Goal: Task Accomplishment & Management: Manage account settings

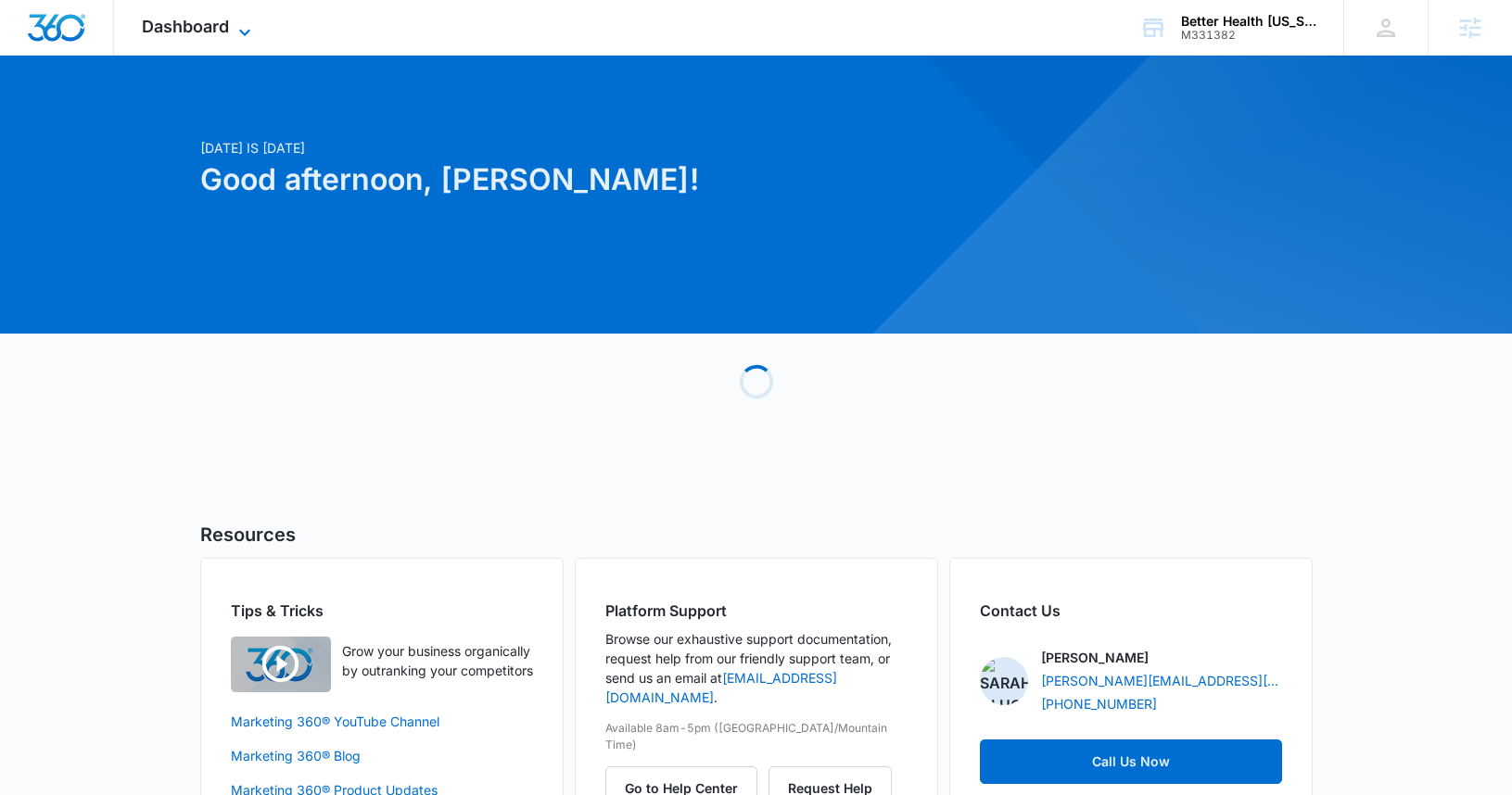
click at [200, 32] on span "Dashboard" at bounding box center [185, 26] width 87 height 20
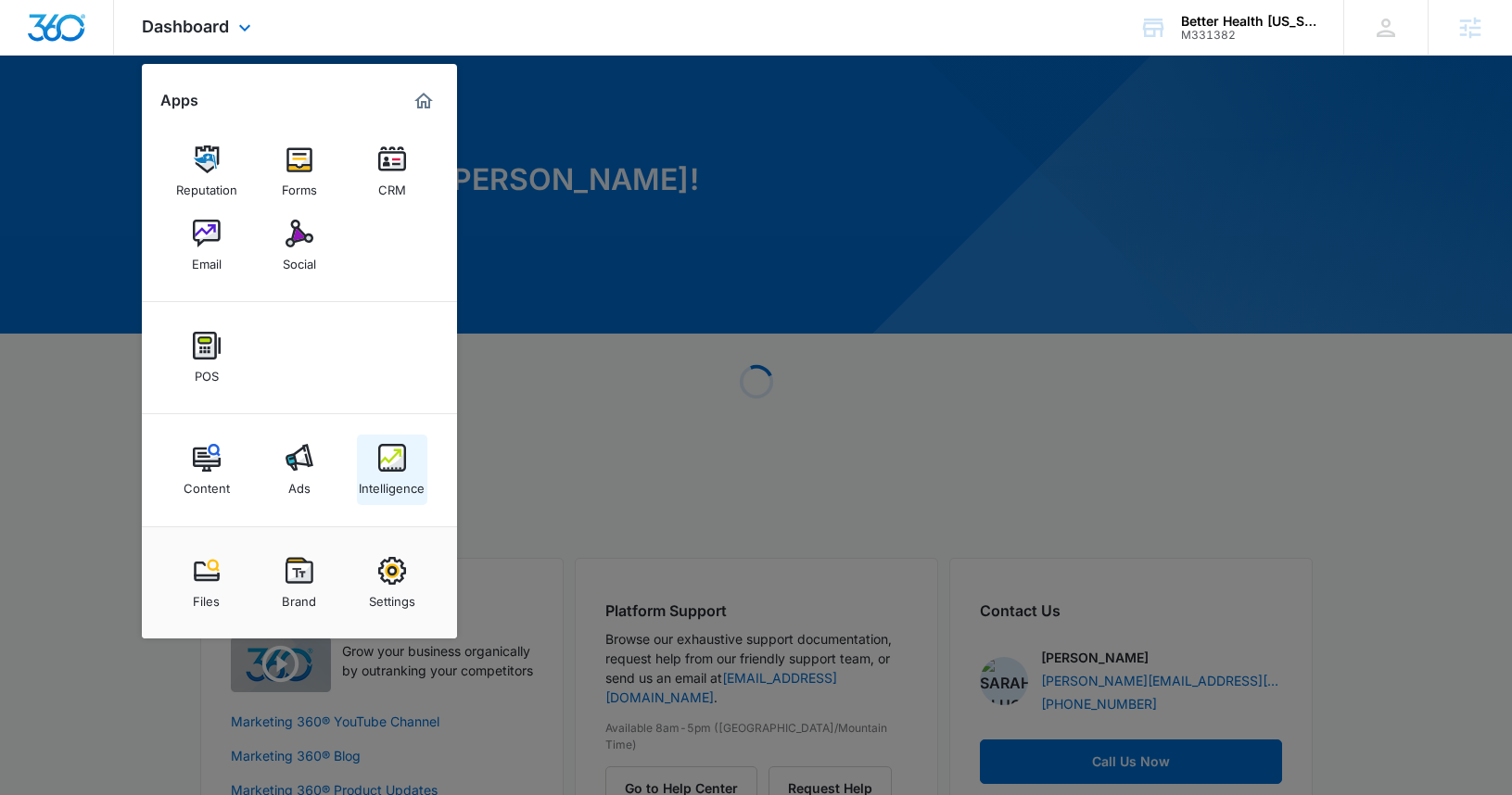
click at [360, 454] on link "Intelligence" at bounding box center [392, 470] width 71 height 71
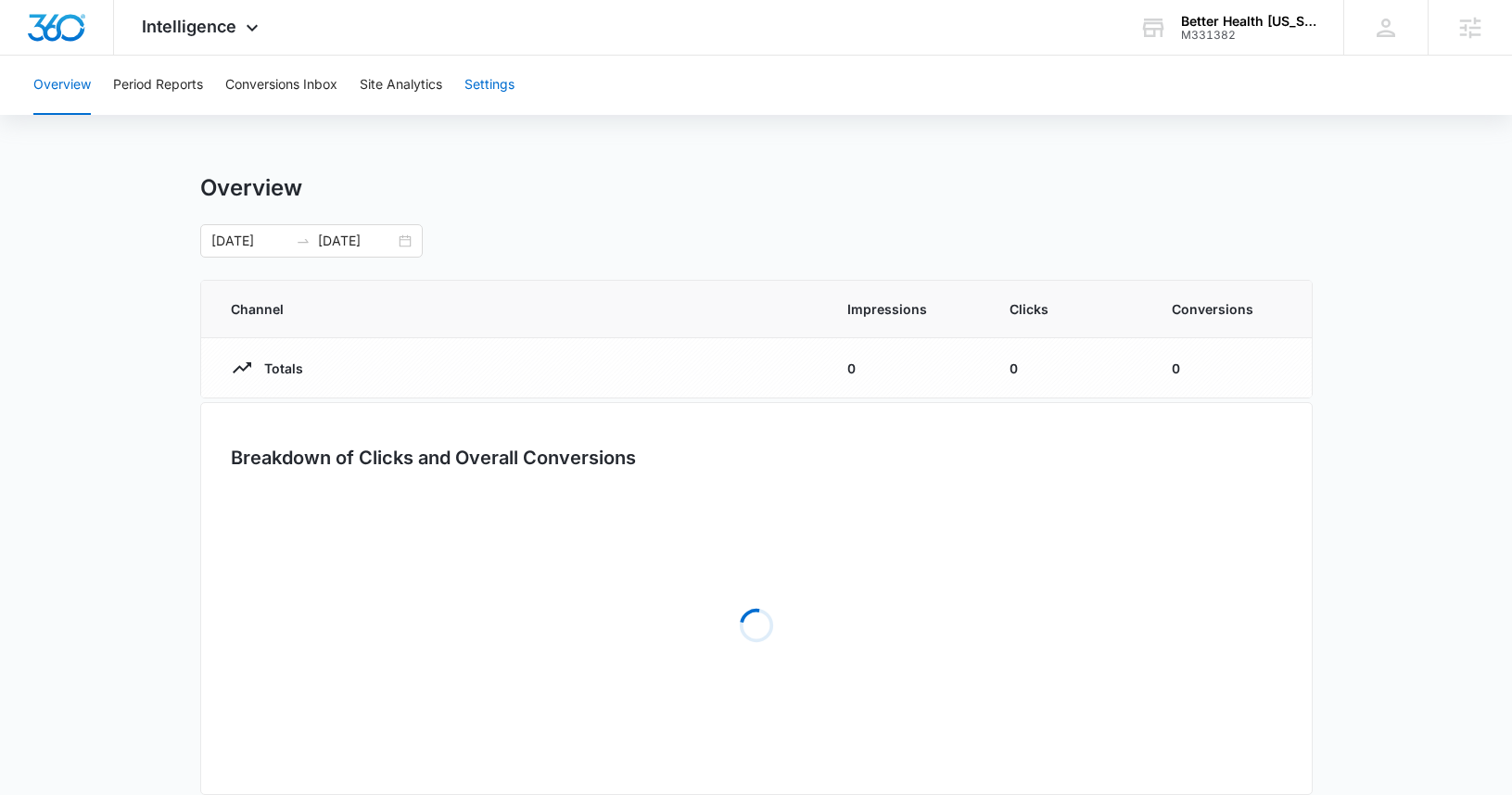
click at [498, 81] on button "Settings" at bounding box center [489, 85] width 50 height 59
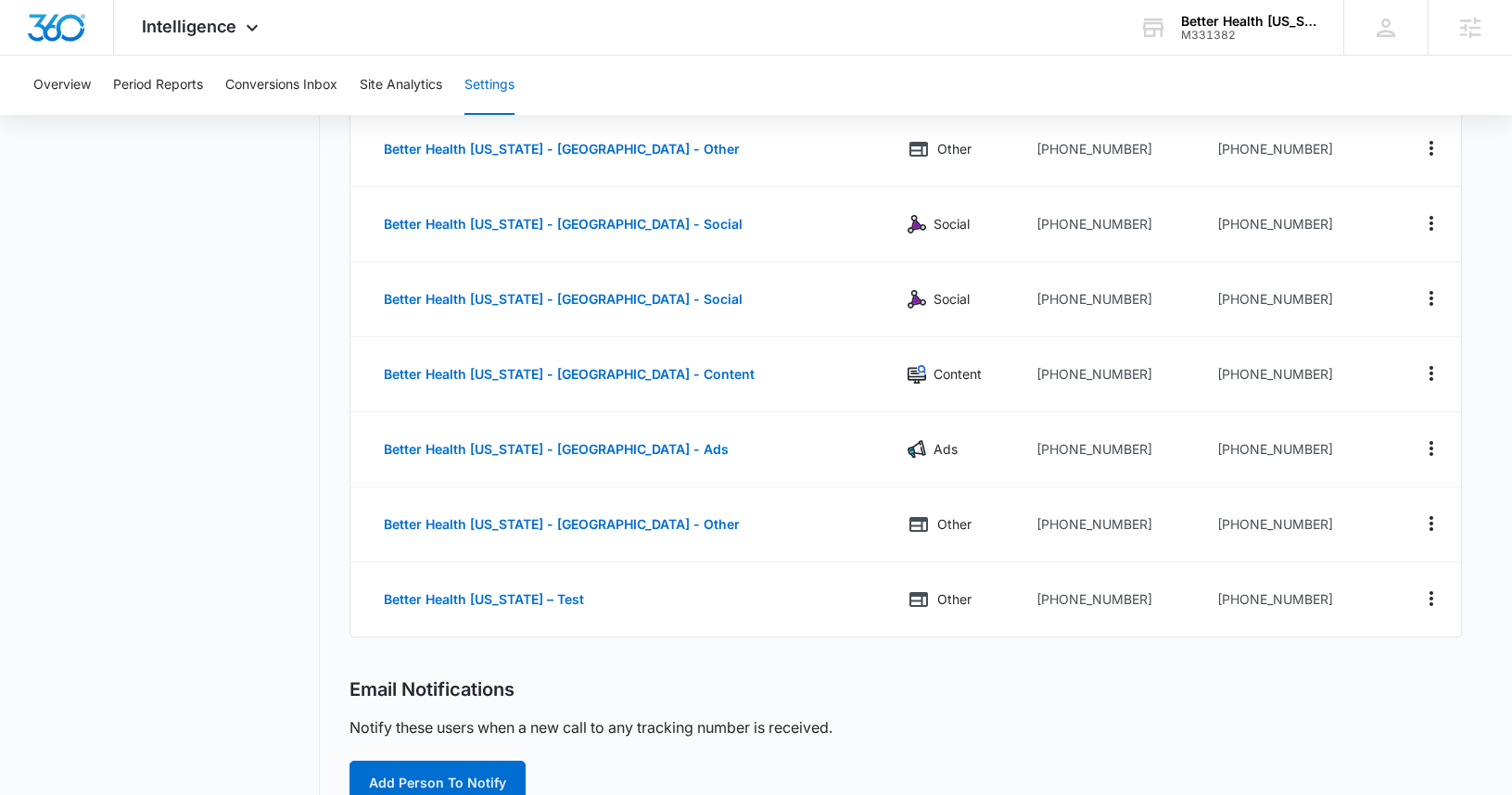
scroll to position [352, 0]
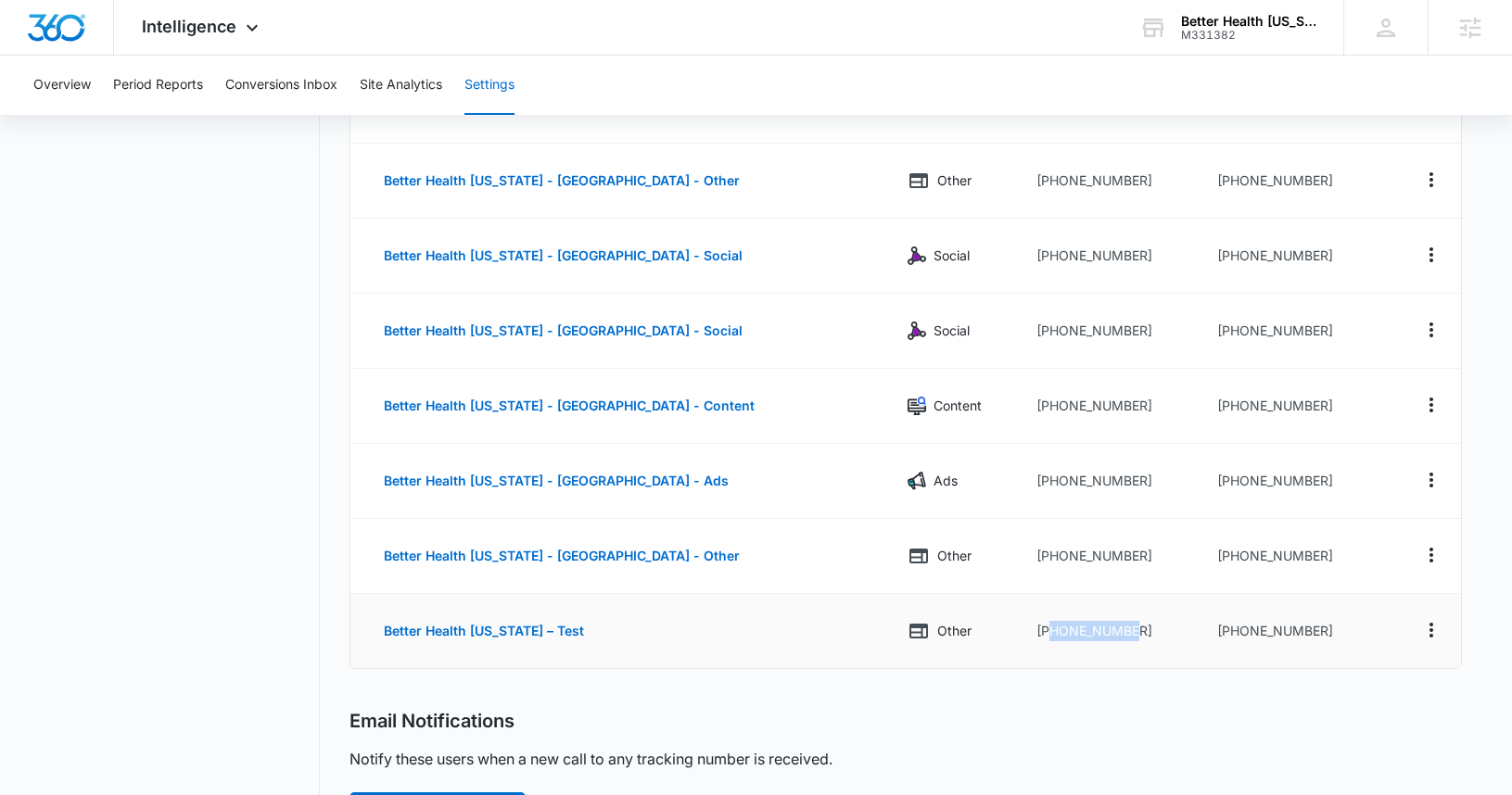
drag, startPoint x: 1096, startPoint y: 633, endPoint x: 1023, endPoint y: 635, distance: 73.0
click at [1023, 635] on td "[PHONE_NUMBER]" at bounding box center [1112, 631] width 181 height 75
copy td "9077430110"
drag, startPoint x: 1330, startPoint y: 637, endPoint x: 1213, endPoint y: 636, distance: 117.0
click at [1213, 636] on td "+18335874066" at bounding box center [1294, 631] width 184 height 75
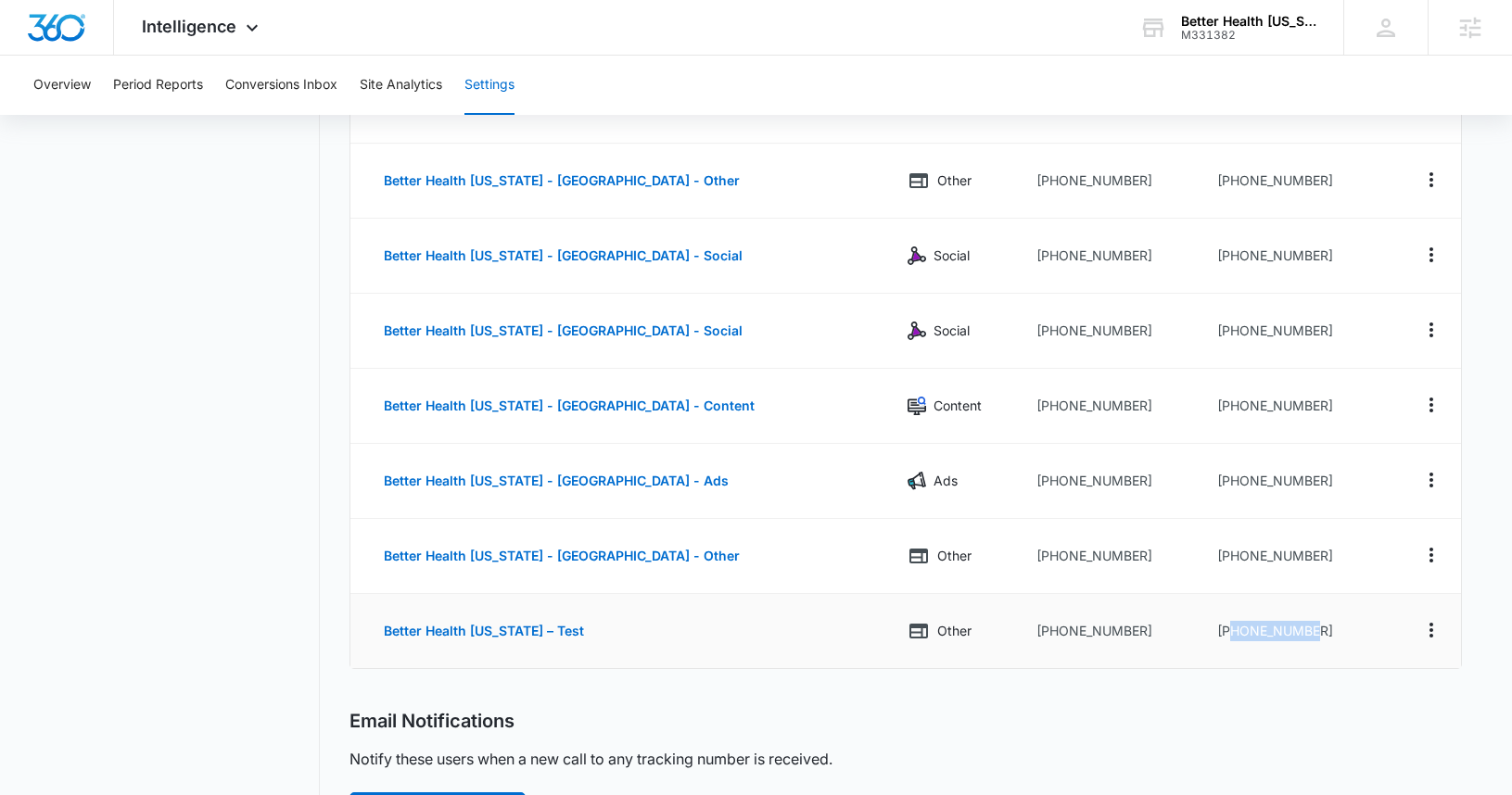
copy td "8335874066"
click at [1442, 629] on button "Actions" at bounding box center [1431, 630] width 29 height 29
click at [1351, 607] on div "Edit" at bounding box center [1344, 610] width 39 height 13
select select "OTHER"
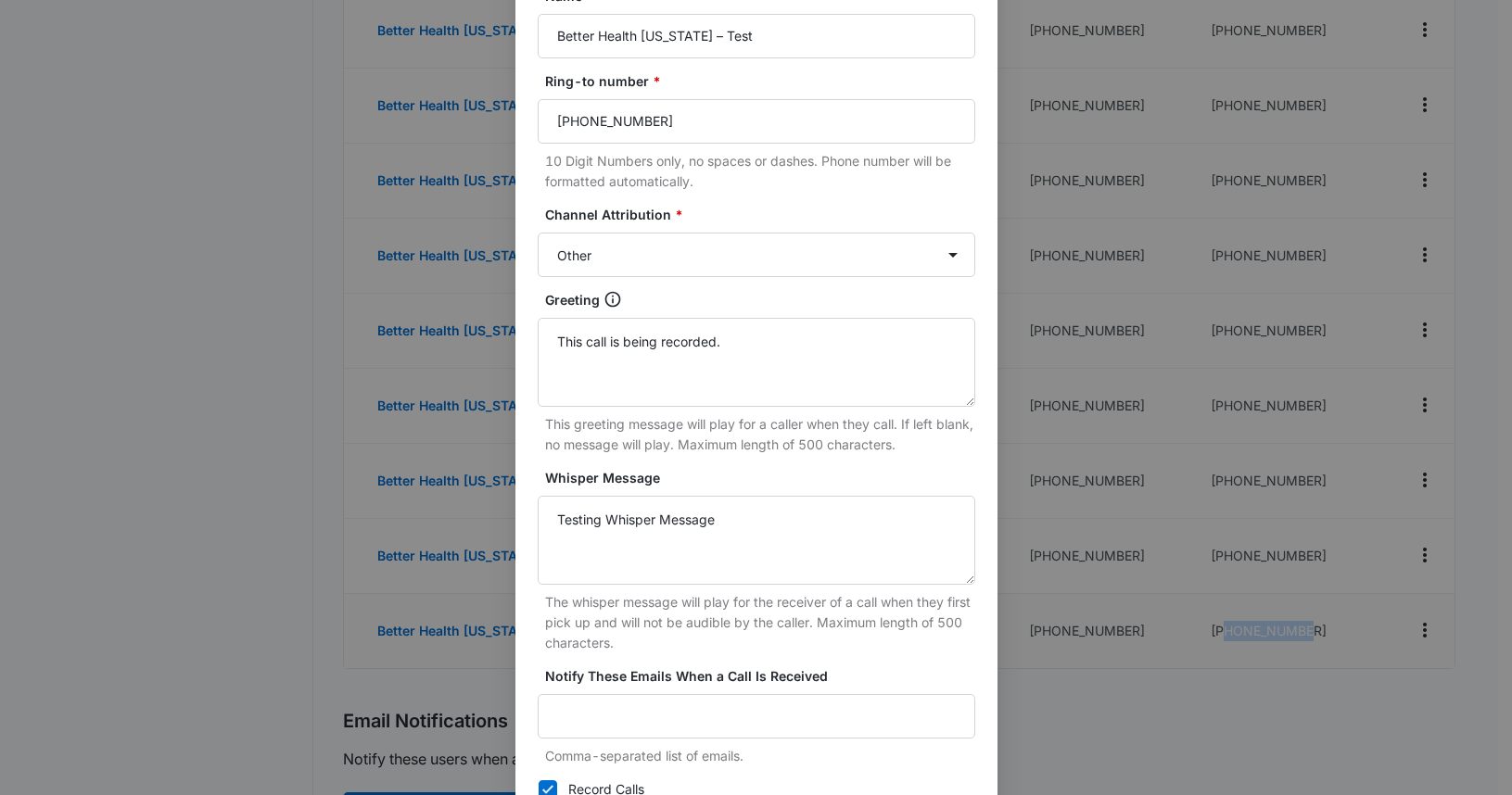
scroll to position [323, 0]
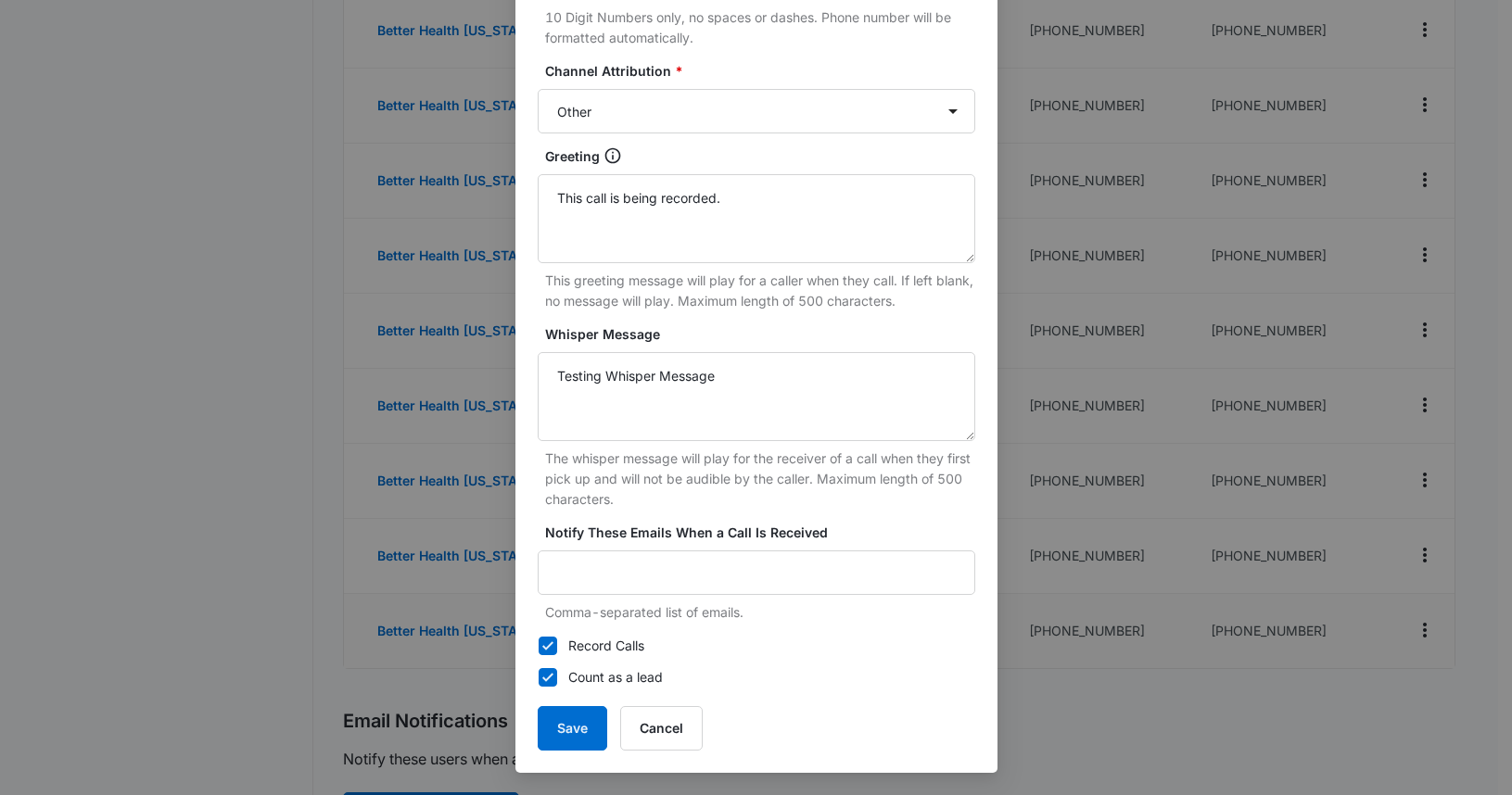
click at [784, 330] on label "Whisper Message" at bounding box center [764, 334] width 437 height 21
click at [784, 352] on textarea "Testing Whisper Message" at bounding box center [756, 396] width 437 height 89
click at [780, 188] on textarea "This call is being recorded." at bounding box center [756, 219] width 437 height 89
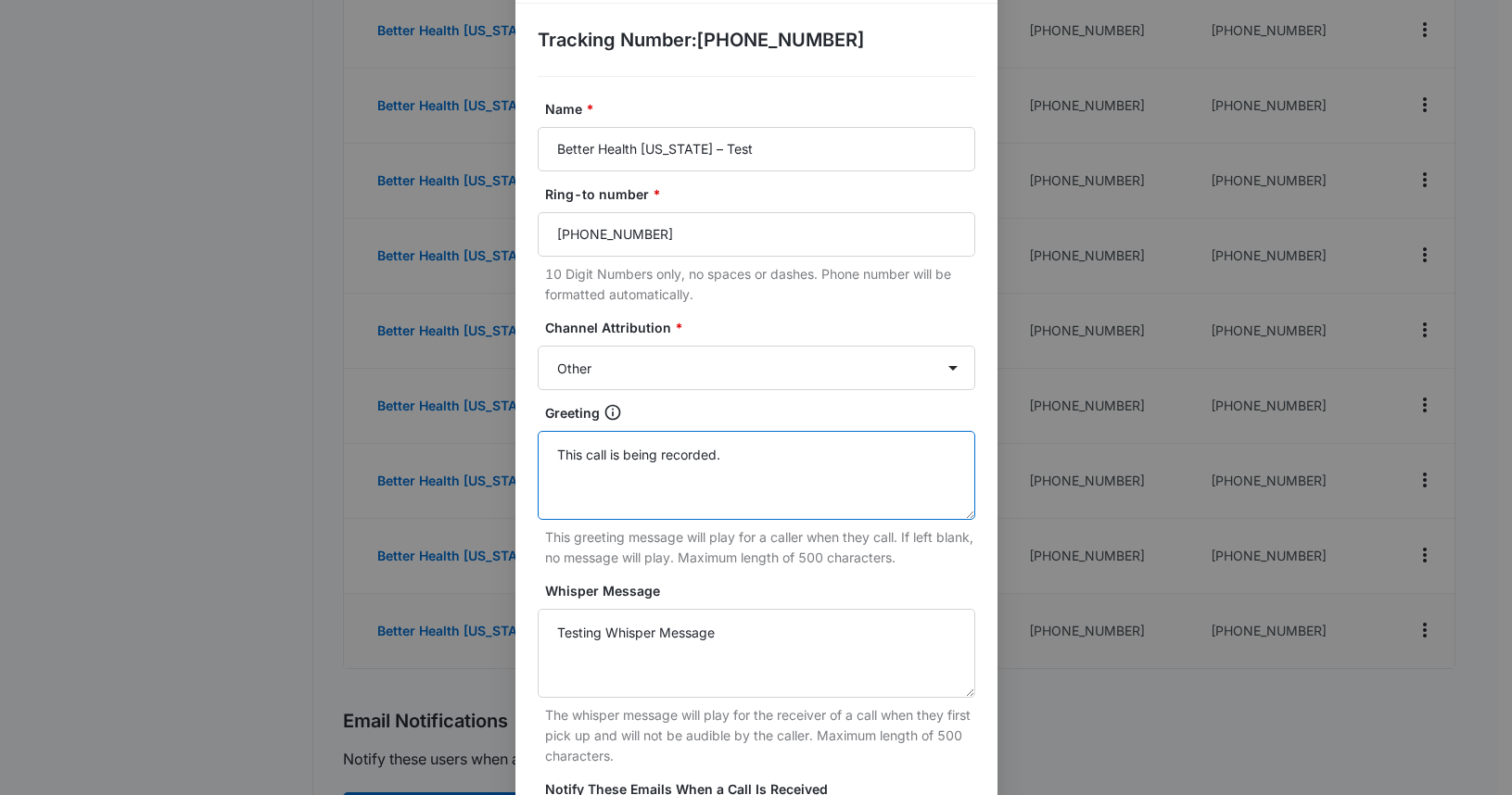
scroll to position [65, 0]
click at [772, 468] on textarea "This call is being recorded." at bounding box center [756, 475] width 437 height 89
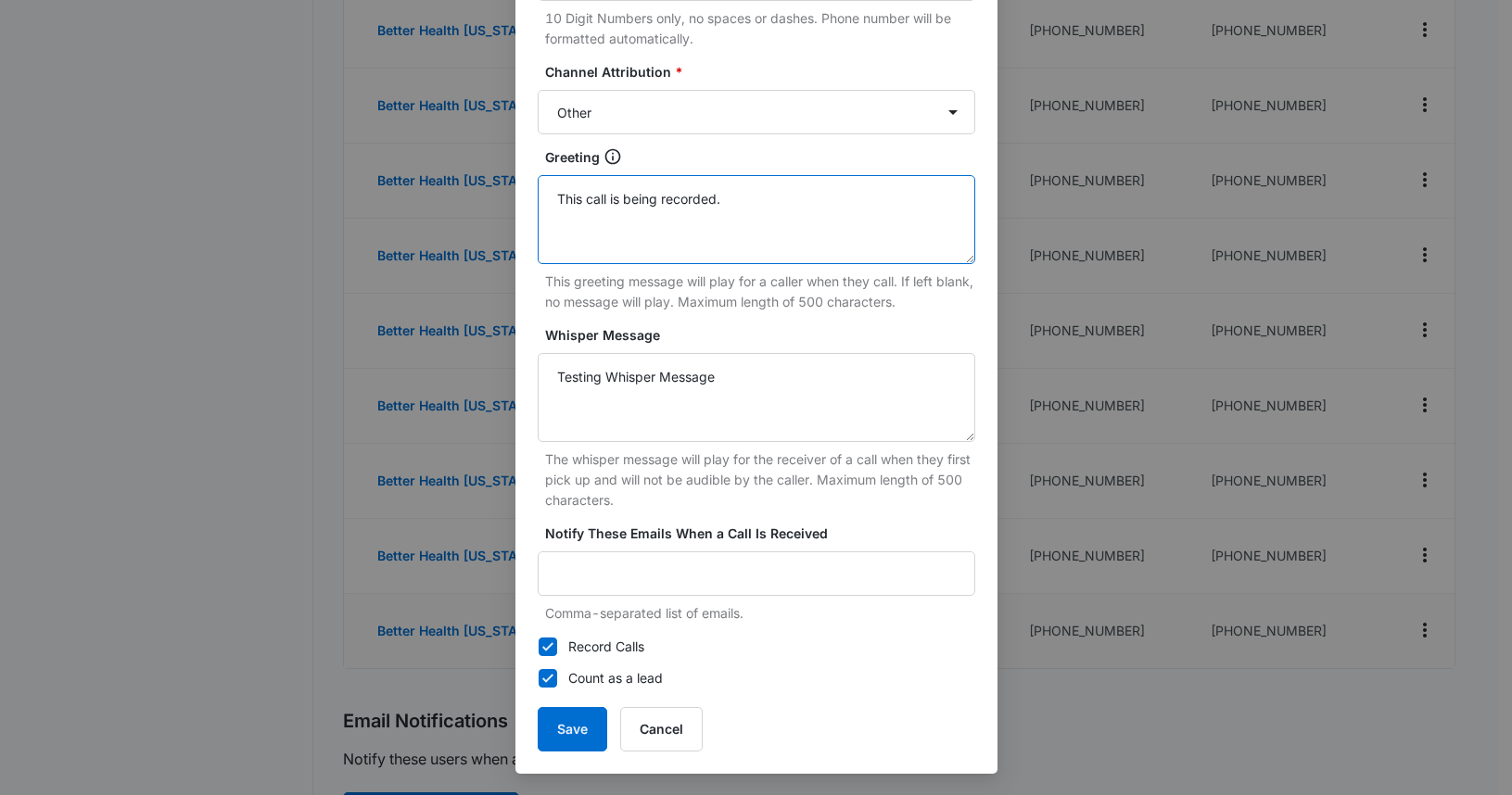
scroll to position [323, 0]
click at [670, 729] on button "Cancel" at bounding box center [661, 727] width 82 height 44
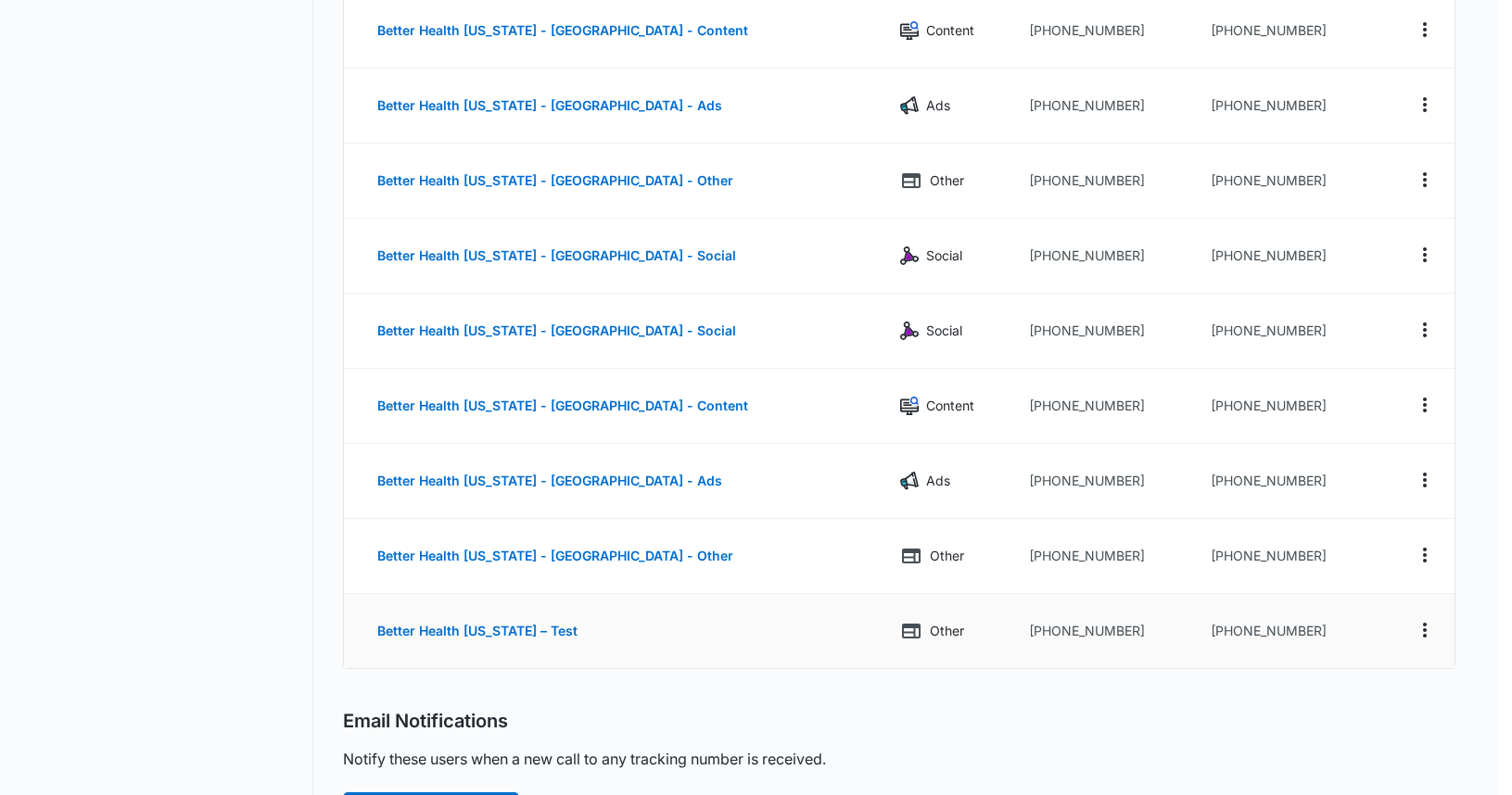
scroll to position [304, 0]
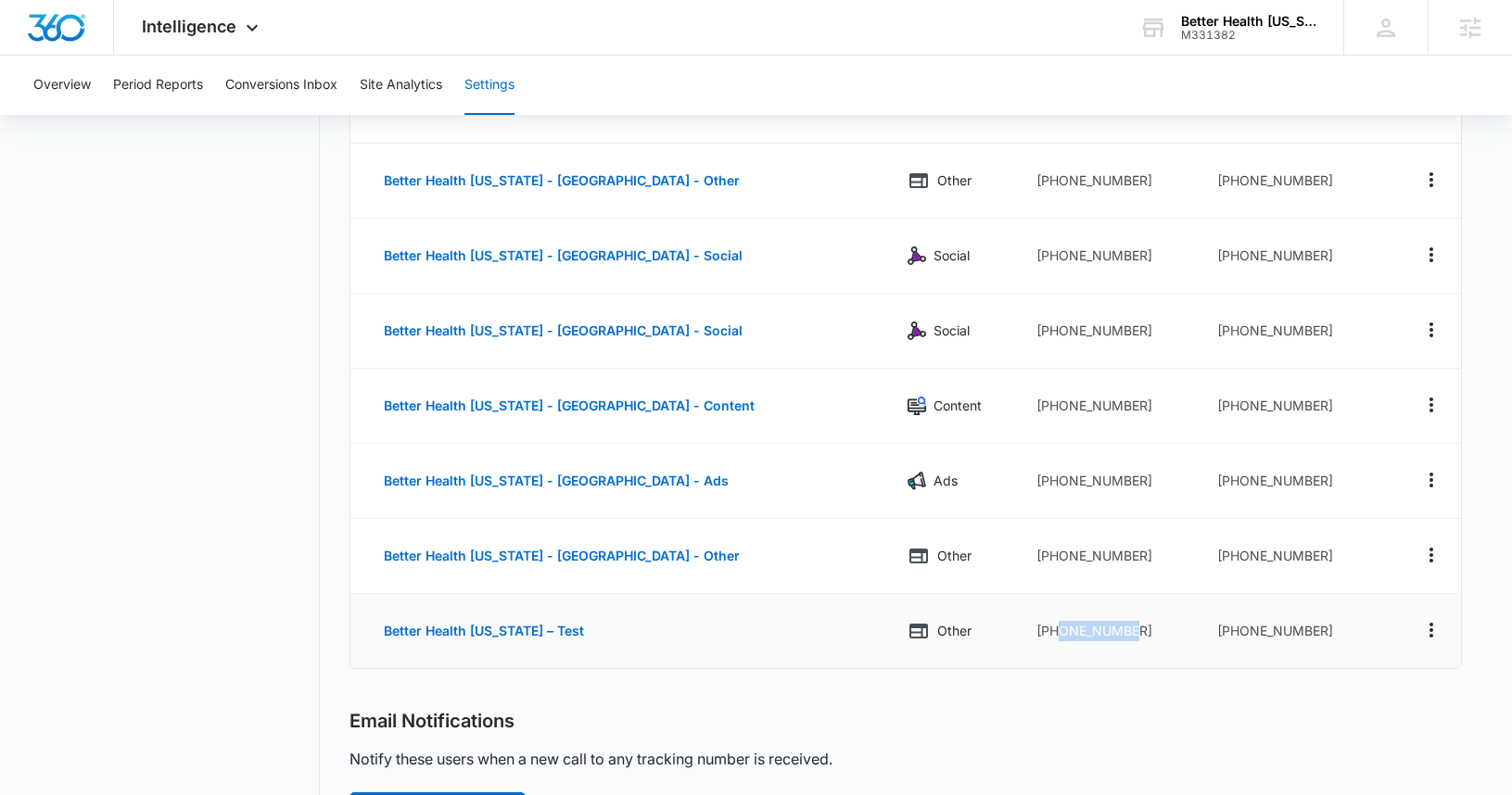
drag, startPoint x: 1114, startPoint y: 634, endPoint x: 1027, endPoint y: 626, distance: 87.4
click at [1027, 626] on td "+19077430110" at bounding box center [1112, 631] width 181 height 75
click at [1435, 628] on icon "Actions" at bounding box center [1431, 629] width 23 height 23
click at [1336, 614] on div "Edit" at bounding box center [1344, 610] width 39 height 13
select select "OTHER"
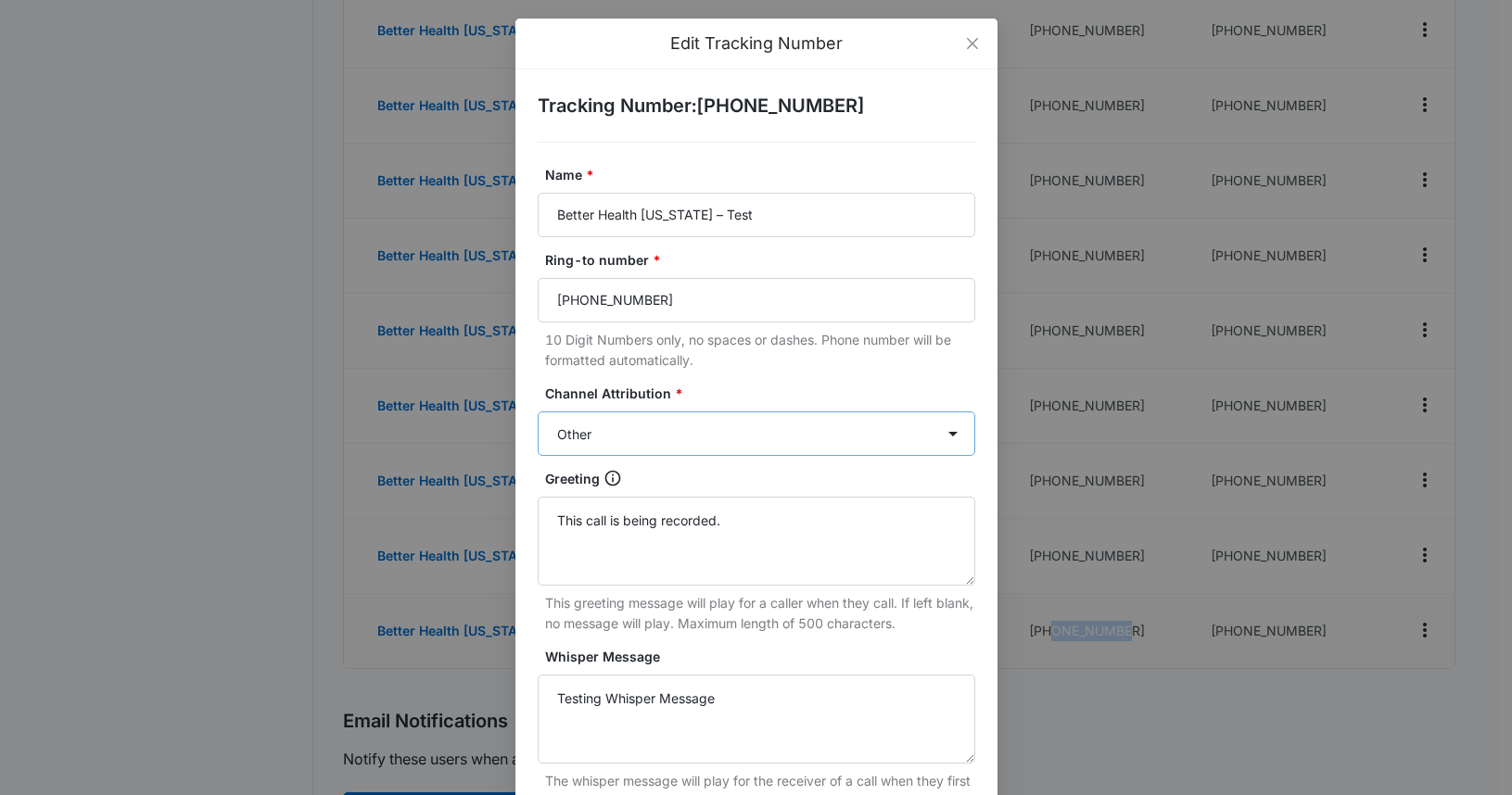
scroll to position [163, 0]
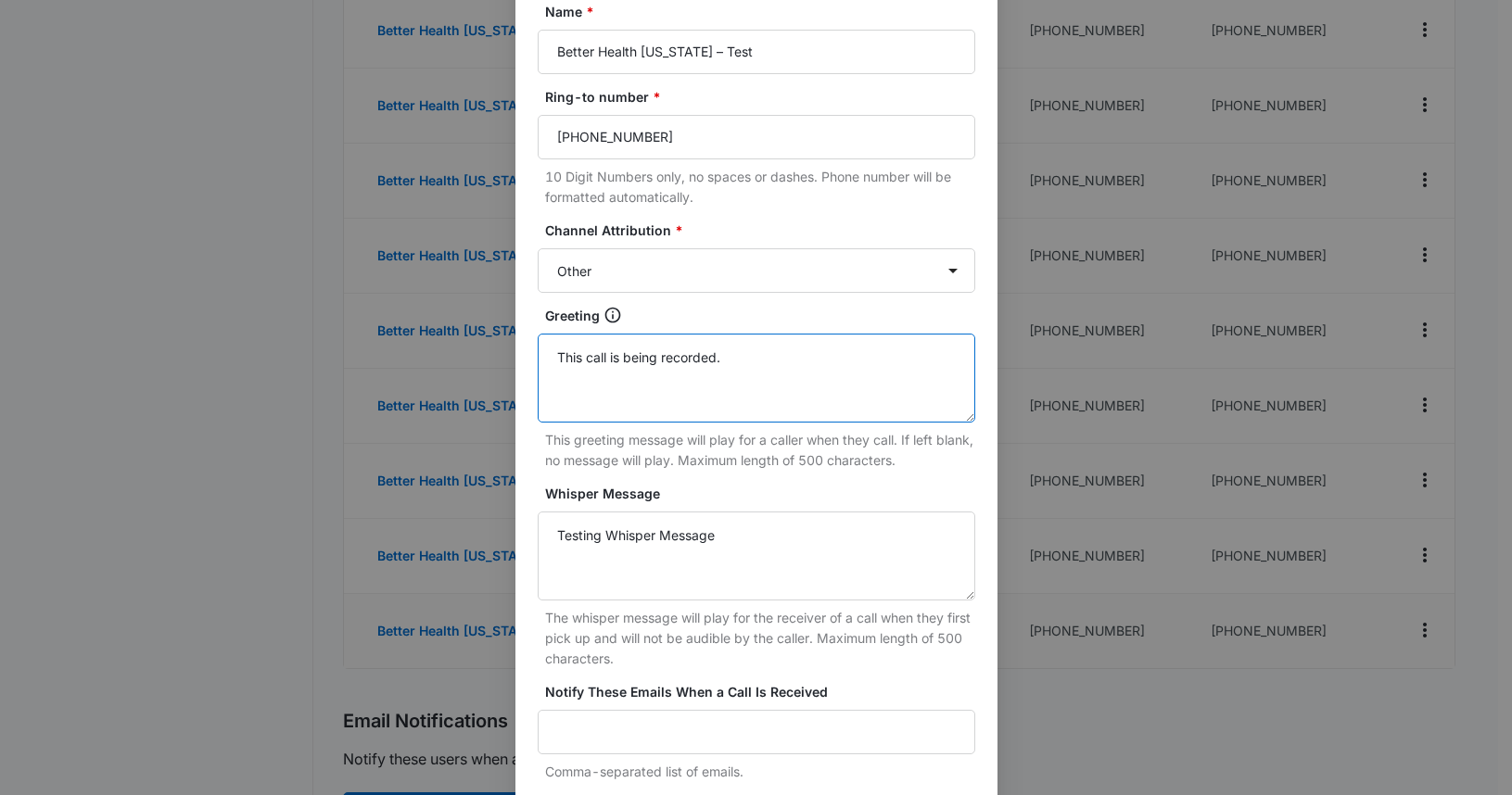
click at [781, 375] on textarea "This call is being recorded." at bounding box center [756, 377] width 437 height 89
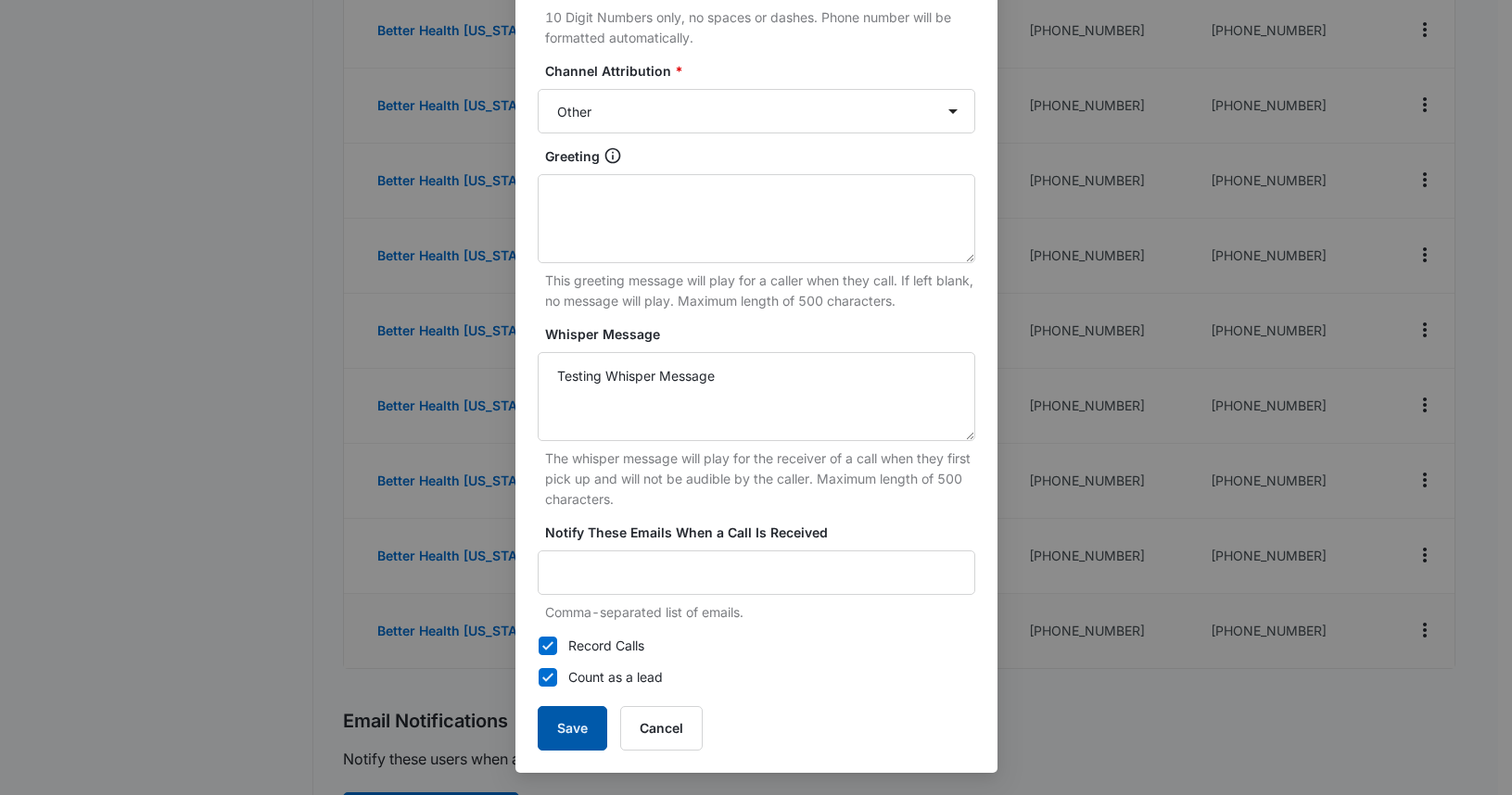
click at [573, 735] on button "Save" at bounding box center [572, 727] width 70 height 44
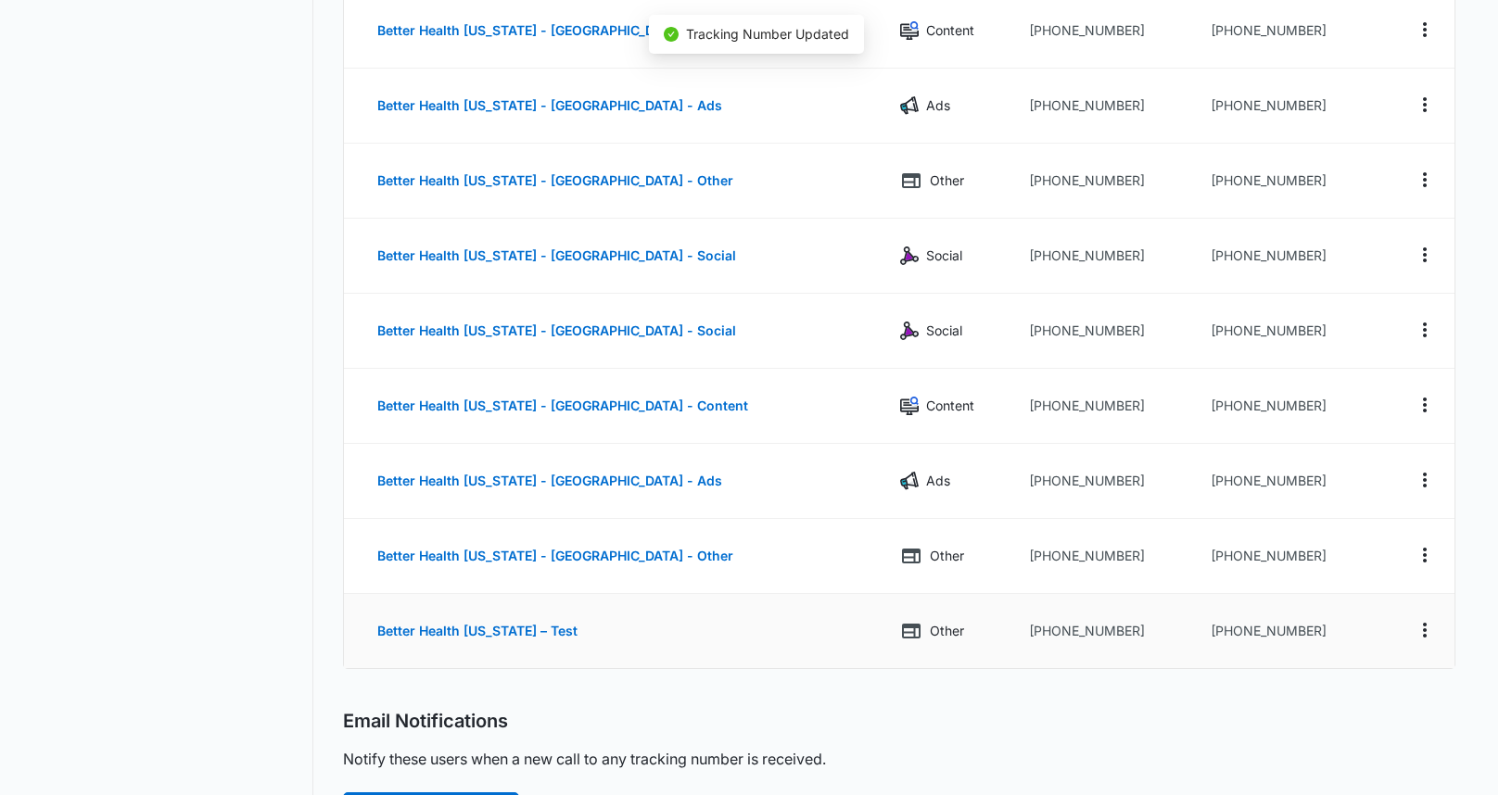
scroll to position [304, 0]
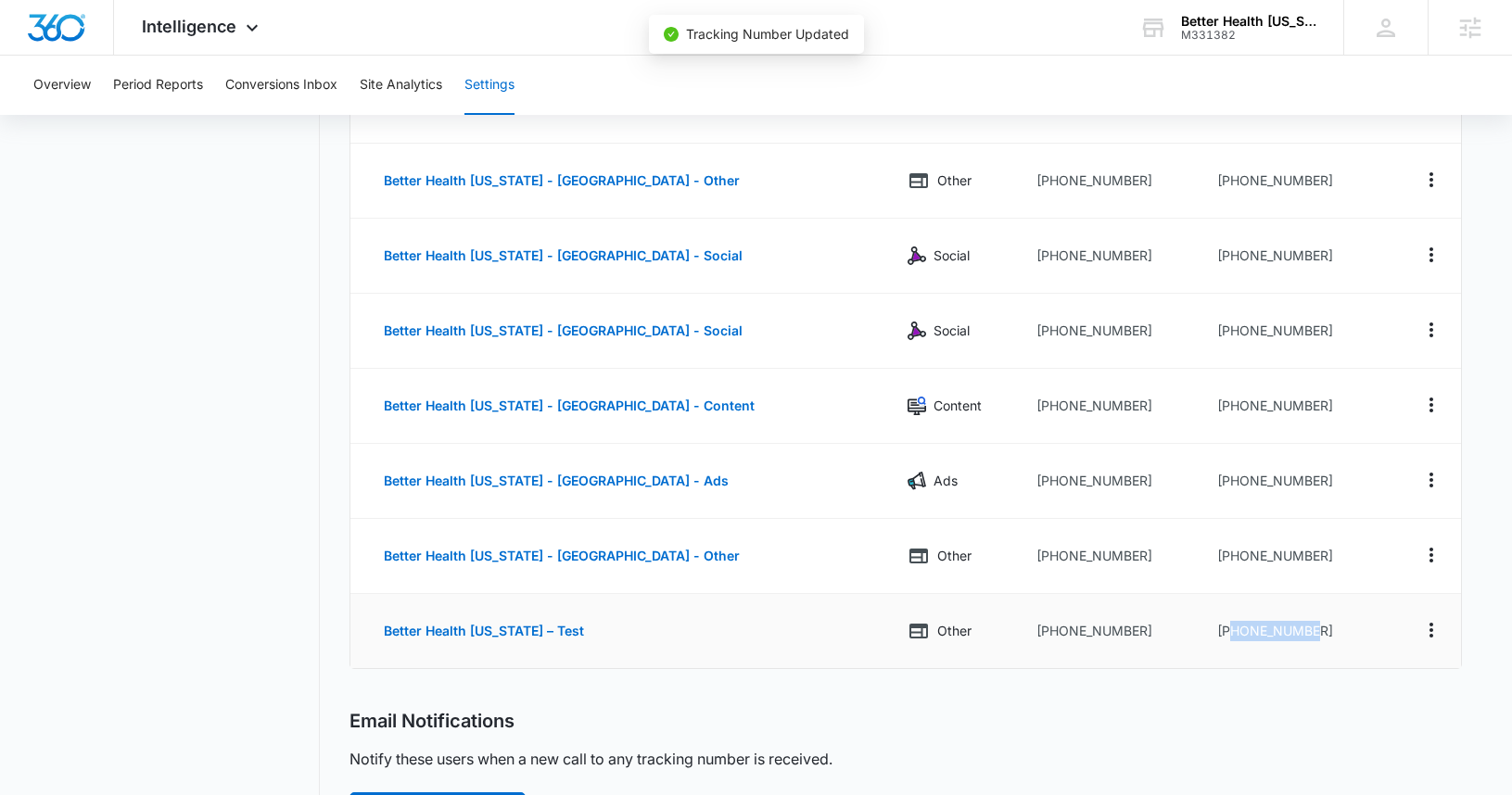
drag, startPoint x: 1310, startPoint y: 630, endPoint x: 1215, endPoint y: 638, distance: 95.3
click at [1215, 638] on td "+18335874066" at bounding box center [1294, 631] width 184 height 75
copy td "8335874066"
click at [1151, 616] on td "+19077430110" at bounding box center [1112, 631] width 181 height 75
drag, startPoint x: 1102, startPoint y: 630, endPoint x: 1014, endPoint y: 631, distance: 88.0
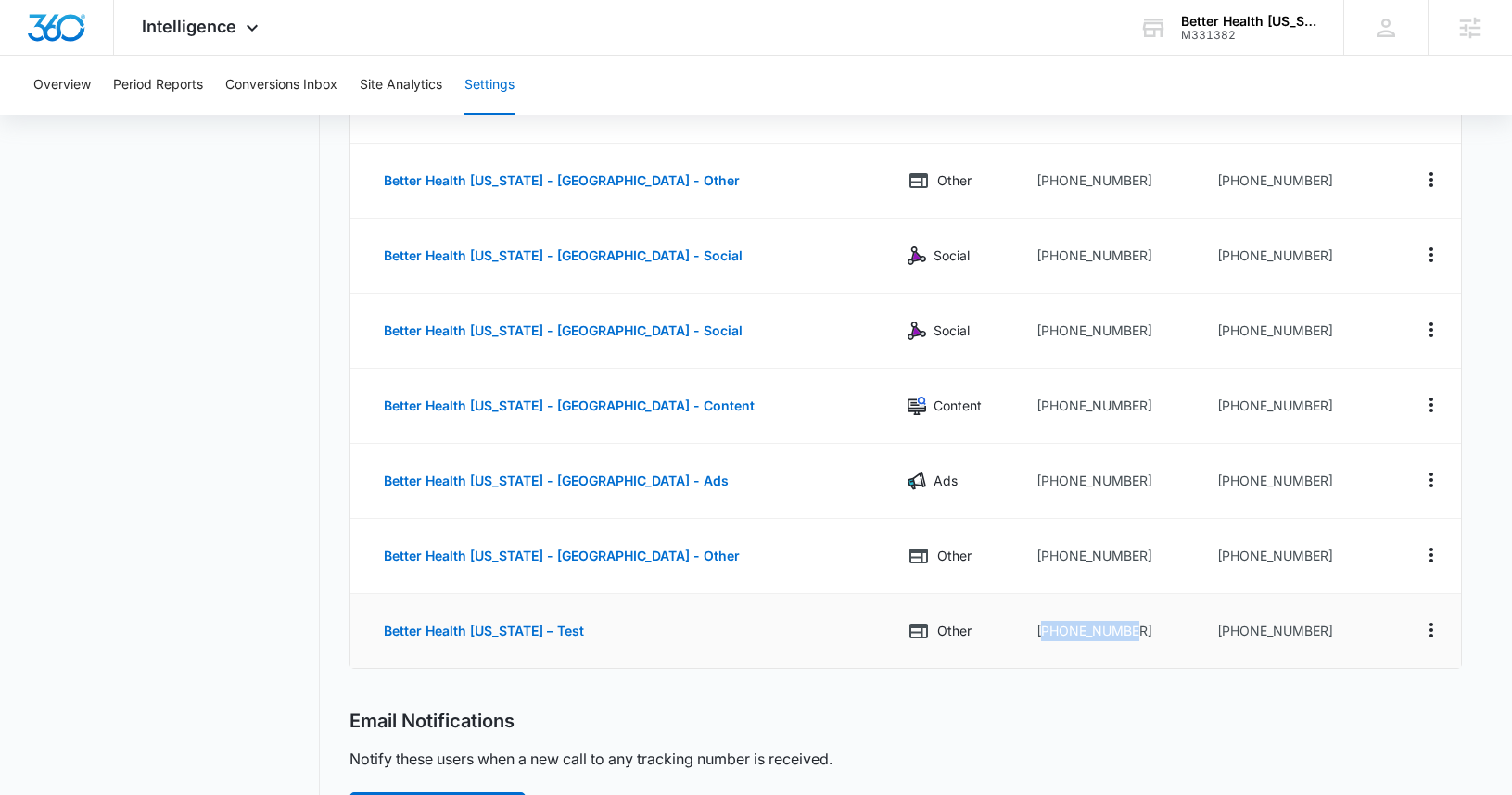
click at [1022, 631] on td "+19077430110" at bounding box center [1112, 631] width 181 height 75
copy td "19077430110"
click at [1430, 631] on icon "Actions" at bounding box center [1431, 629] width 4 height 15
click at [1337, 639] on div "Delete" at bounding box center [1344, 638] width 39 height 13
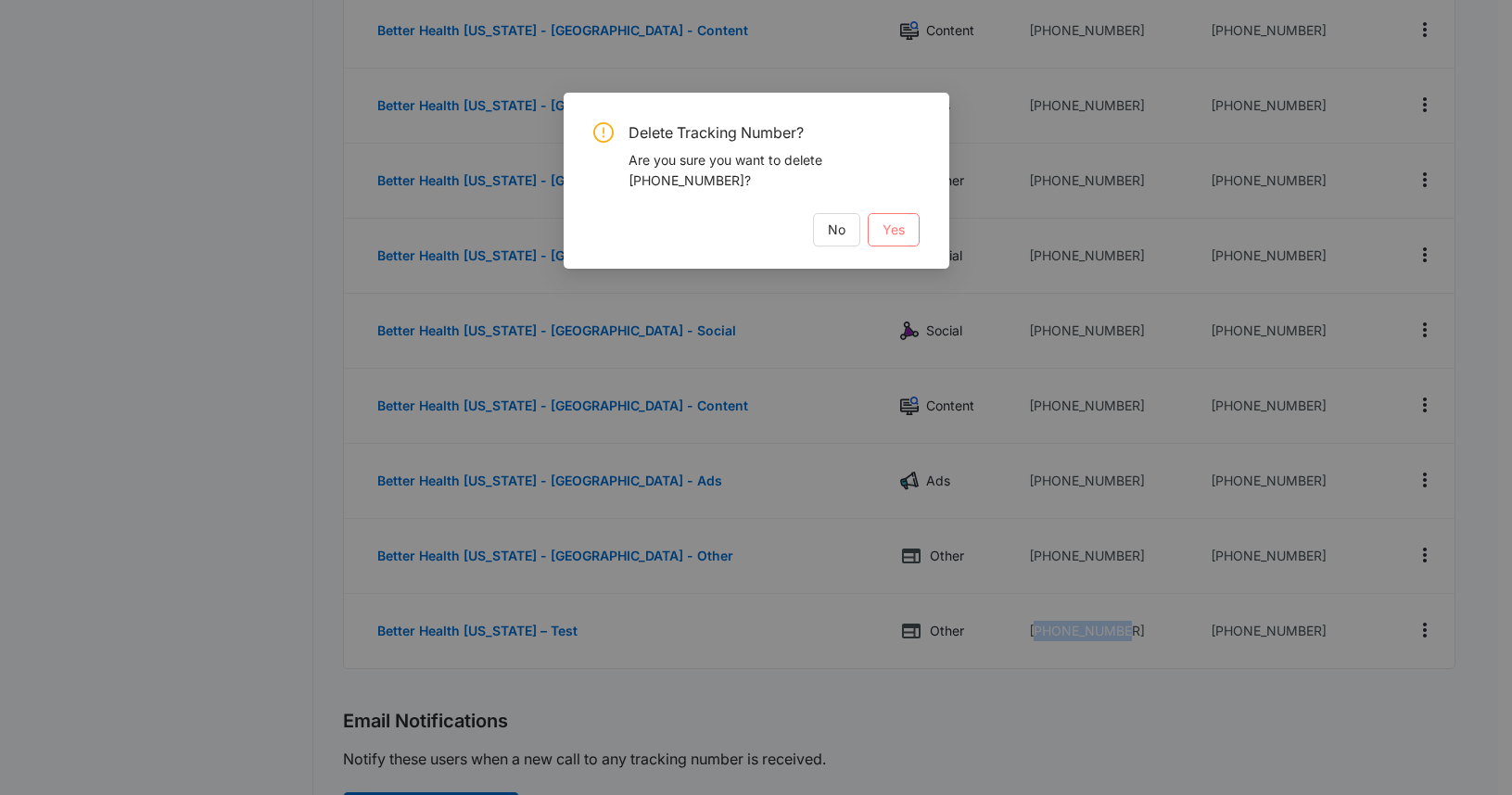
click at [893, 218] on button "Yes" at bounding box center [893, 229] width 52 height 33
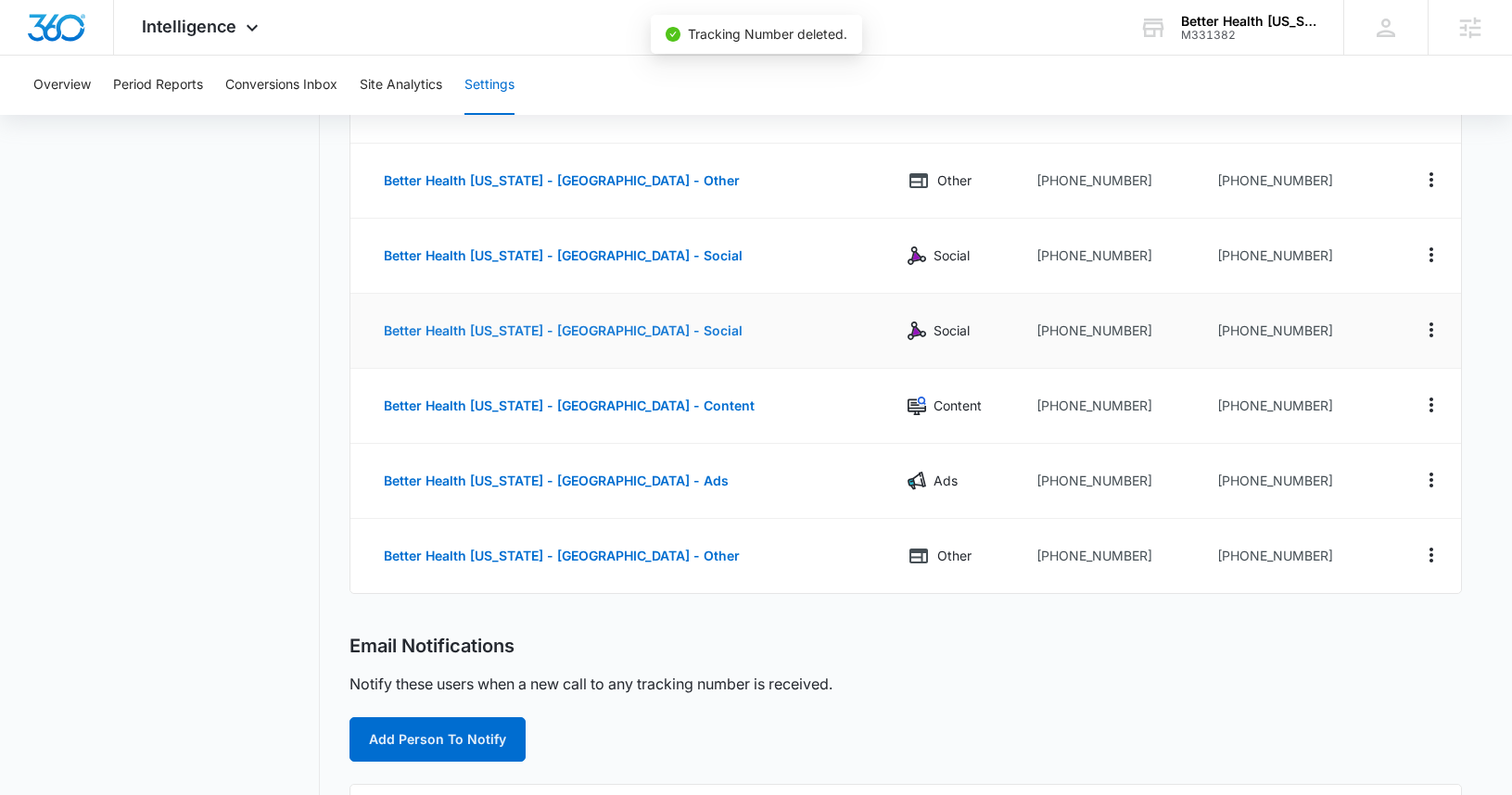
scroll to position [0, 0]
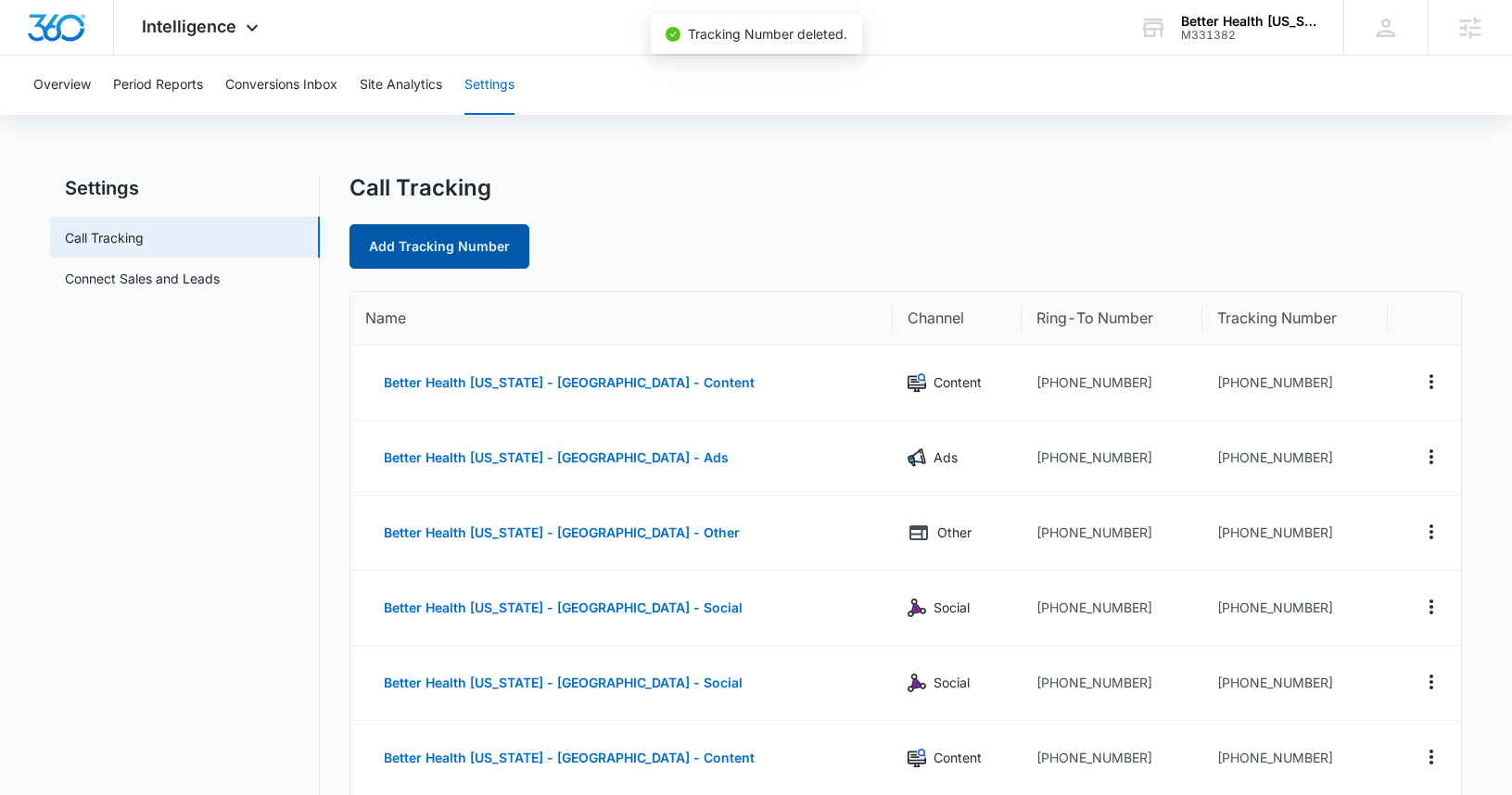
click at [421, 249] on link "Add Tracking Number" at bounding box center [438, 246] width 179 height 44
select select "by_area_code"
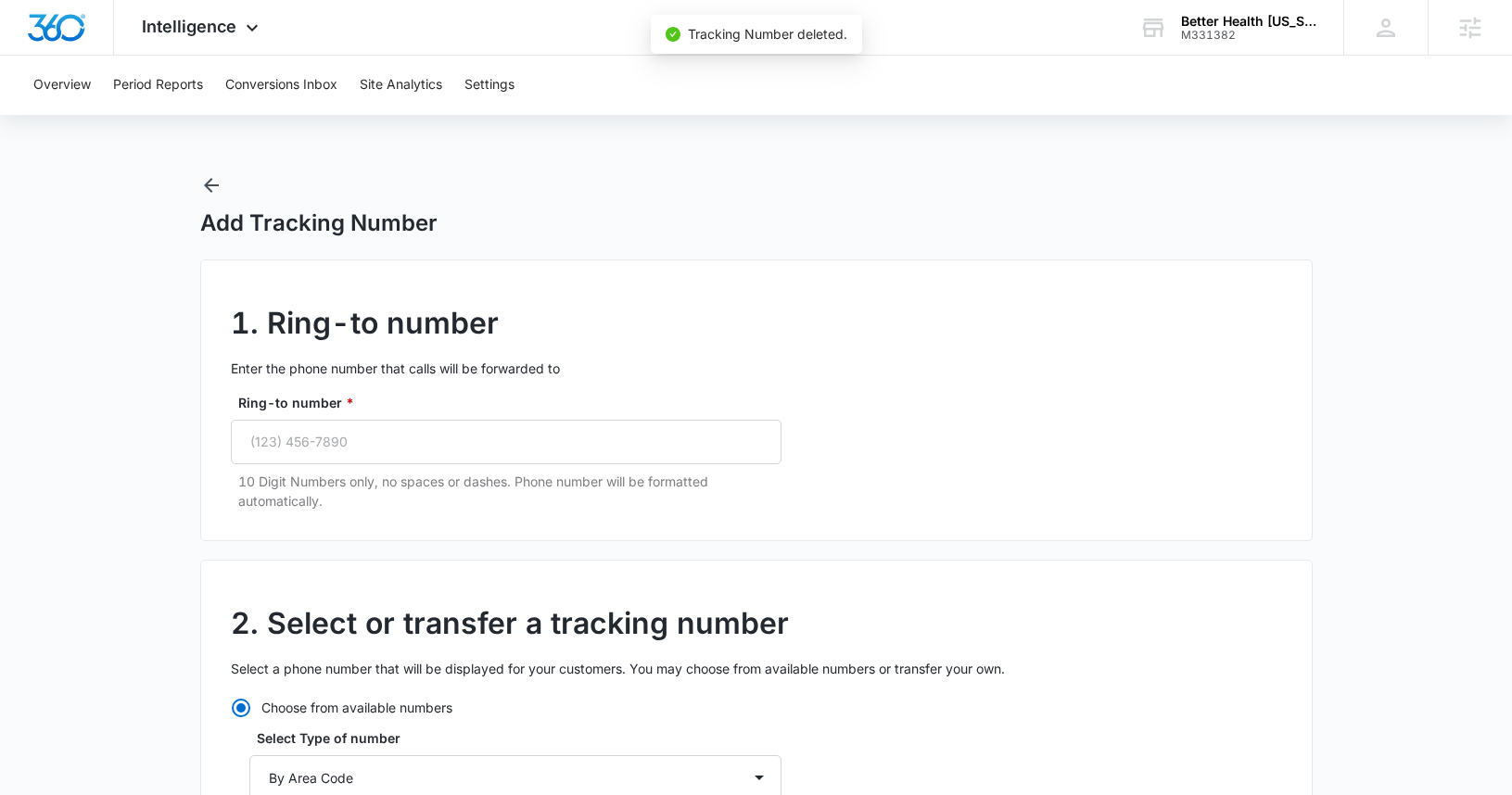
radio input "true"
click at [390, 446] on input "Ring-to number *" at bounding box center [505, 441] width 550 height 44
paste input "1 (907) 743-0110"
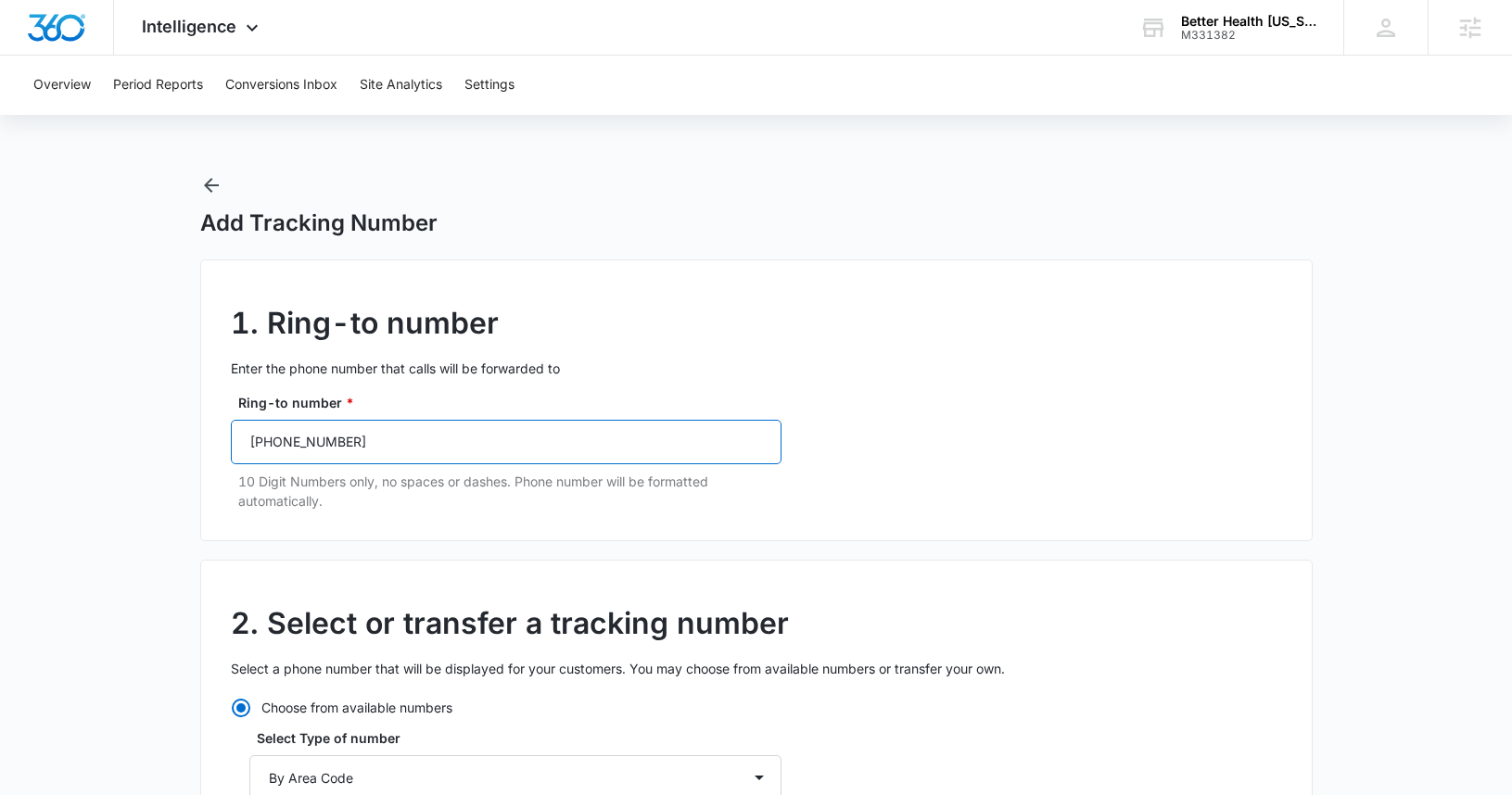
click at [261, 440] on input "1 (907) 743-0110" at bounding box center [505, 441] width 550 height 44
drag, startPoint x: 248, startPoint y: 440, endPoint x: 227, endPoint y: 440, distance: 21.0
click at [227, 440] on div "1. Ring-to number Enter the phone number that calls will be forwarded to Ring-t…" at bounding box center [756, 400] width 1112 height 281
type input "(907) 743-0110"
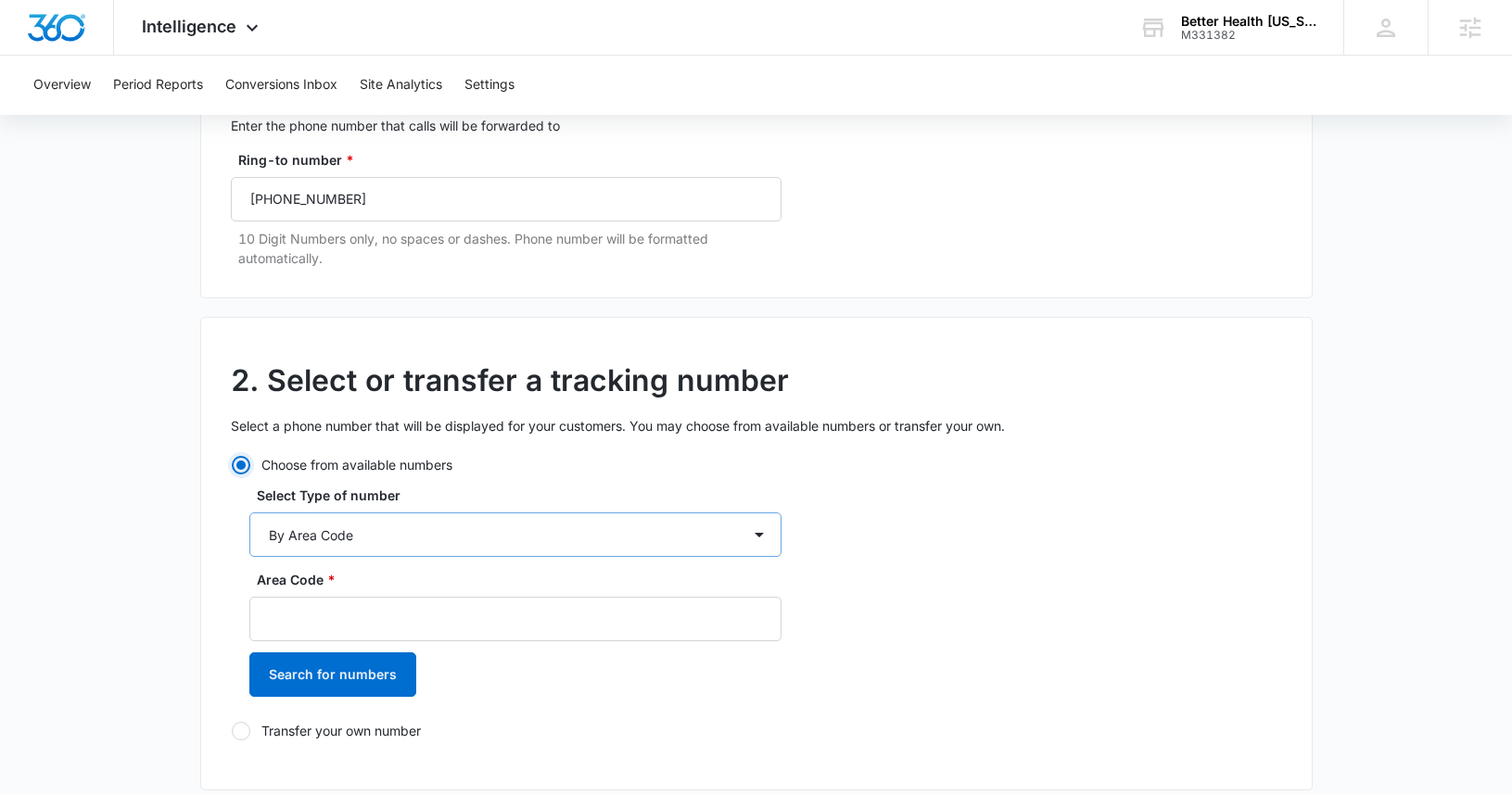
scroll to position [263, 0]
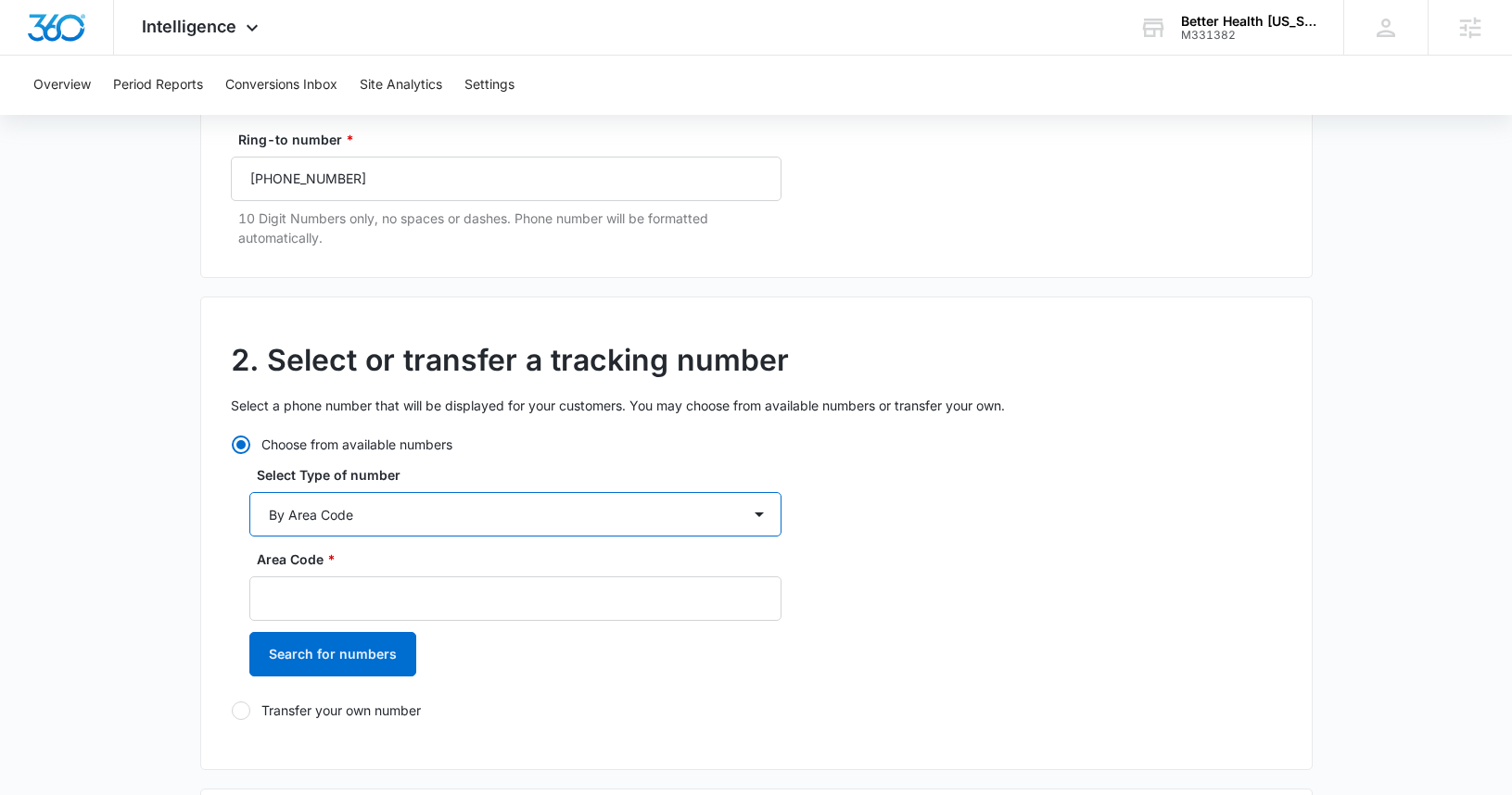
click at [357, 497] on select "By City & State By State Only By Zip Code By Area Code Toll Free Numbers" at bounding box center [515, 514] width 532 height 44
select select "by_city_state"
click at [249, 492] on select "By City & State By State Only By Zip Code By Area Code Toll Free Numbers" at bounding box center [515, 514] width 532 height 44
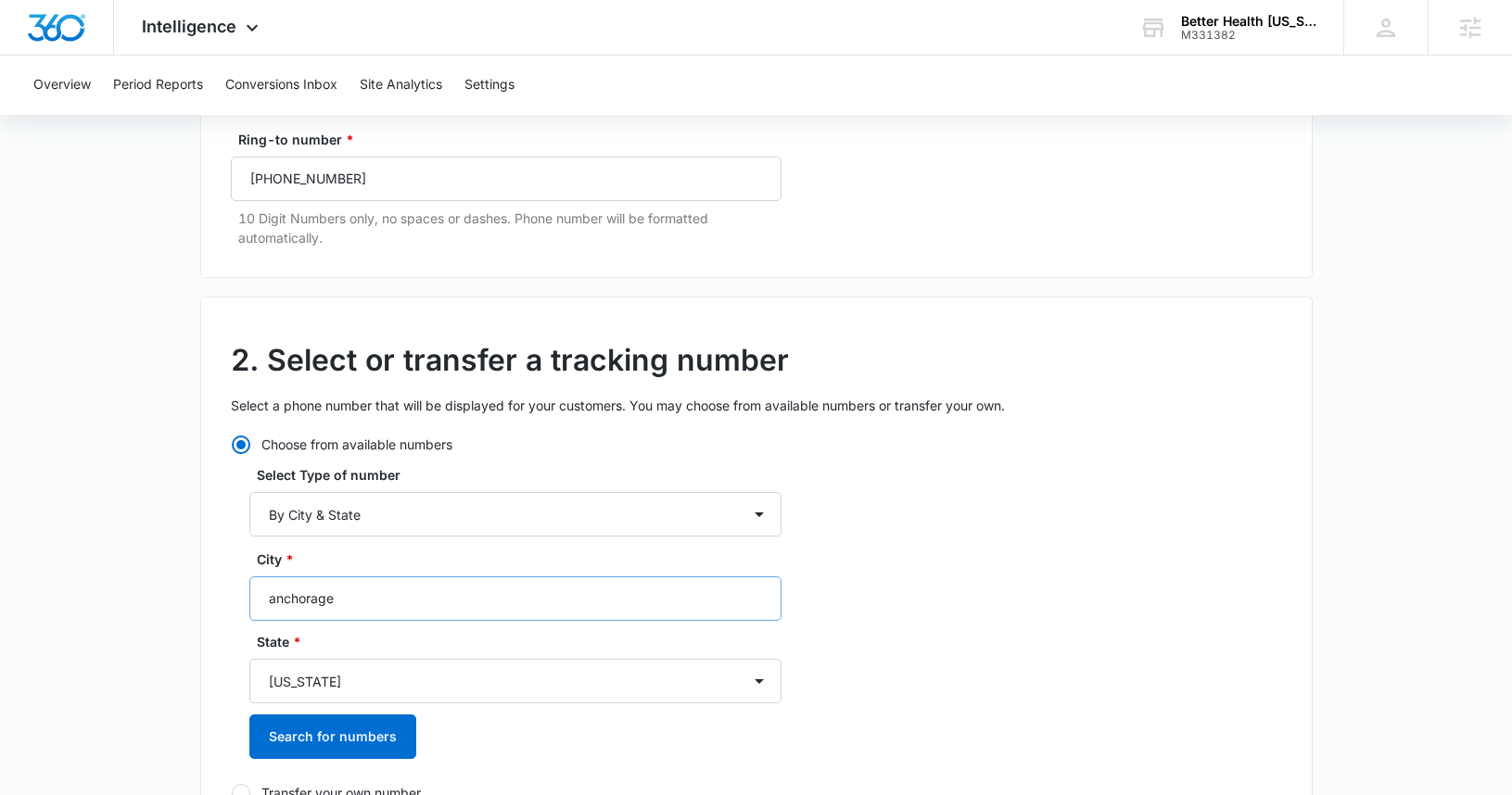
type input "anchorage"
select select "AK"
click at [345, 746] on button "Search for numbers" at bounding box center [332, 736] width 167 height 44
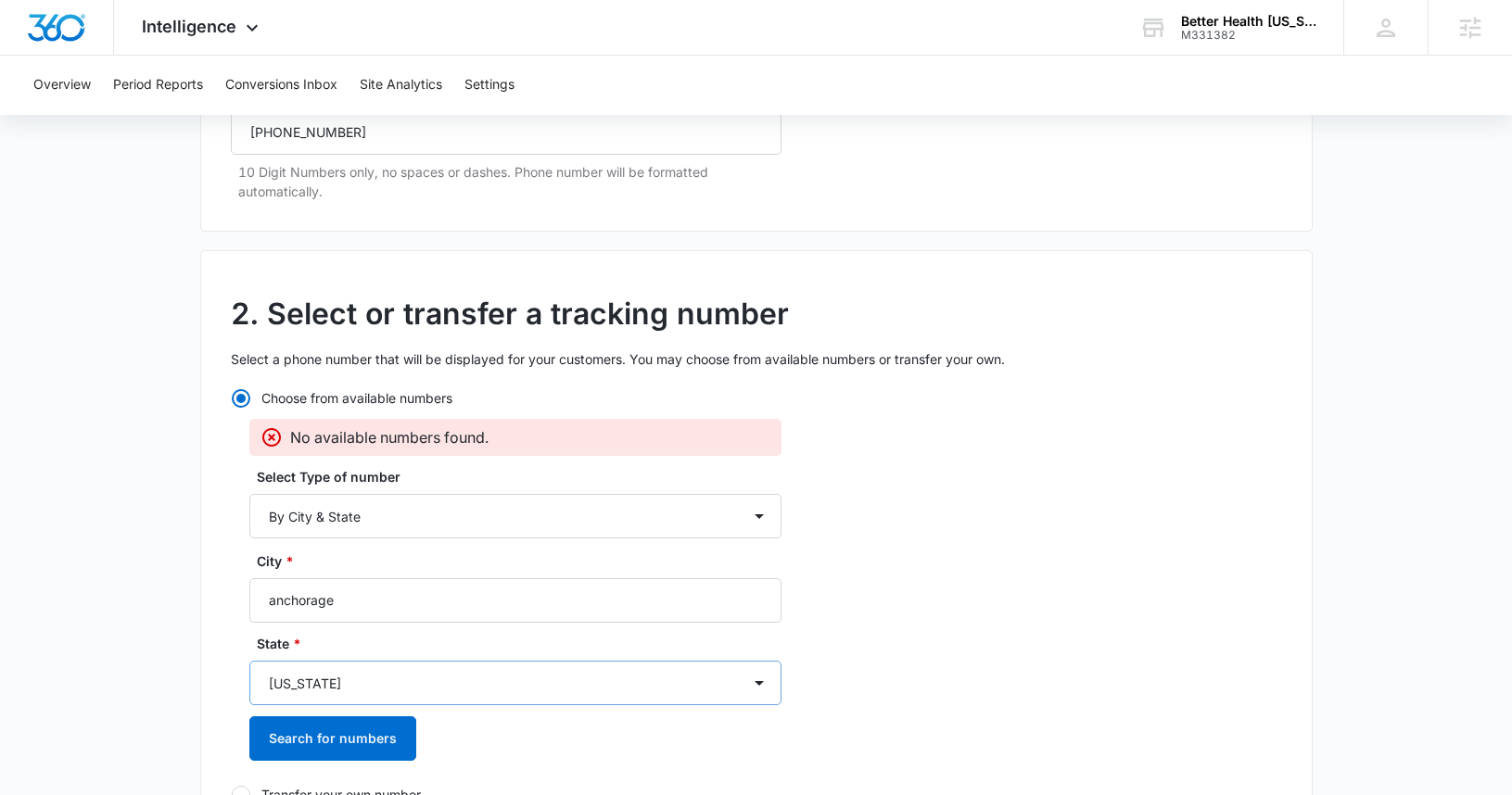
scroll to position [355, 0]
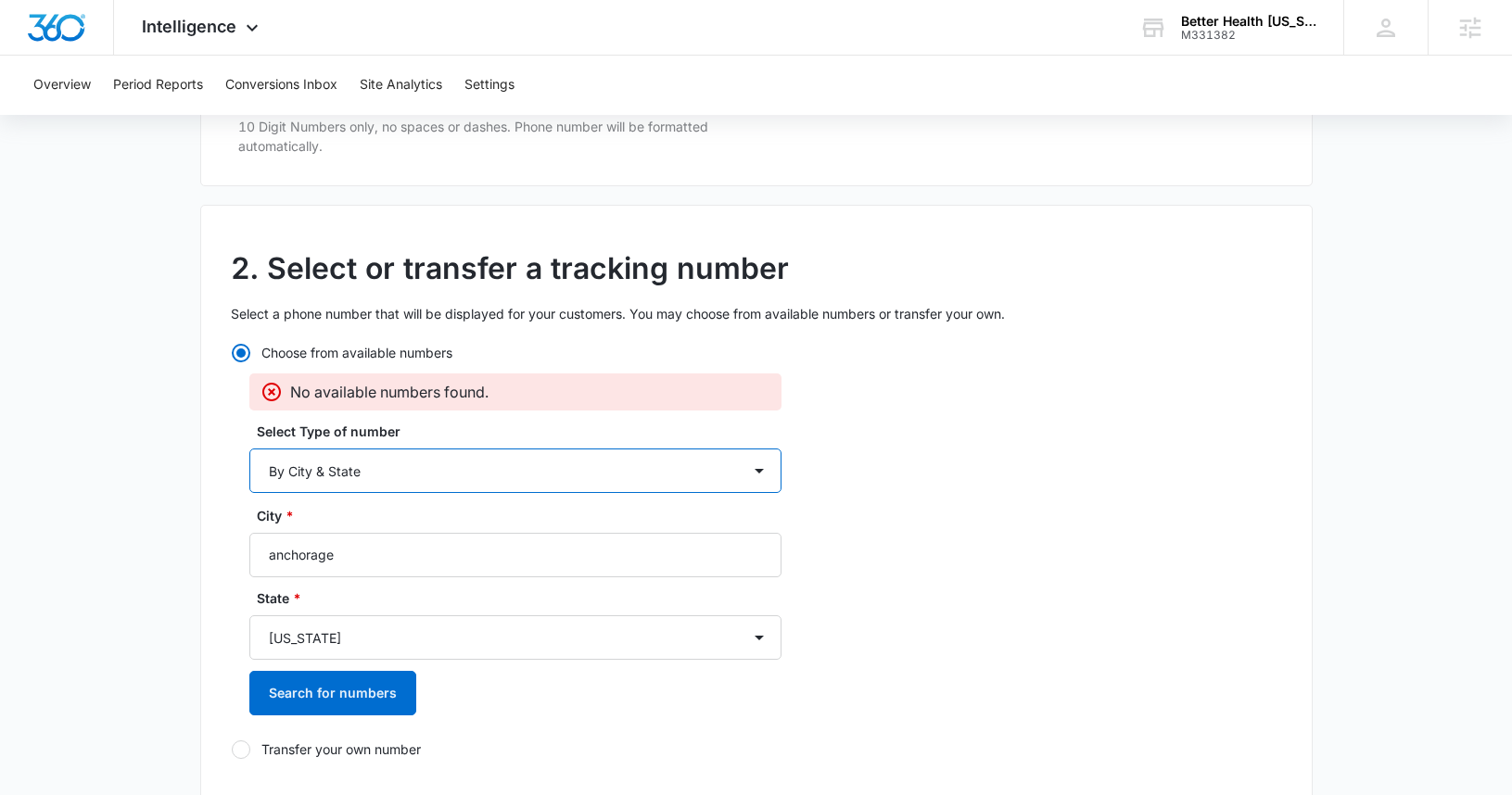
click at [358, 476] on select "By City & State By State Only By Zip Code By Area Code Toll Free Numbers" at bounding box center [515, 470] width 532 height 44
select select "by_area_code"
click at [249, 448] on select "By City & State By State Only By Zip Code By Area Code Toll Free Numbers" at bounding box center [515, 470] width 532 height 44
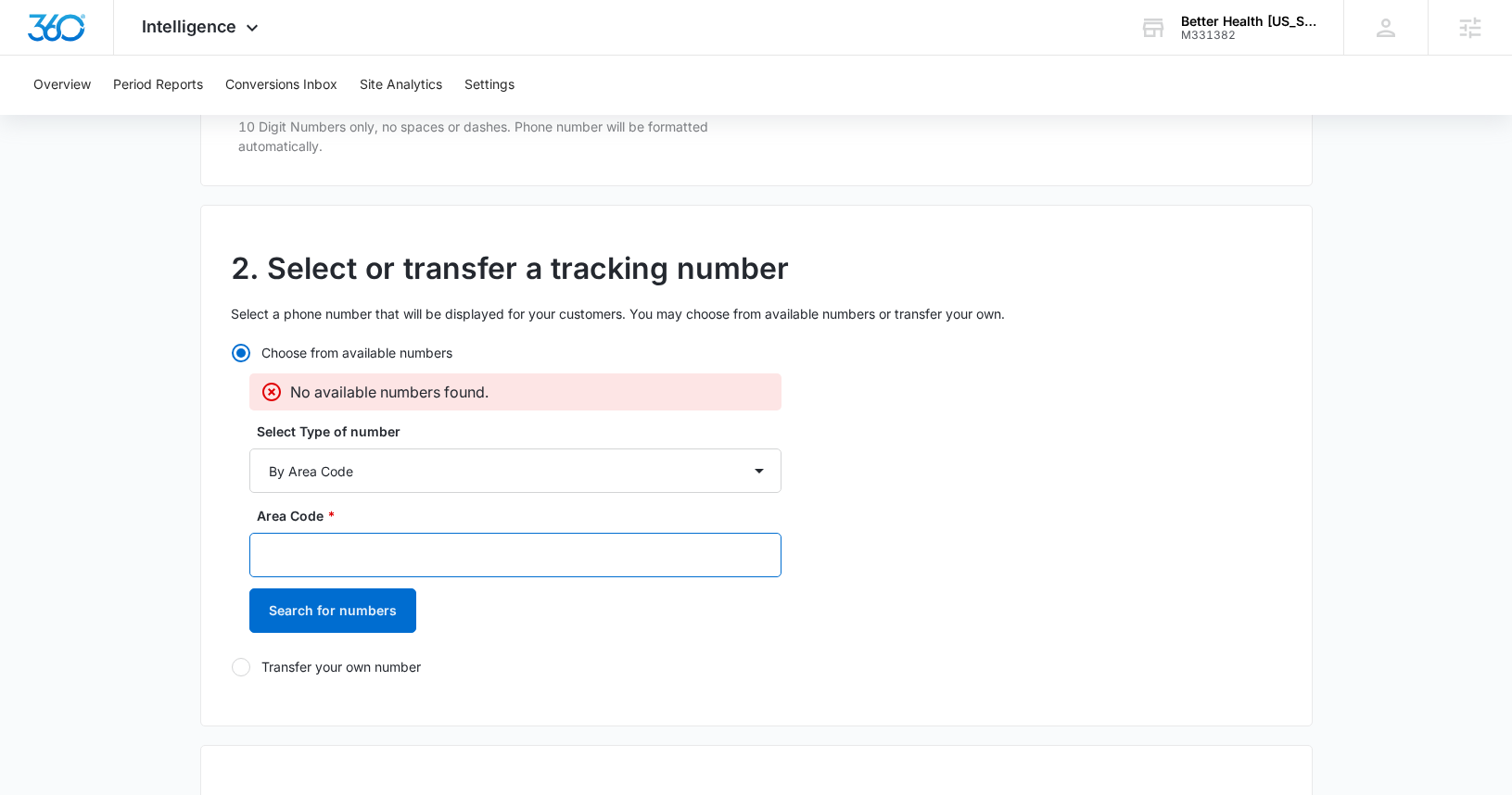
click at [343, 538] on input "Area Code *" at bounding box center [515, 554] width 532 height 44
click at [379, 571] on input "907" at bounding box center [515, 554] width 532 height 44
type input "907"
click at [378, 606] on button "Search for numbers" at bounding box center [332, 610] width 167 height 44
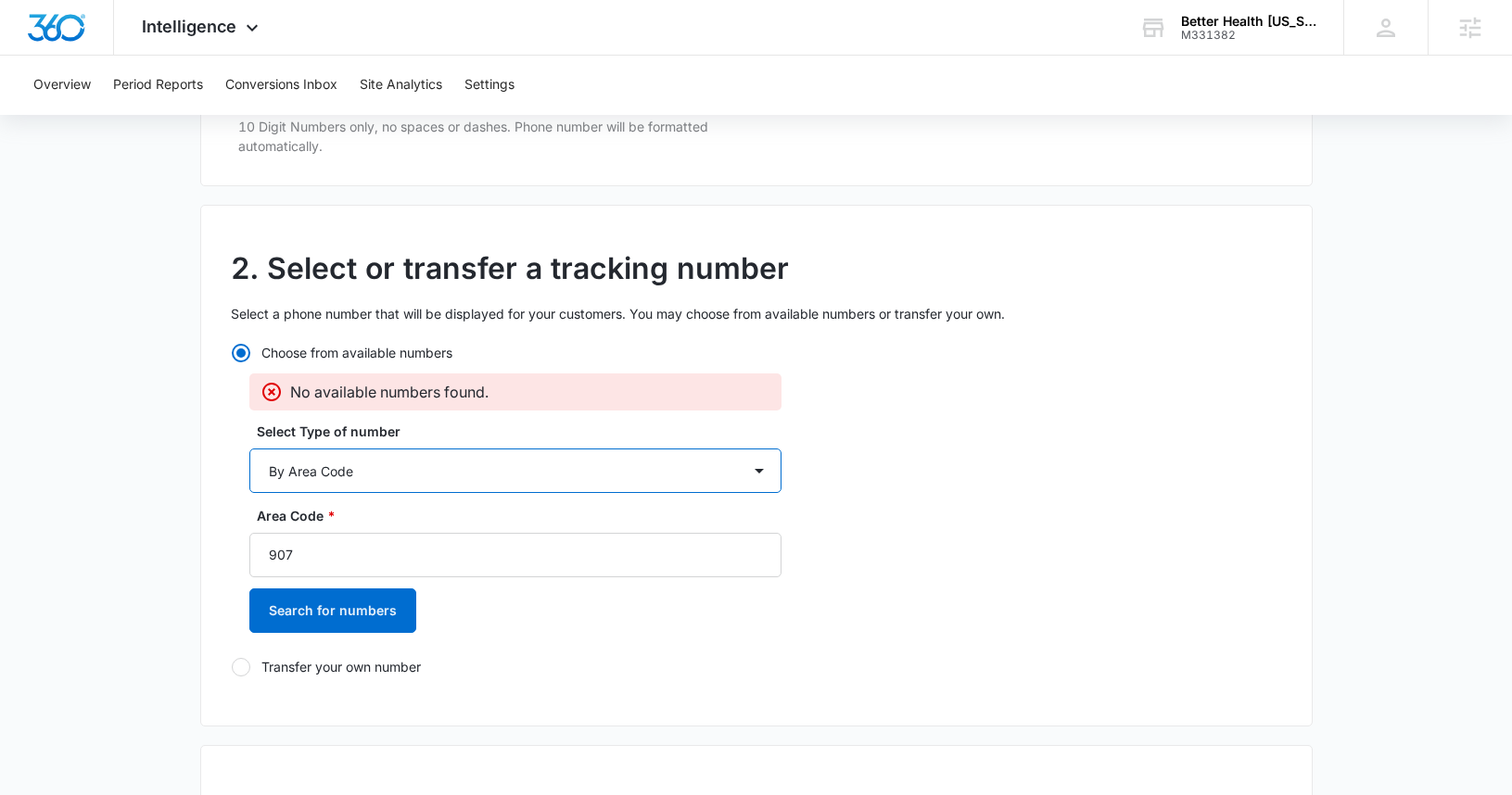
click at [360, 484] on select "By City & State By State Only By Zip Code By Area Code Toll Free Numbers" at bounding box center [515, 470] width 532 height 44
select select "by_toll_free"
click at [249, 448] on select "By City & State By State Only By Zip Code By Area Code Toll Free Numbers" at bounding box center [515, 470] width 532 height 44
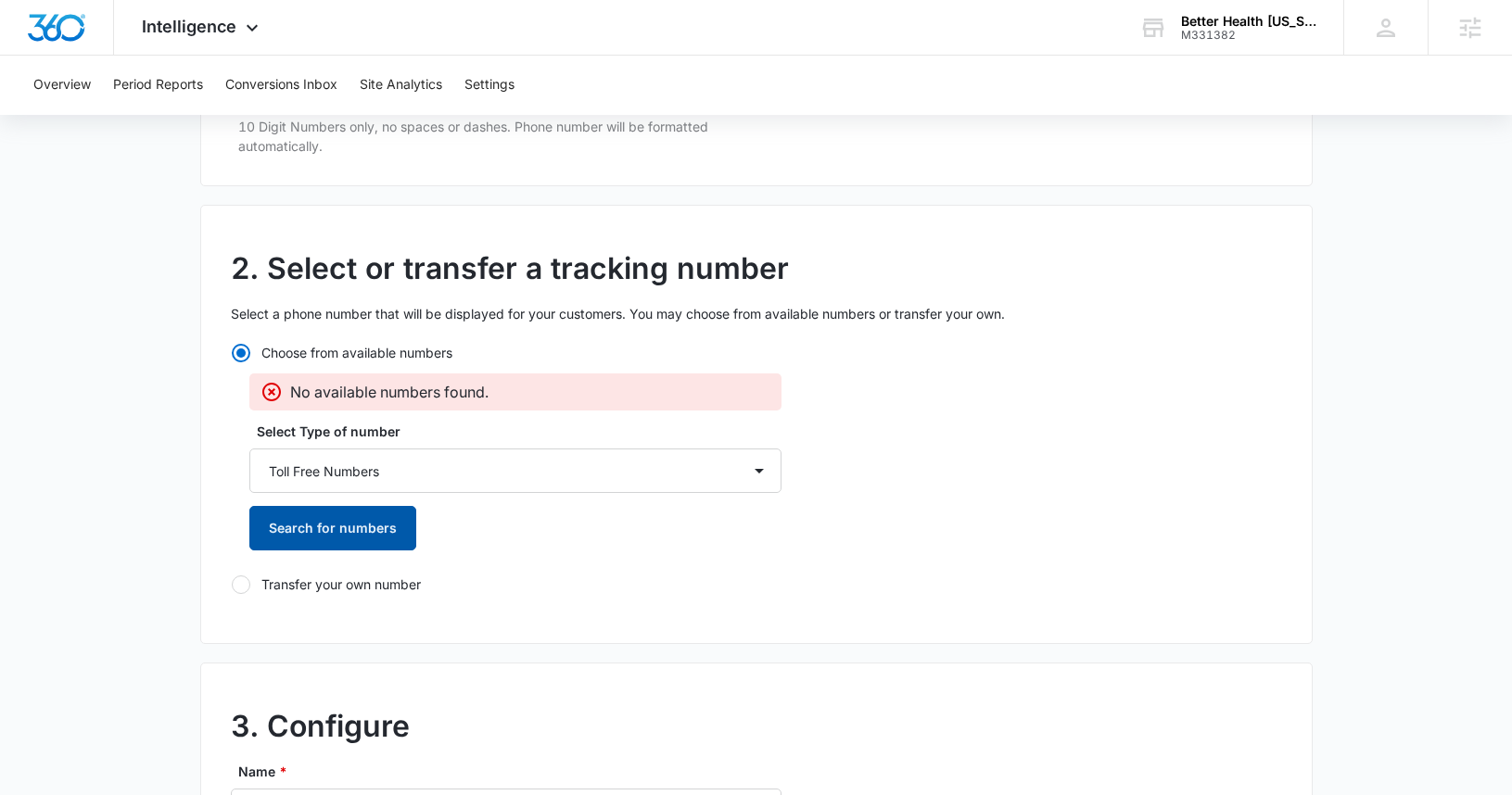
click at [341, 526] on button "Search for numbers" at bounding box center [332, 527] width 167 height 44
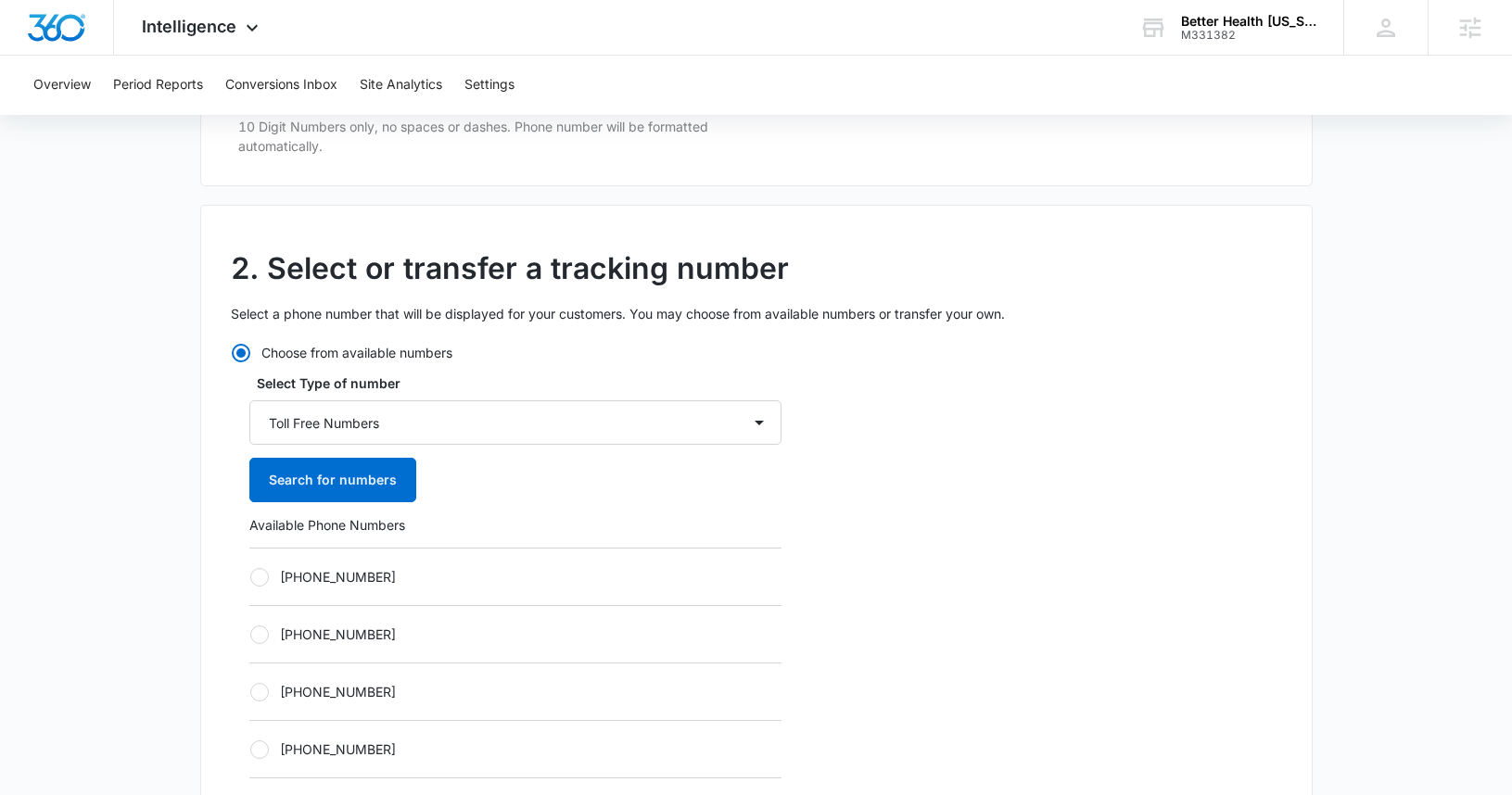
click at [257, 572] on div at bounding box center [259, 576] width 19 height 19
click at [250, 576] on input "+18336273217" at bounding box center [249, 576] width 1 height 1
radio input "true"
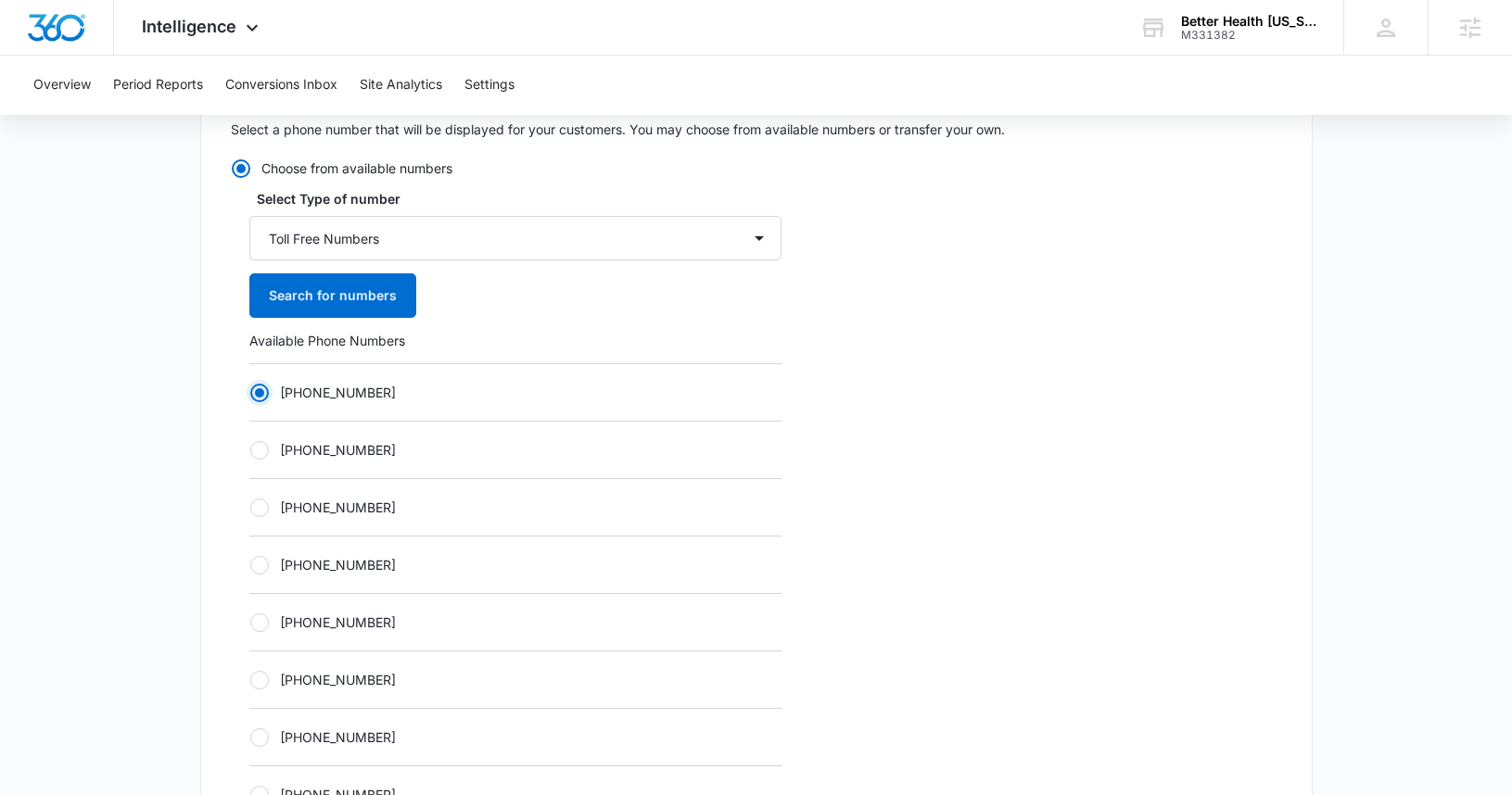
scroll to position [665, 0]
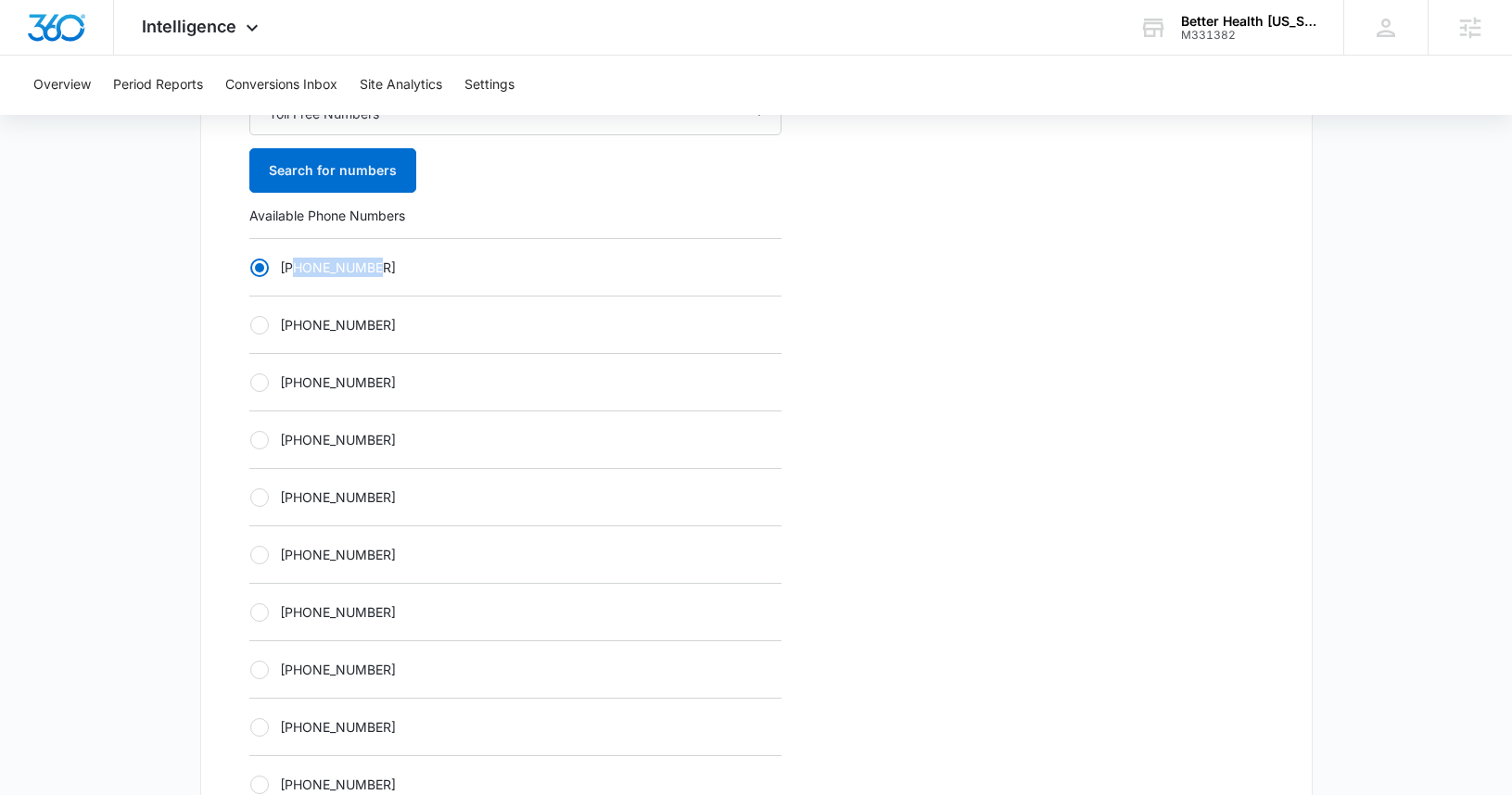
drag, startPoint x: 341, startPoint y: 269, endPoint x: 293, endPoint y: 271, distance: 48.0
click at [293, 271] on label "+18336273217" at bounding box center [515, 268] width 532 height 20
copy label "8336273217"
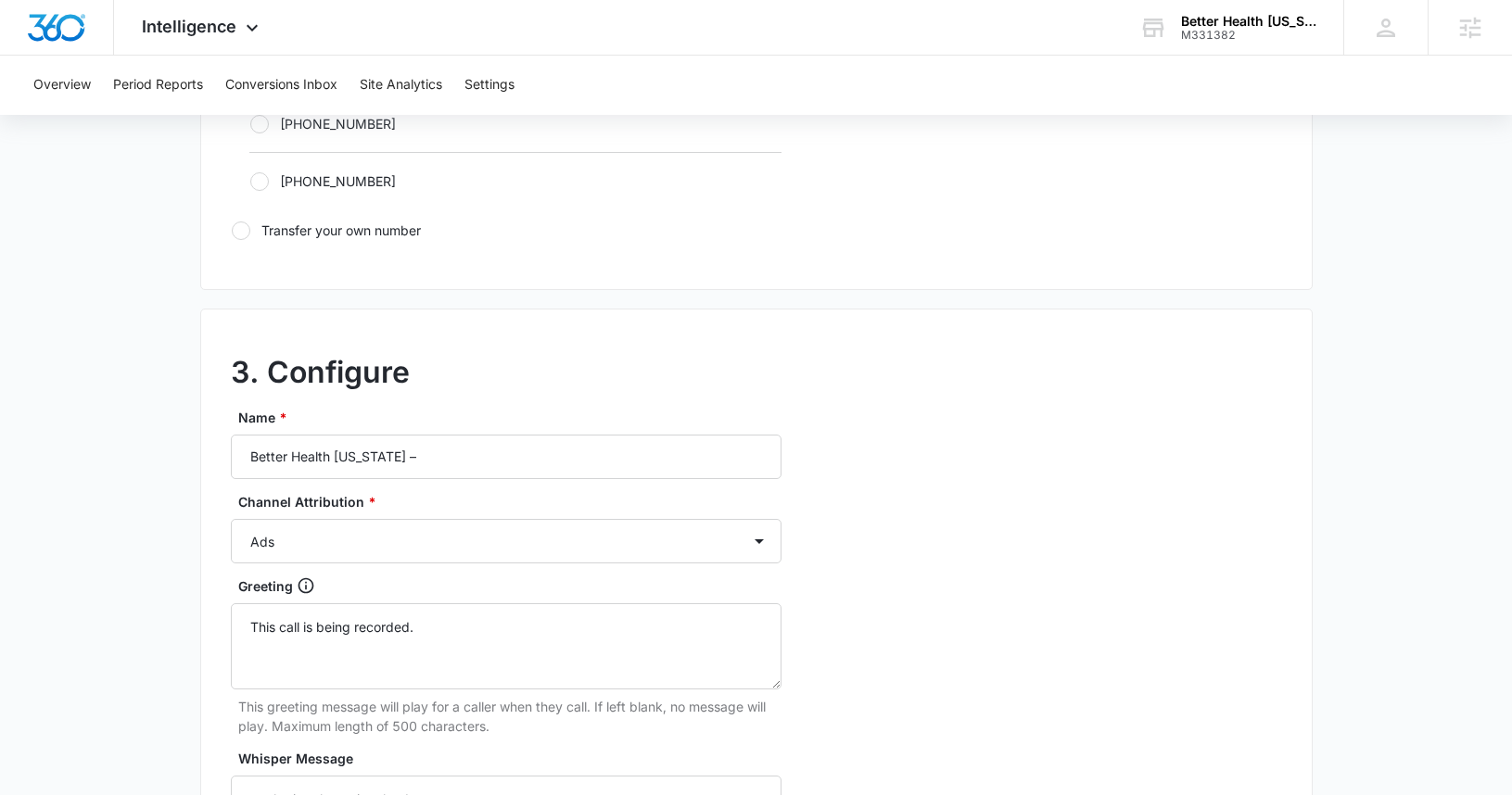
scroll to position [1344, 0]
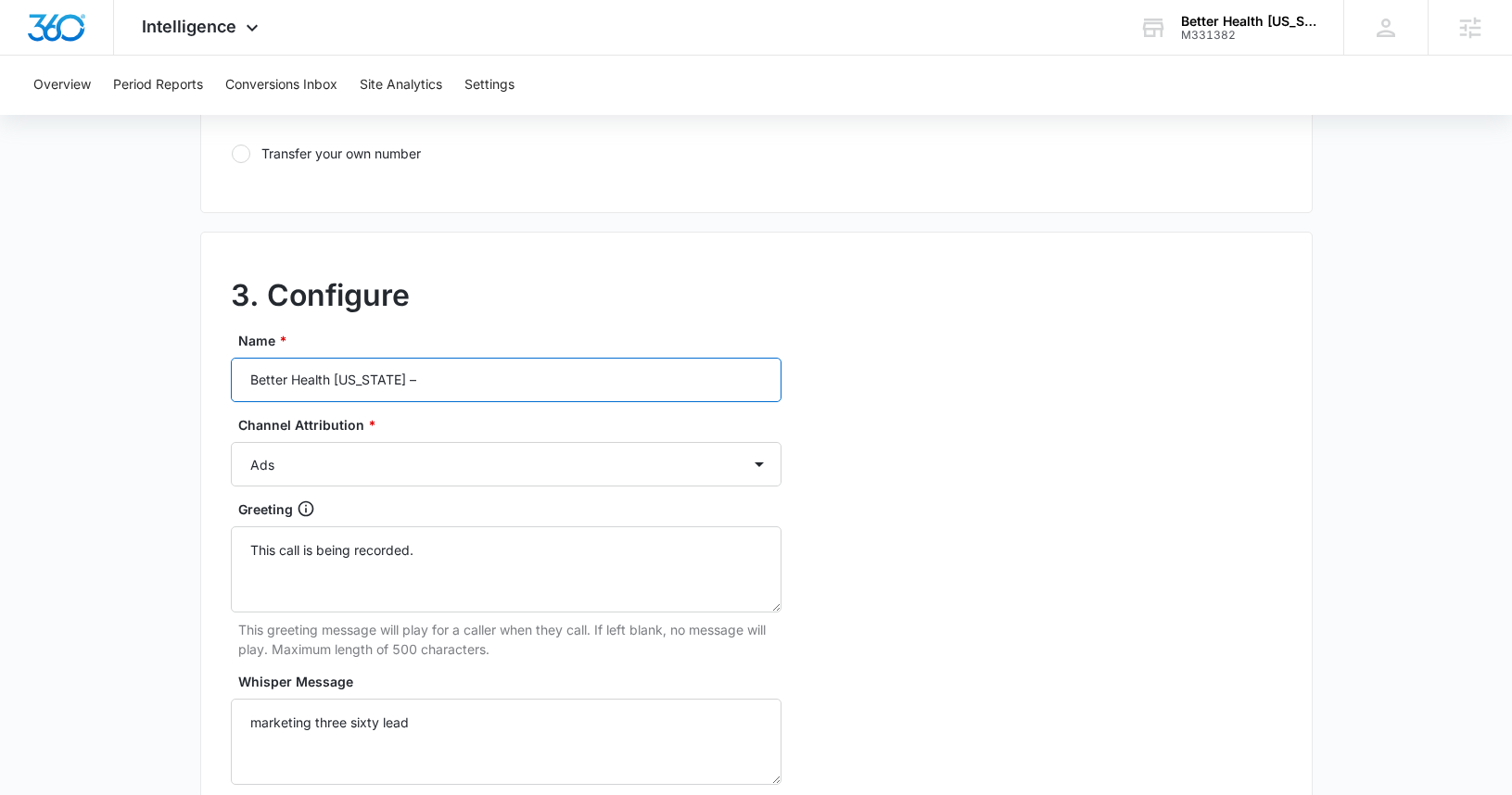
click at [401, 378] on input "Better Health Alaska –" at bounding box center [505, 379] width 550 height 44
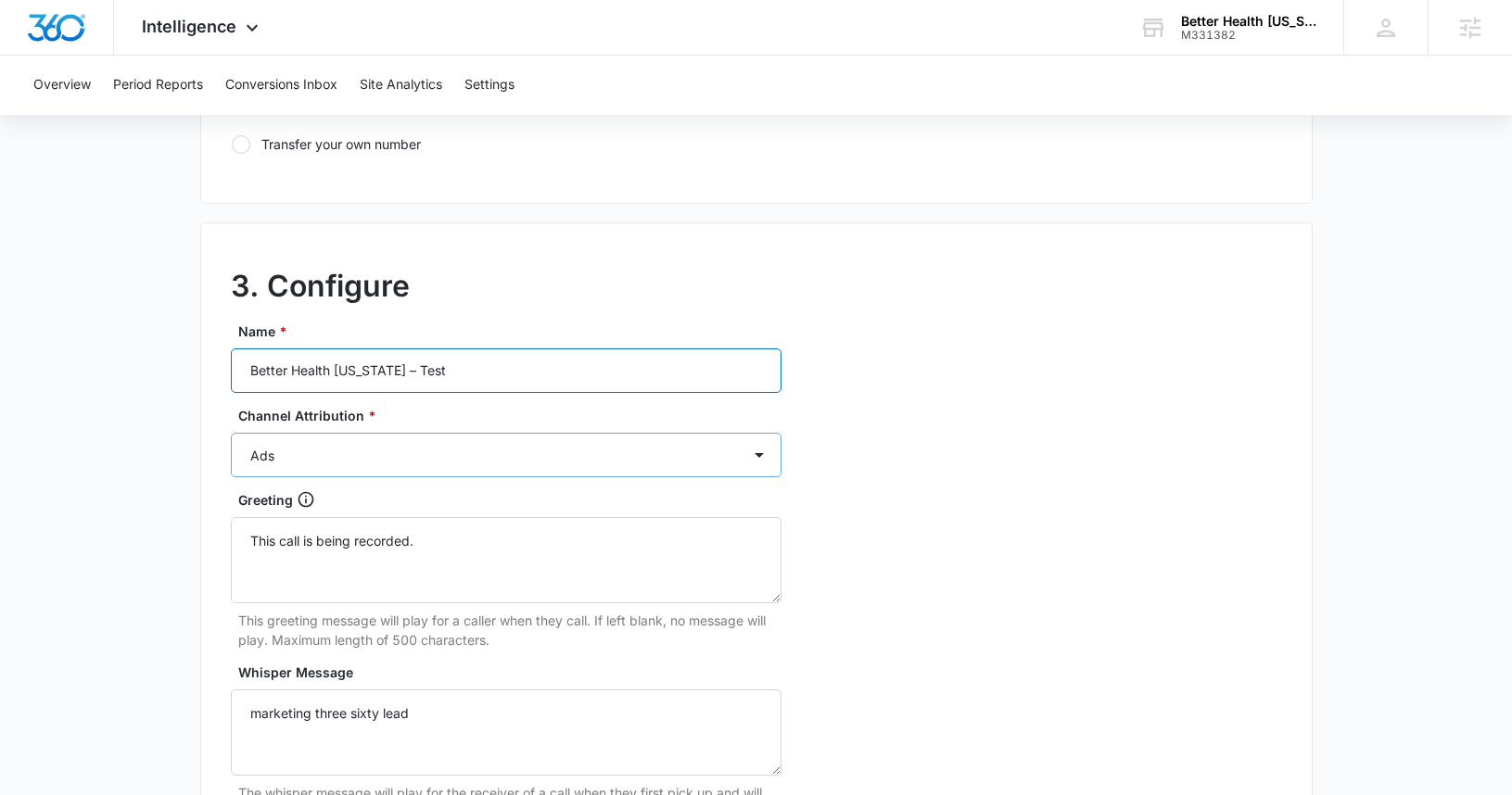
scroll to position [1374, 0]
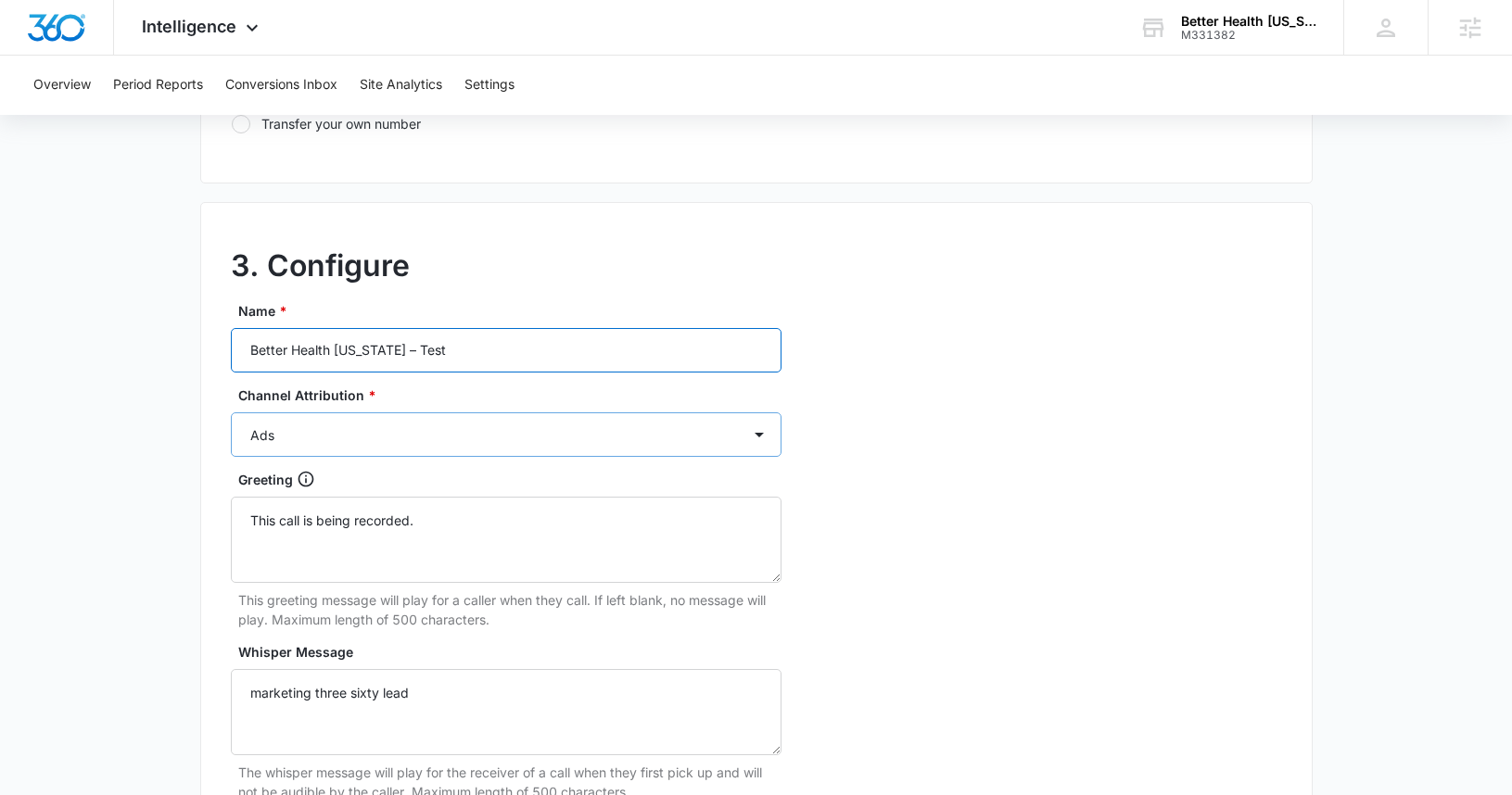
type input "Better Health Alaska – Test"
click at [277, 451] on select "Ads Local Service Ads Content Social Other" at bounding box center [505, 434] width 550 height 44
select select "OTHER"
click at [230, 413] on select "Ads Local Service Ads Content Social Other" at bounding box center [505, 434] width 550 height 44
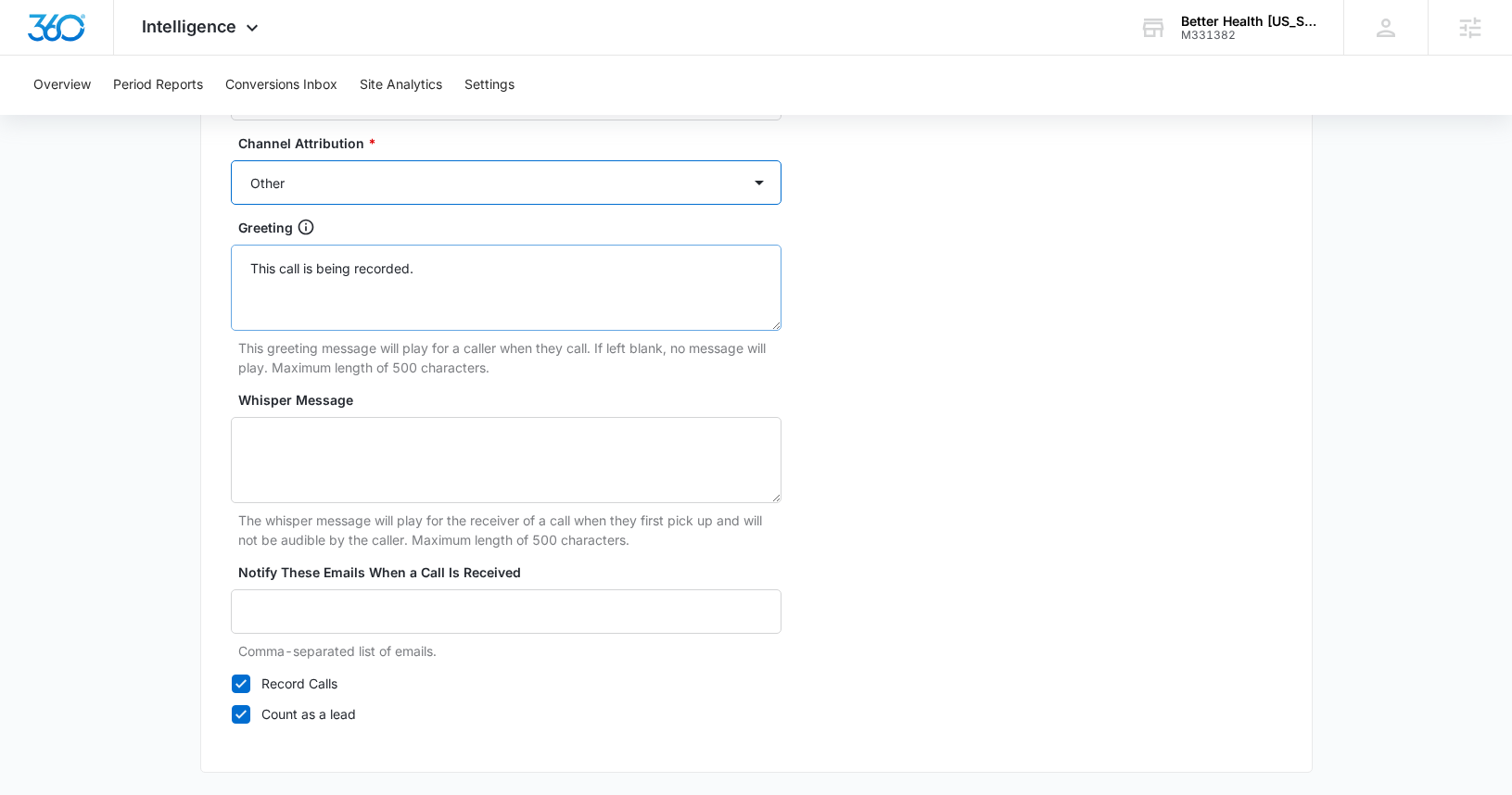
scroll to position [1702, 0]
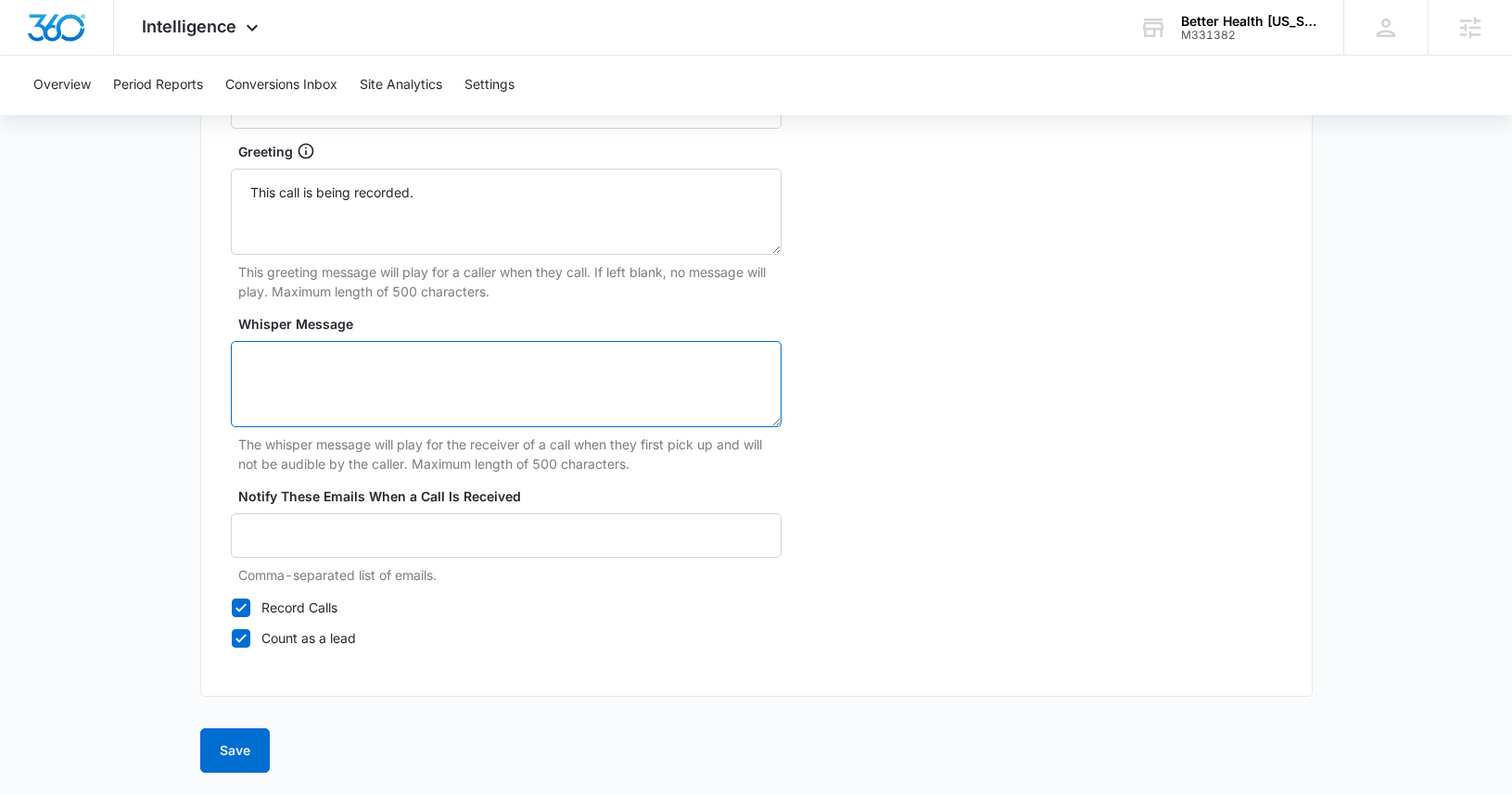
click at [337, 392] on textarea "Whisper Message" at bounding box center [505, 384] width 550 height 86
type textarea "Testing Whisper Message Marketing Three Sixty"
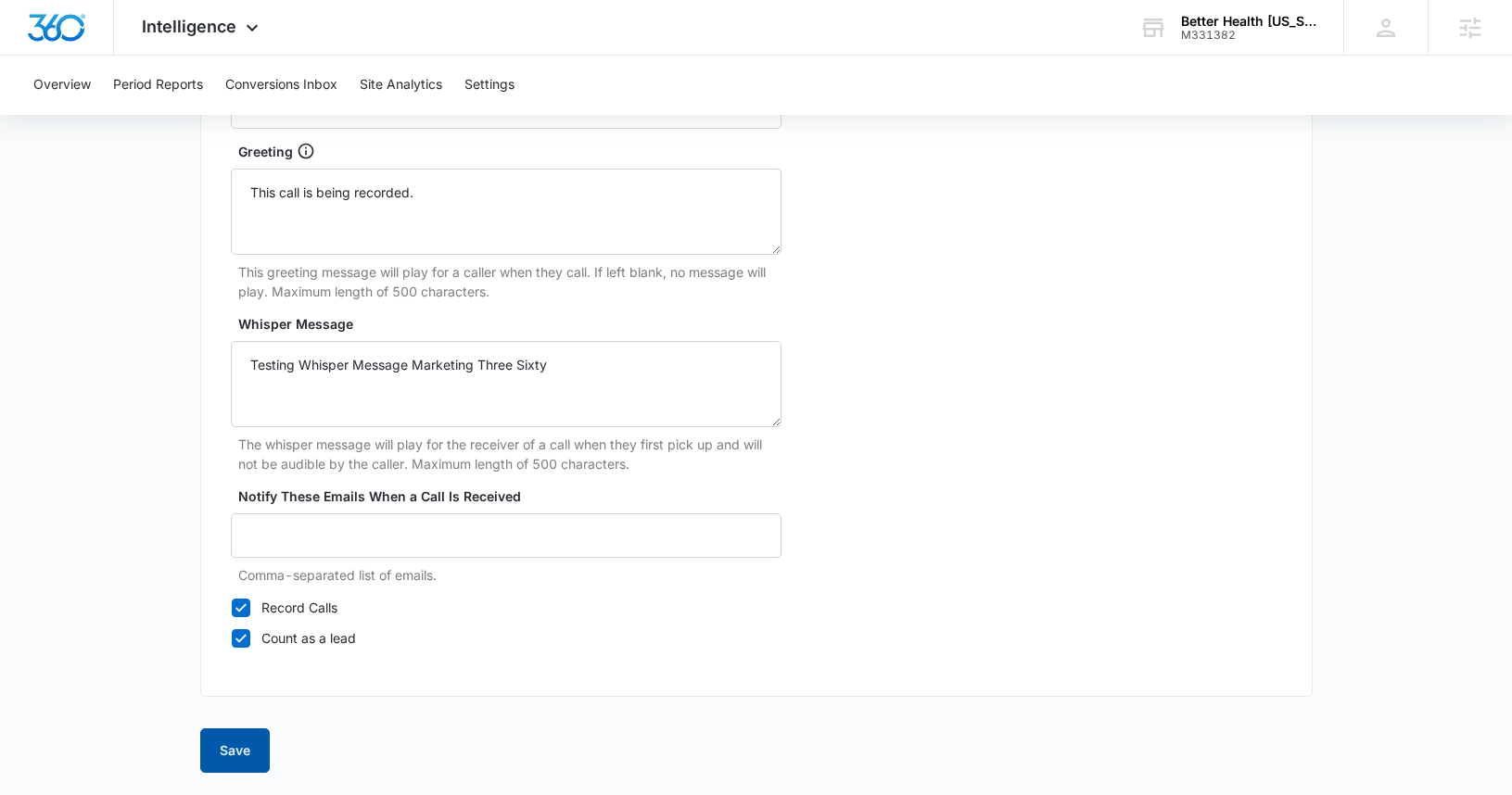
click at [237, 755] on button "Save" at bounding box center [234, 750] width 70 height 44
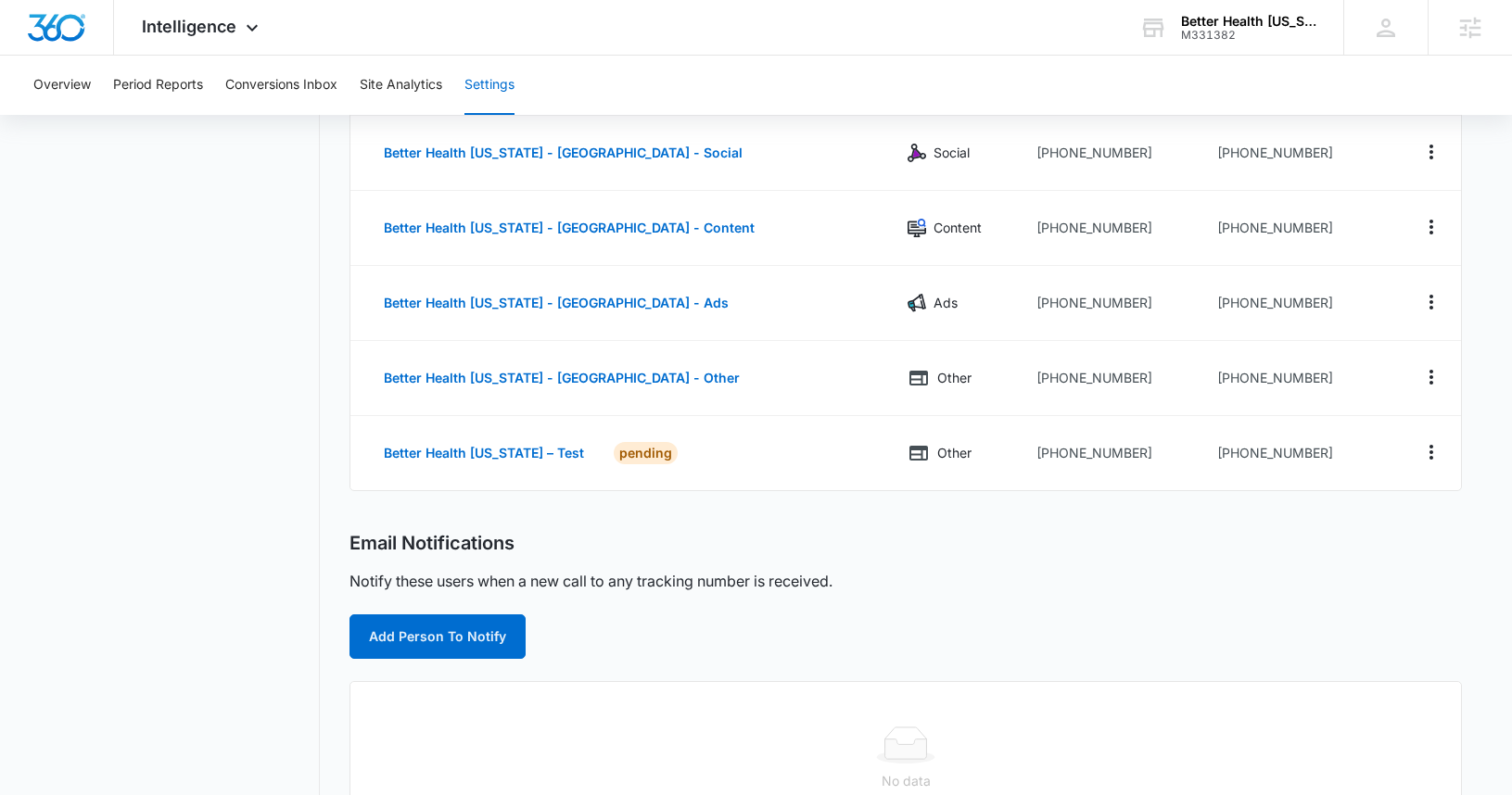
scroll to position [541, 0]
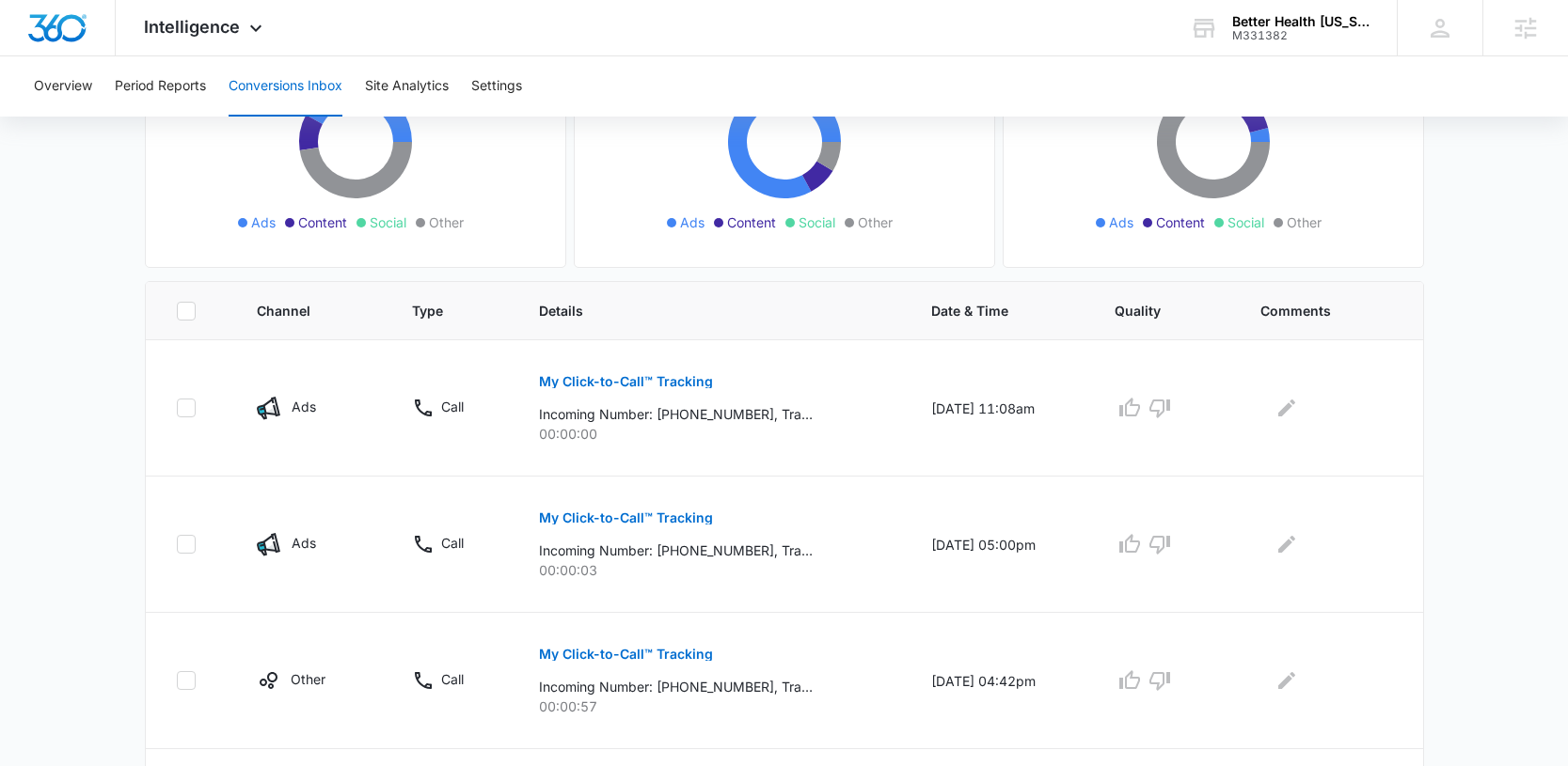
scroll to position [280, 0]
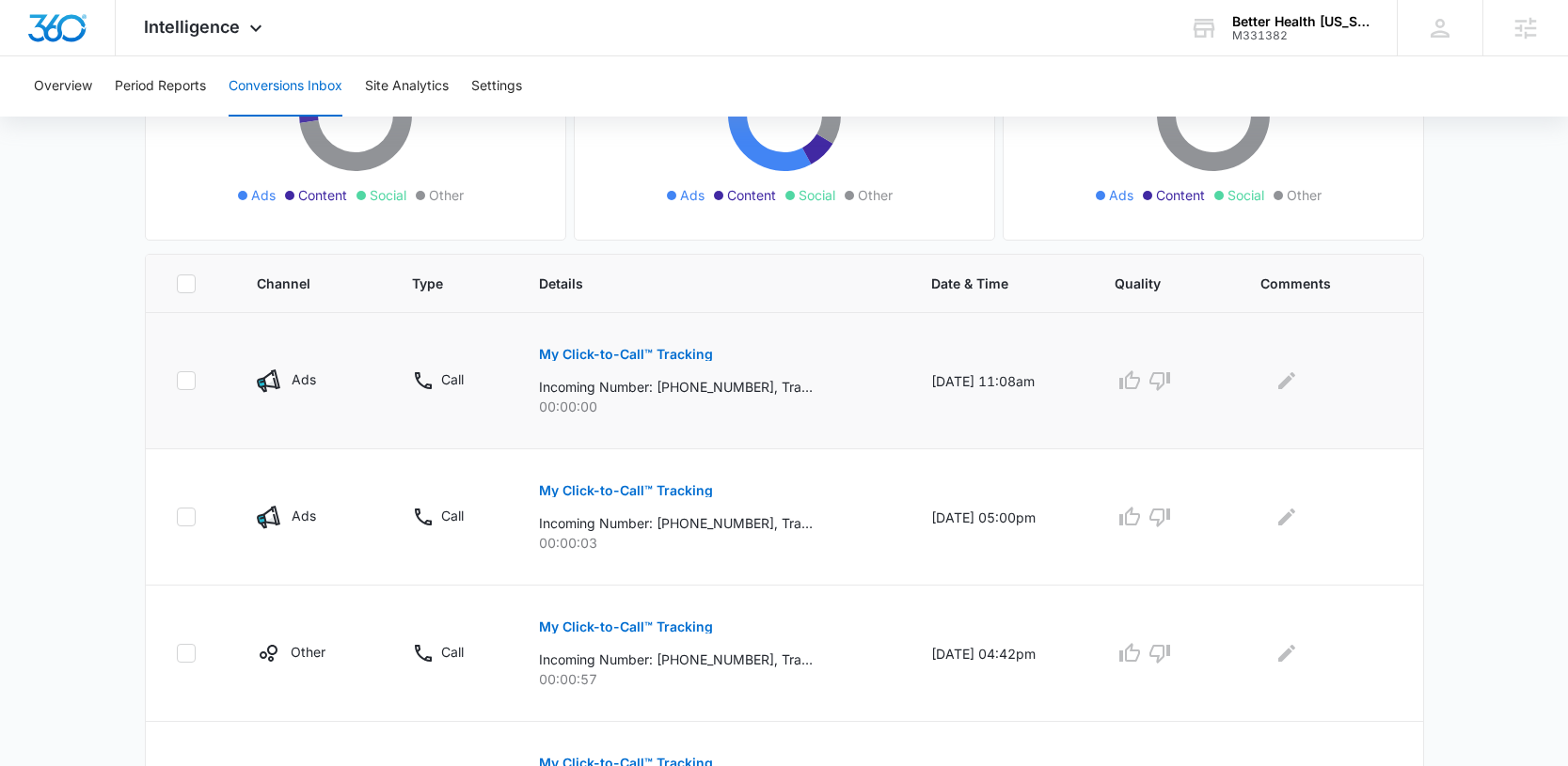
click at [746, 390] on p "Incoming Number: [PHONE_NUMBER], Tracking Number: [PHONE_NUMBER], Ring To: [PHO…" at bounding box center [676, 387] width 274 height 20
click at [636, 361] on button "My Click-to-Call™ Tracking" at bounding box center [626, 354] width 174 height 45
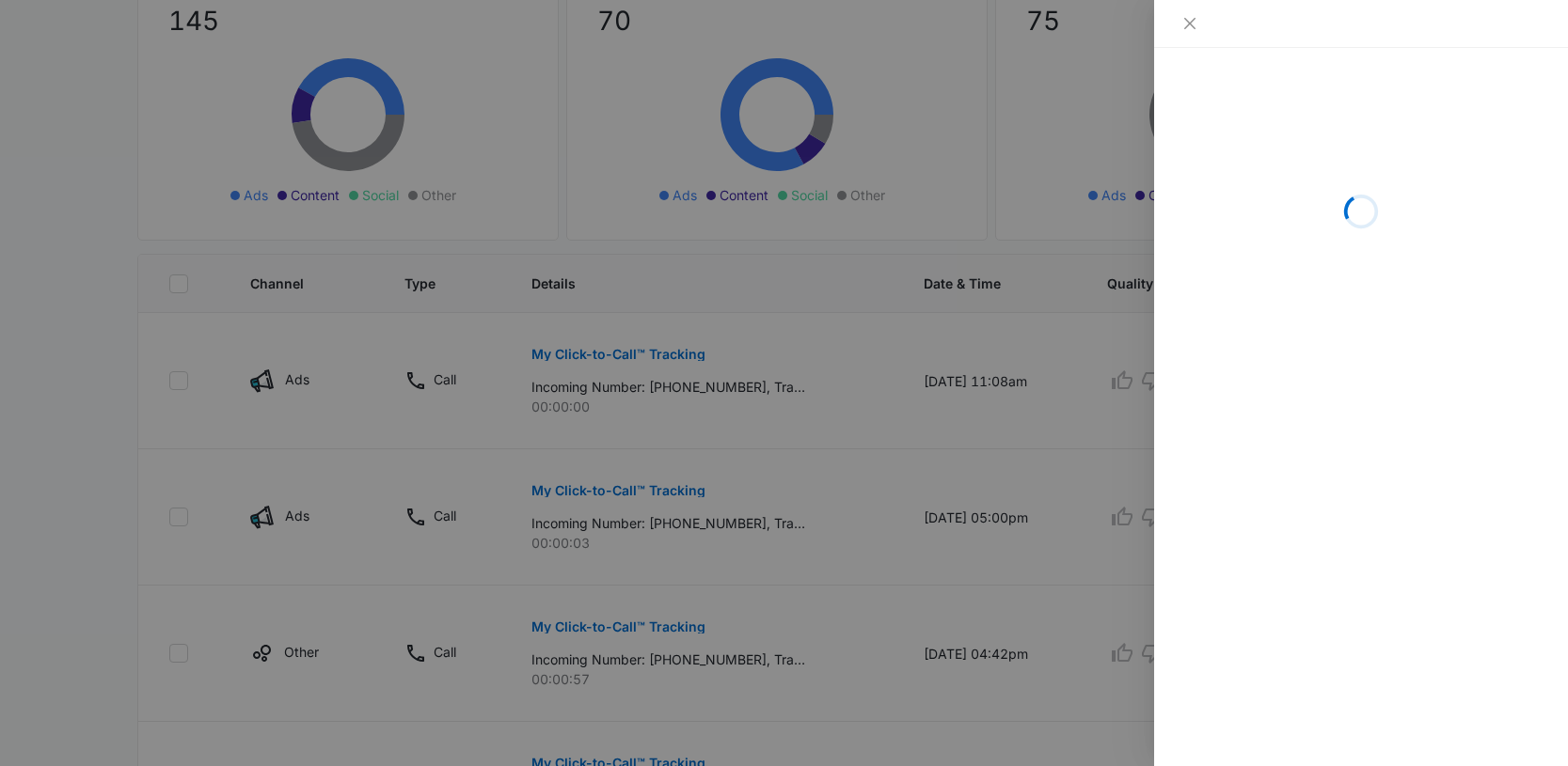
click at [924, 528] on div at bounding box center [784, 383] width 1568 height 766
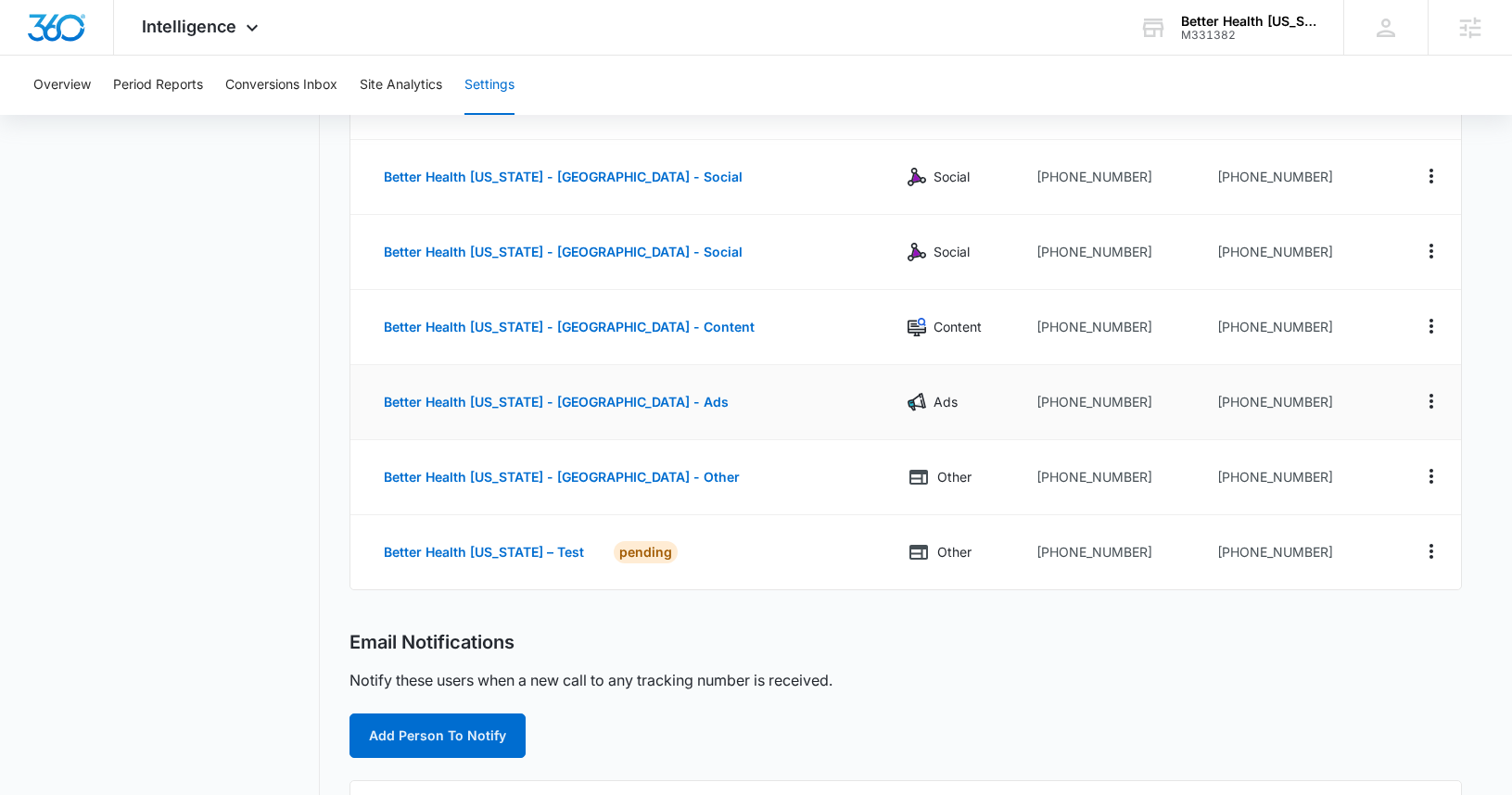
scroll to position [430, 0]
drag, startPoint x: 1299, startPoint y: 406, endPoint x: 1213, endPoint y: 411, distance: 86.1
click at [1213, 411] on td "+18334673489" at bounding box center [1294, 403] width 184 height 75
copy td "8334673489"
click at [1436, 558] on icon "Actions" at bounding box center [1431, 552] width 23 height 23
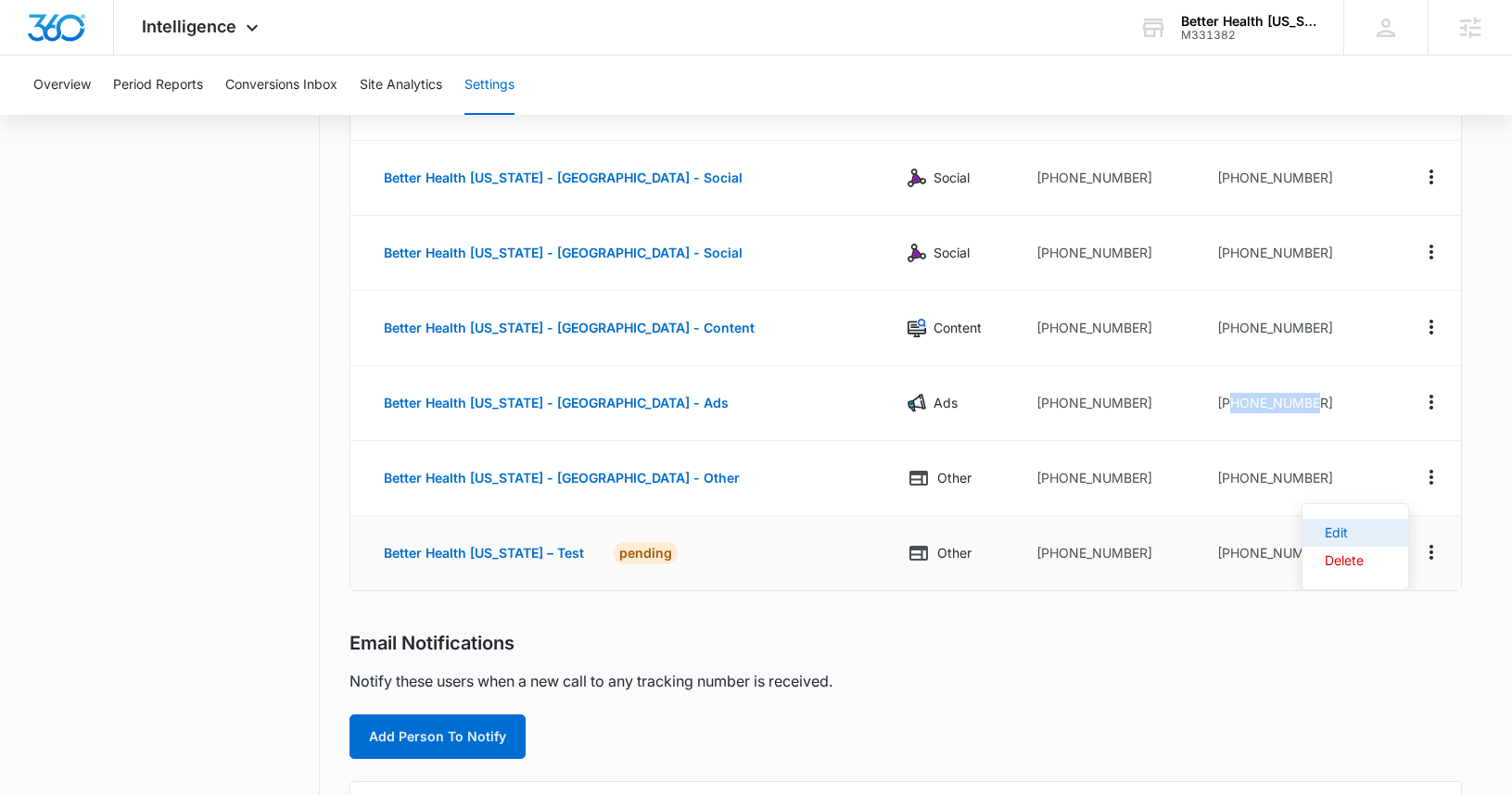
click at [1379, 531] on button "Edit" at bounding box center [1355, 532] width 106 height 27
select select "OTHER"
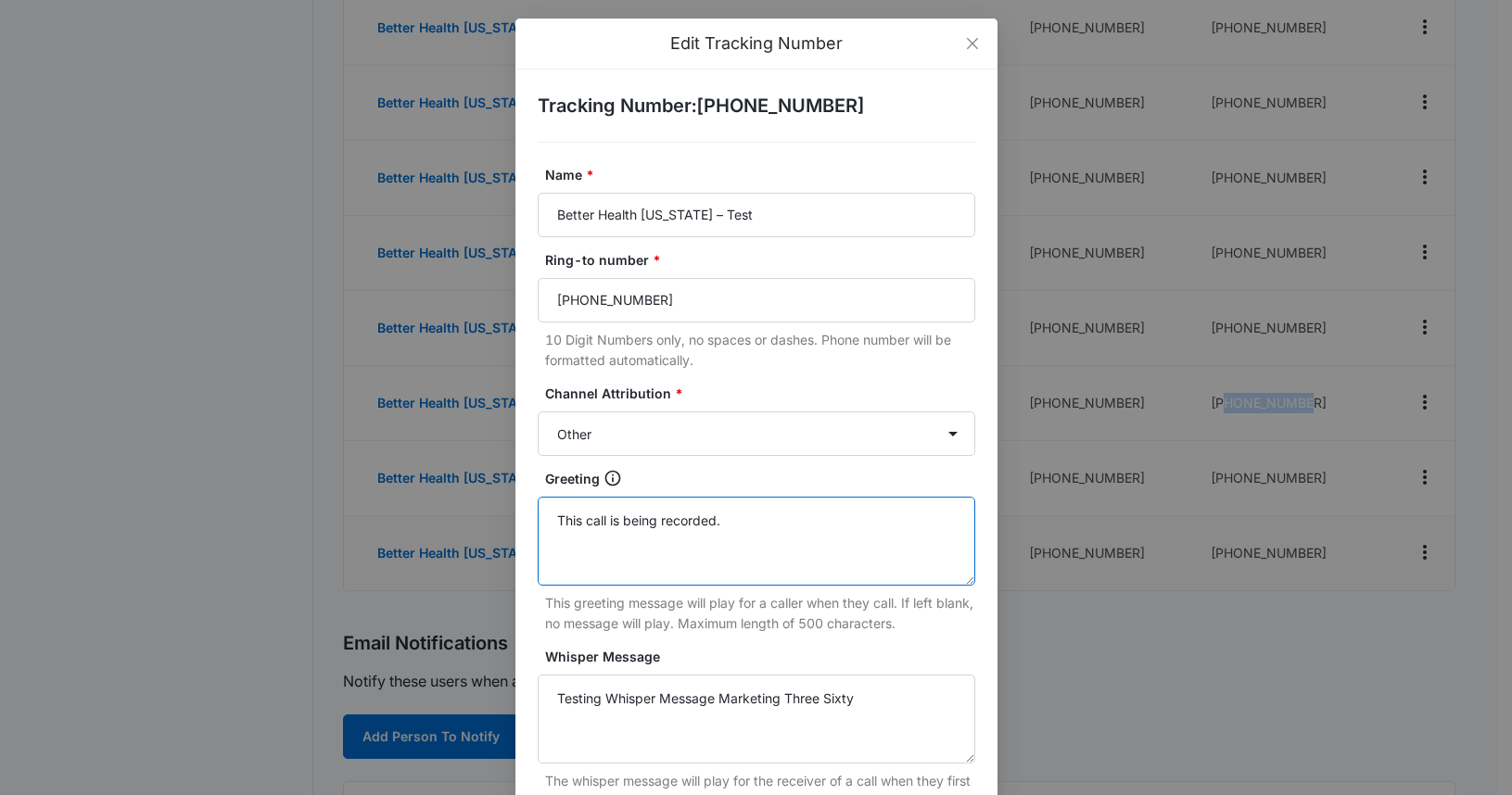
click at [760, 530] on textarea "This call is being recorded." at bounding box center [756, 541] width 437 height 89
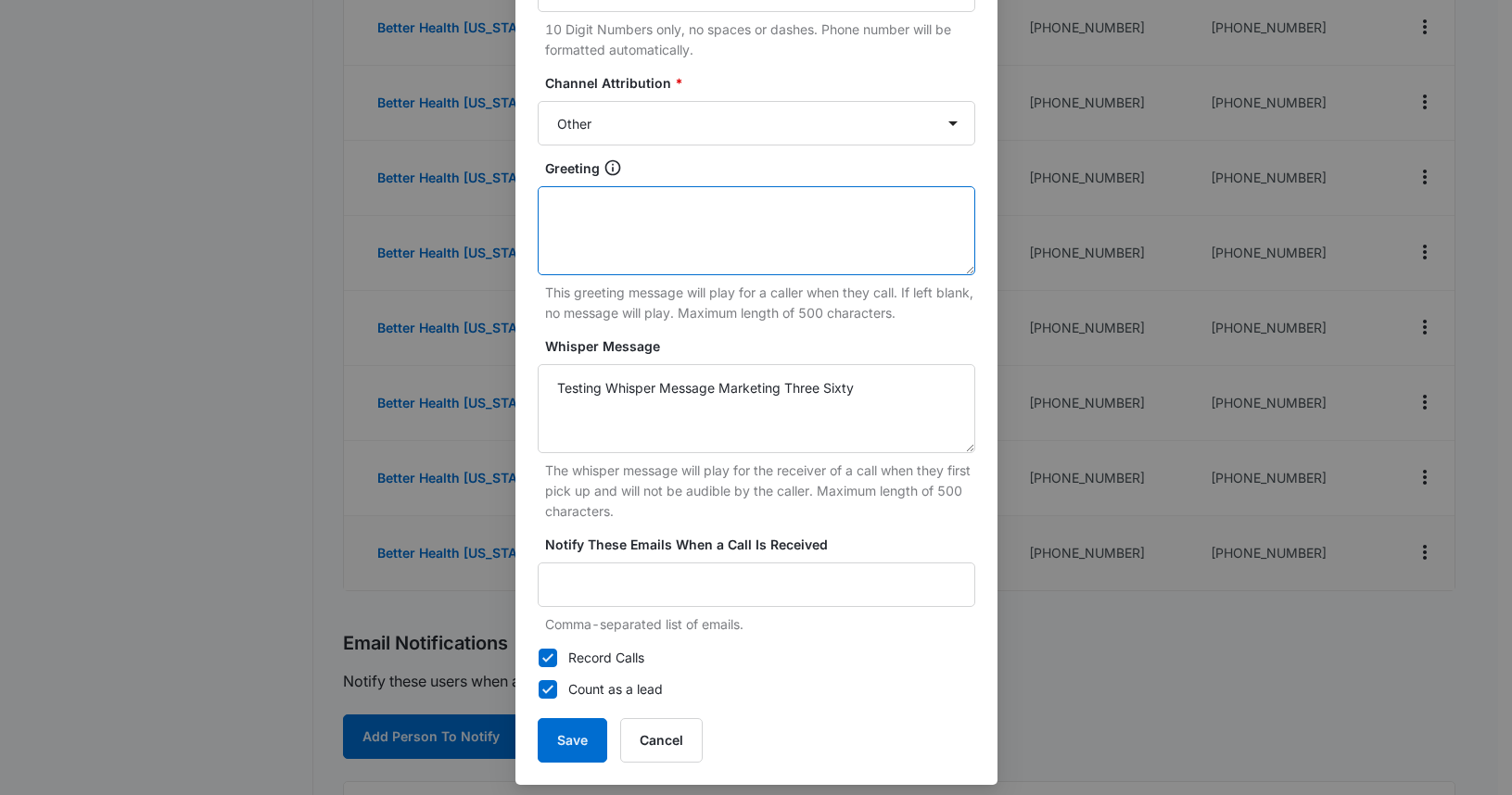
scroll to position [323, 0]
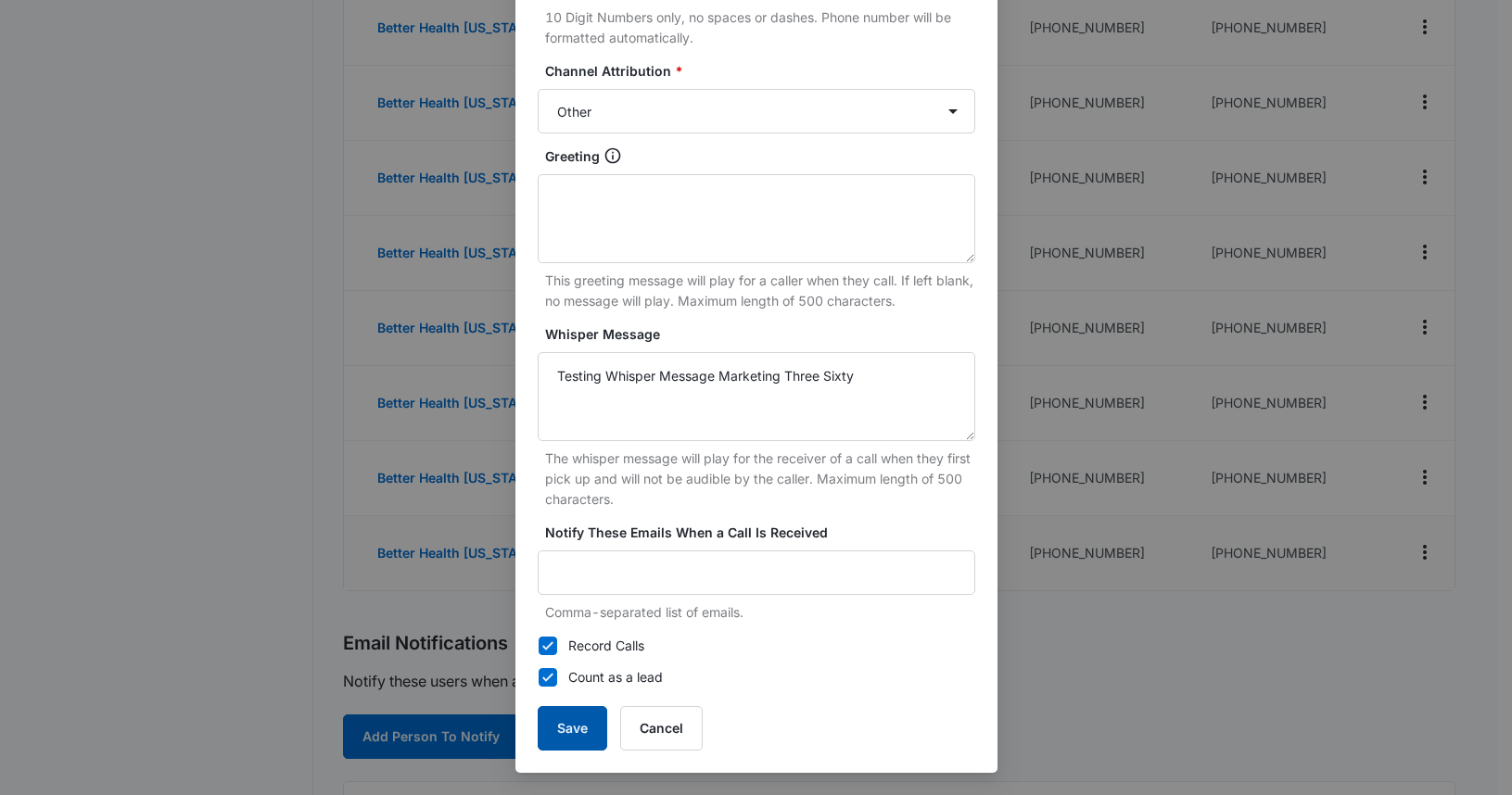
click at [567, 748] on button "Save" at bounding box center [572, 727] width 70 height 44
click at [571, 725] on button "Save" at bounding box center [572, 727] width 70 height 44
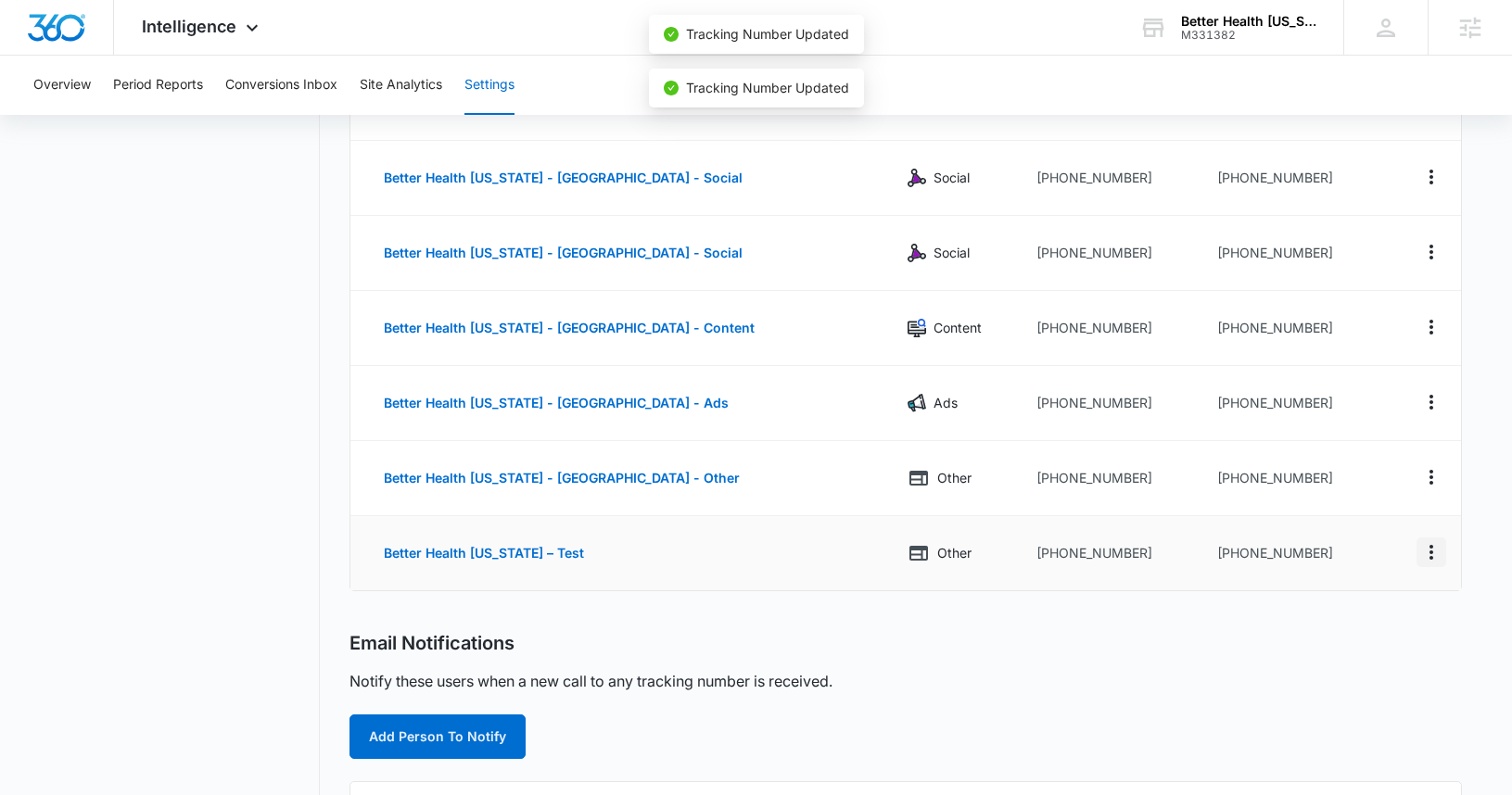
click at [1439, 553] on icon "Actions" at bounding box center [1431, 552] width 23 height 23
click at [1362, 532] on div "Edit" at bounding box center [1344, 532] width 39 height 13
select select "OTHER"
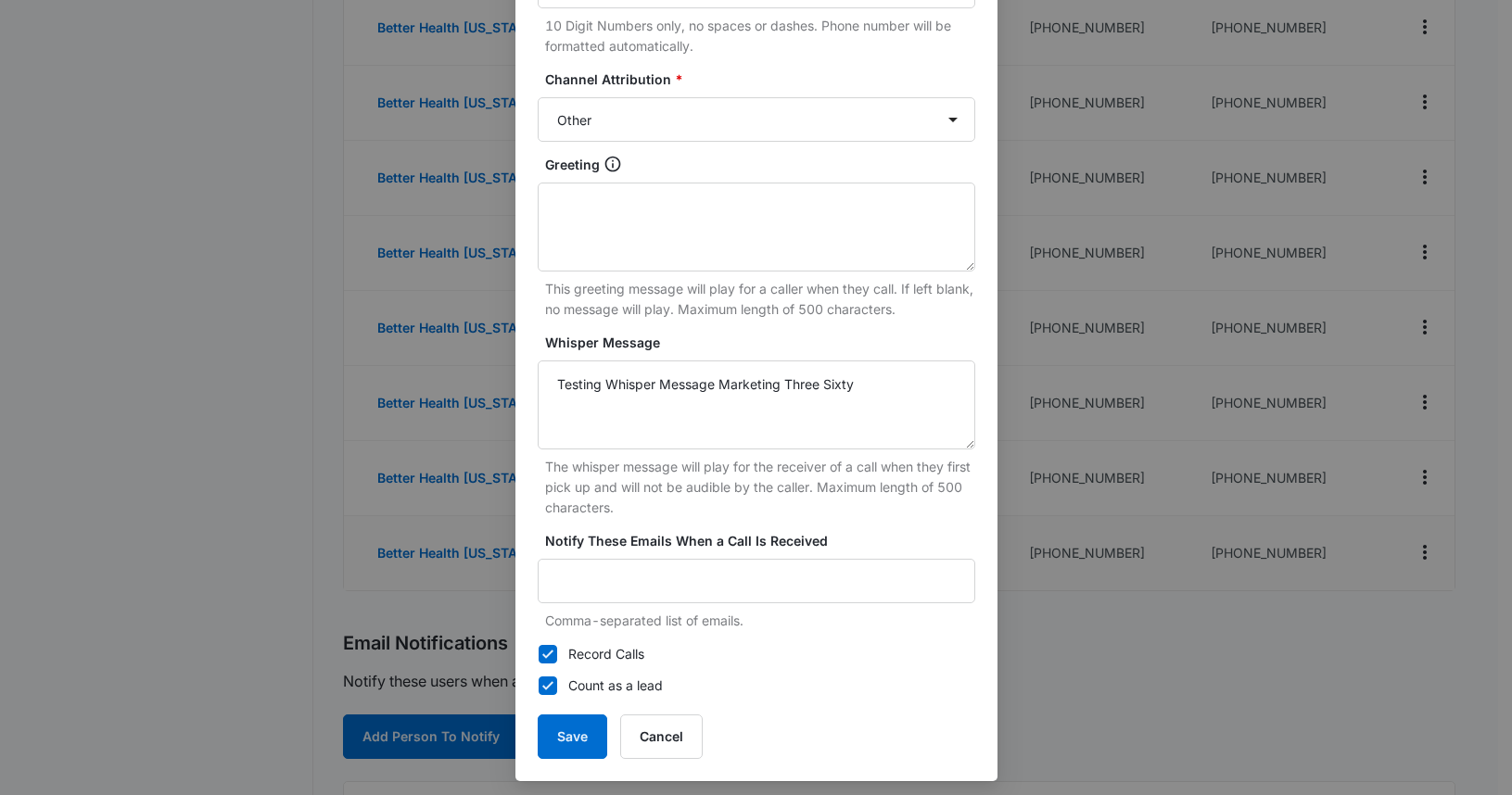
scroll to position [323, 0]
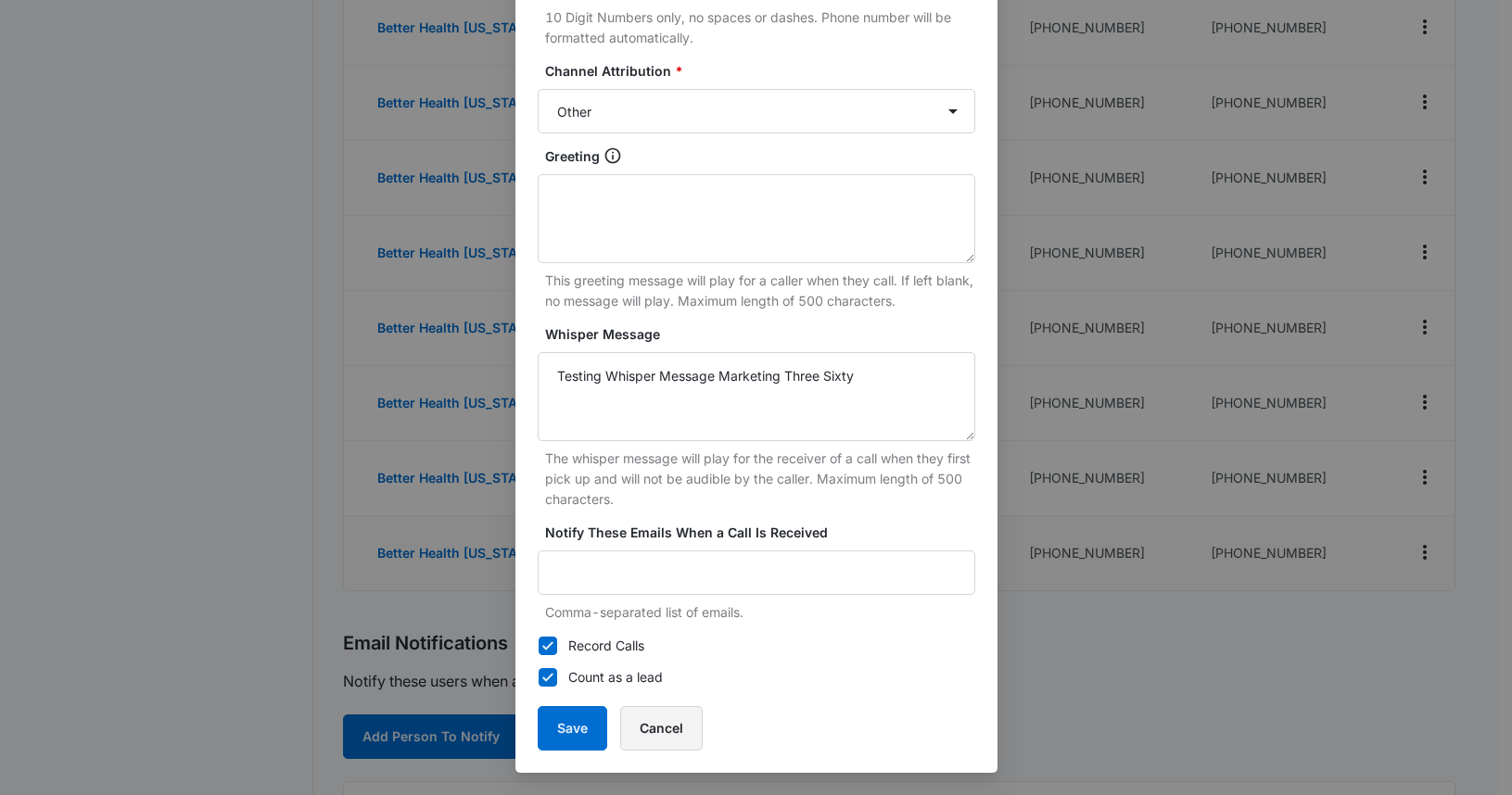
click at [643, 723] on button "Cancel" at bounding box center [661, 727] width 82 height 44
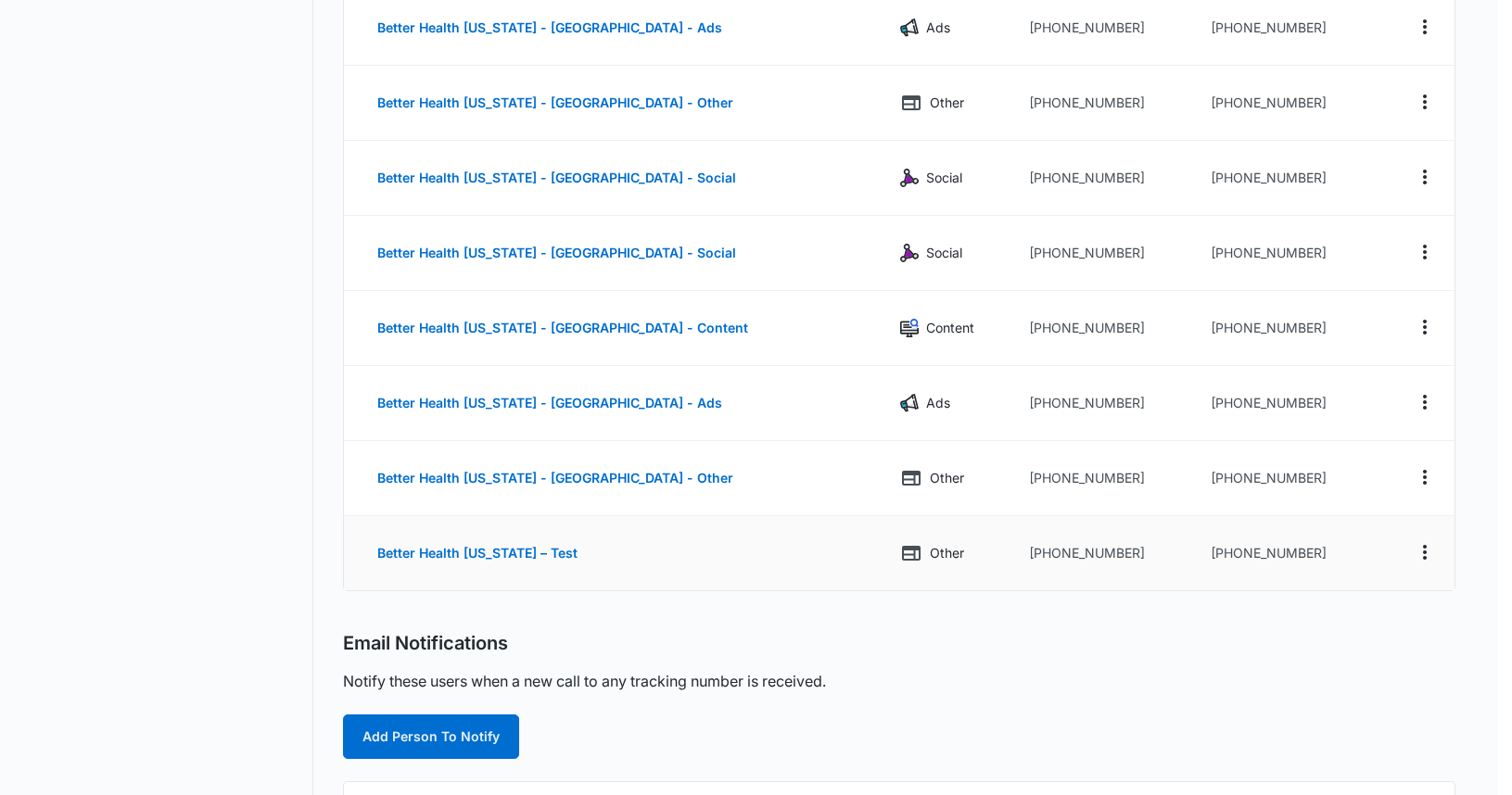
scroll to position [304, 0]
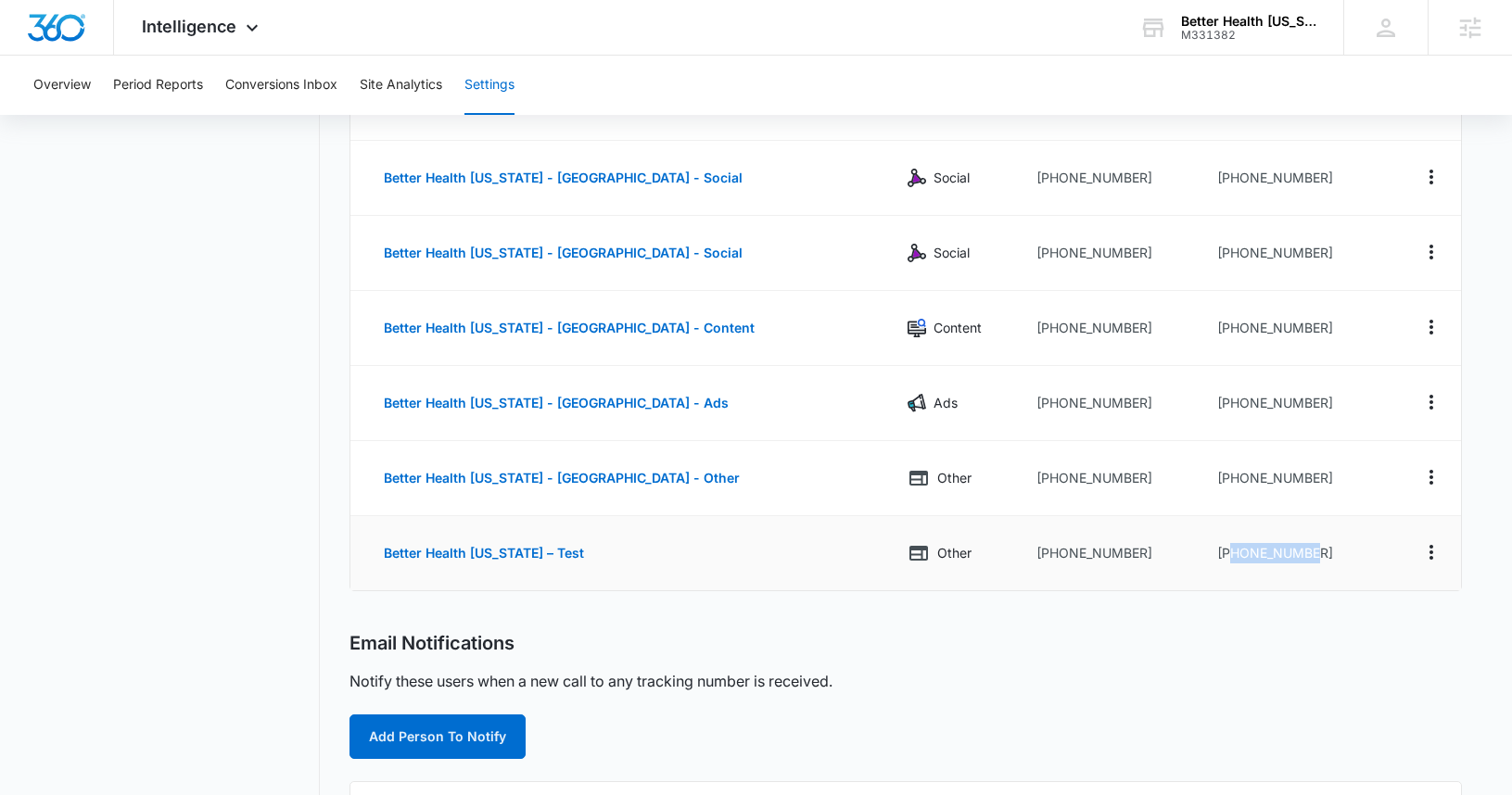
drag, startPoint x: 1322, startPoint y: 551, endPoint x: 1218, endPoint y: 550, distance: 104.0
click at [1218, 550] on td "+18336273217" at bounding box center [1294, 553] width 184 height 75
copy td "8336273217"
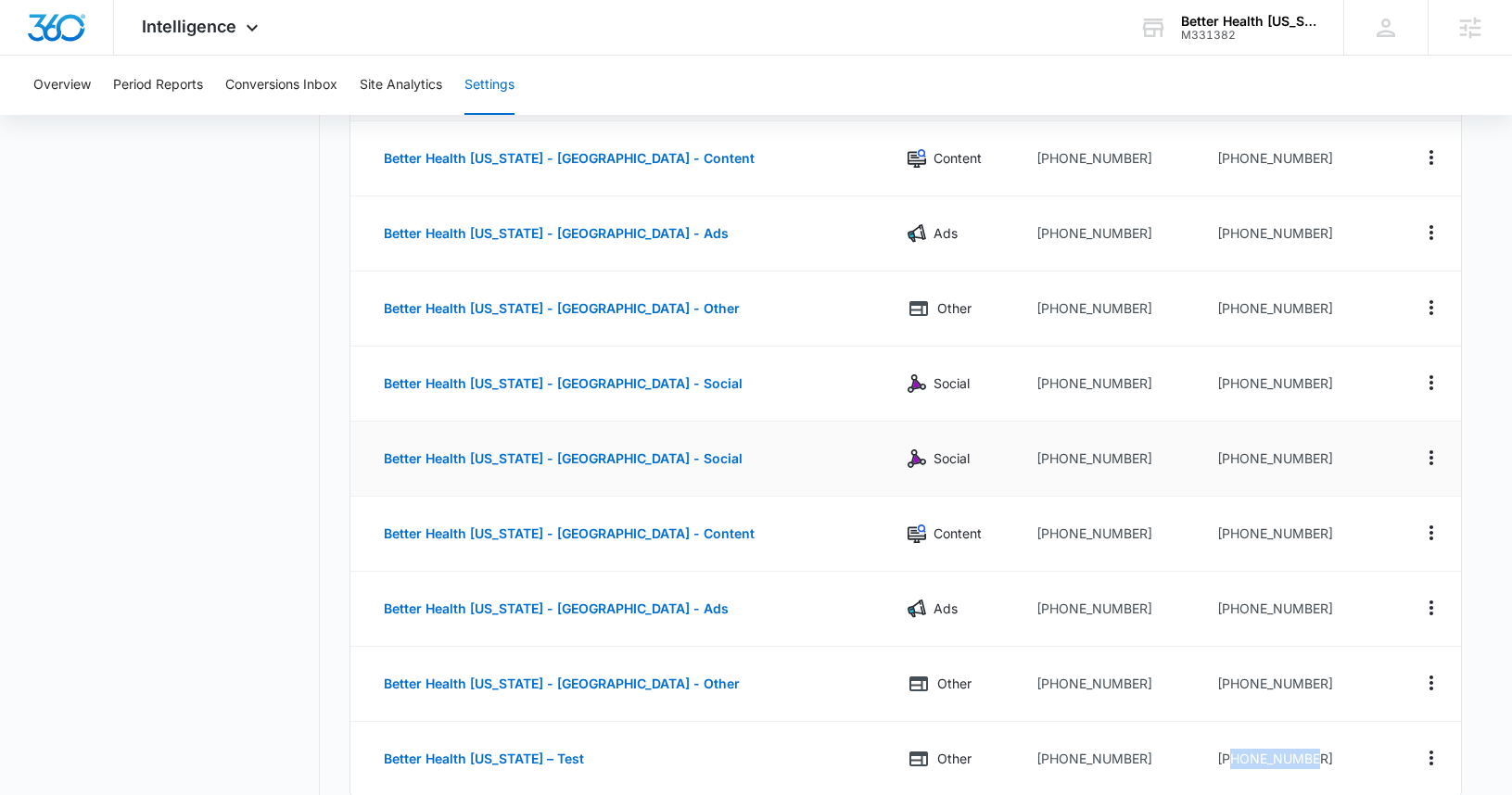
scroll to position [50, 0]
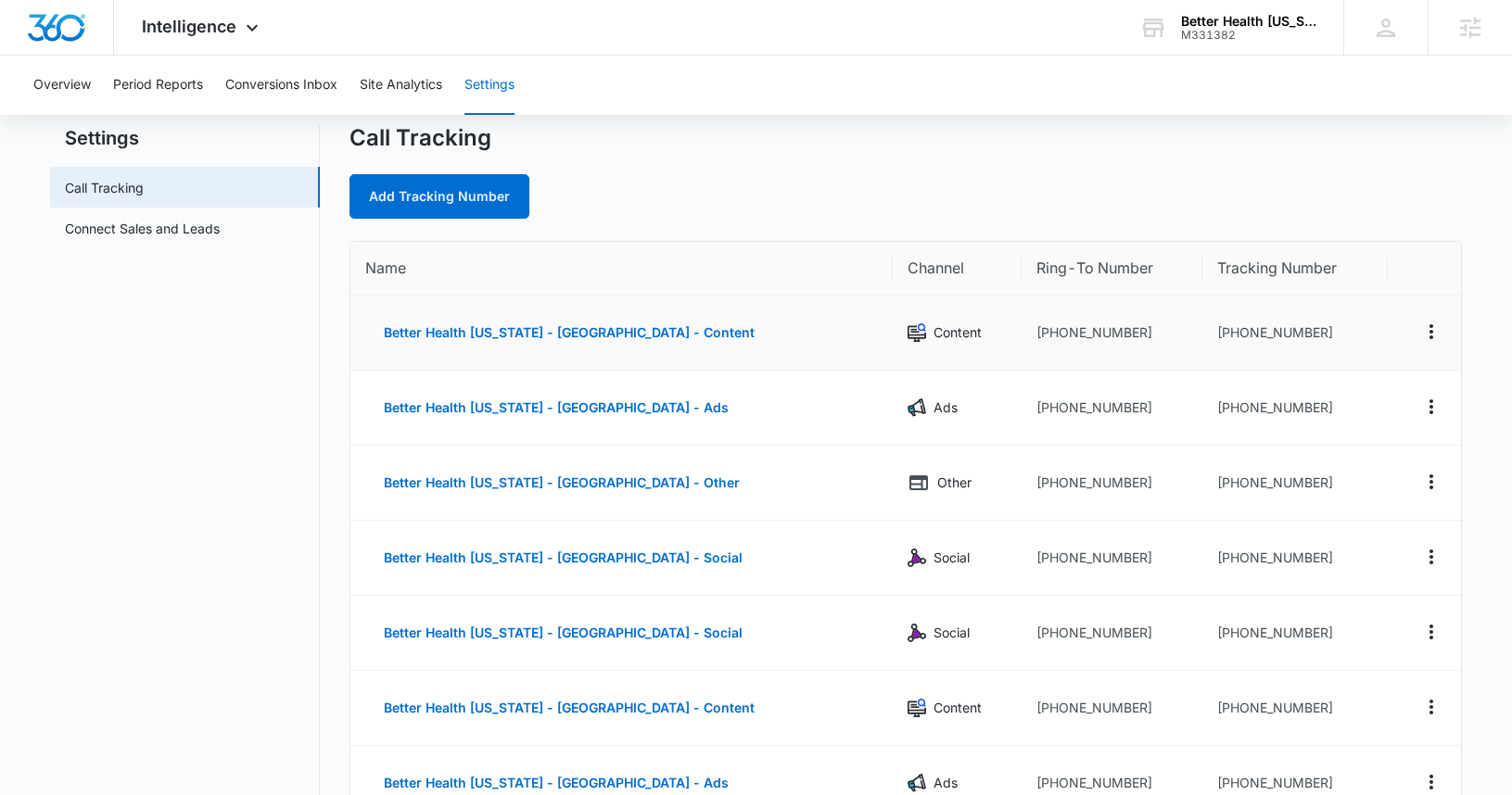
click at [1336, 342] on td "+18334673409" at bounding box center [1294, 333] width 184 height 75
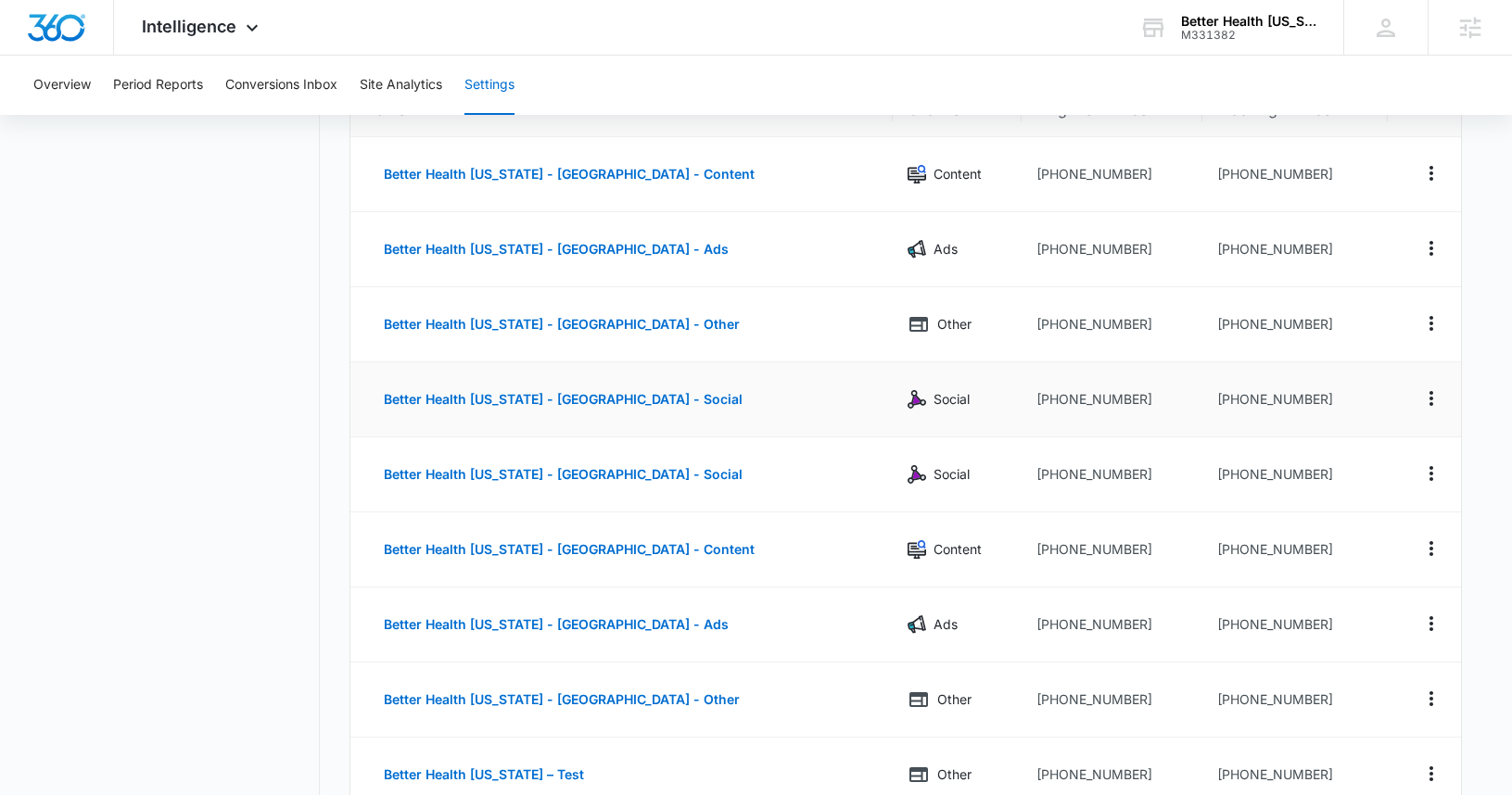
scroll to position [433, 0]
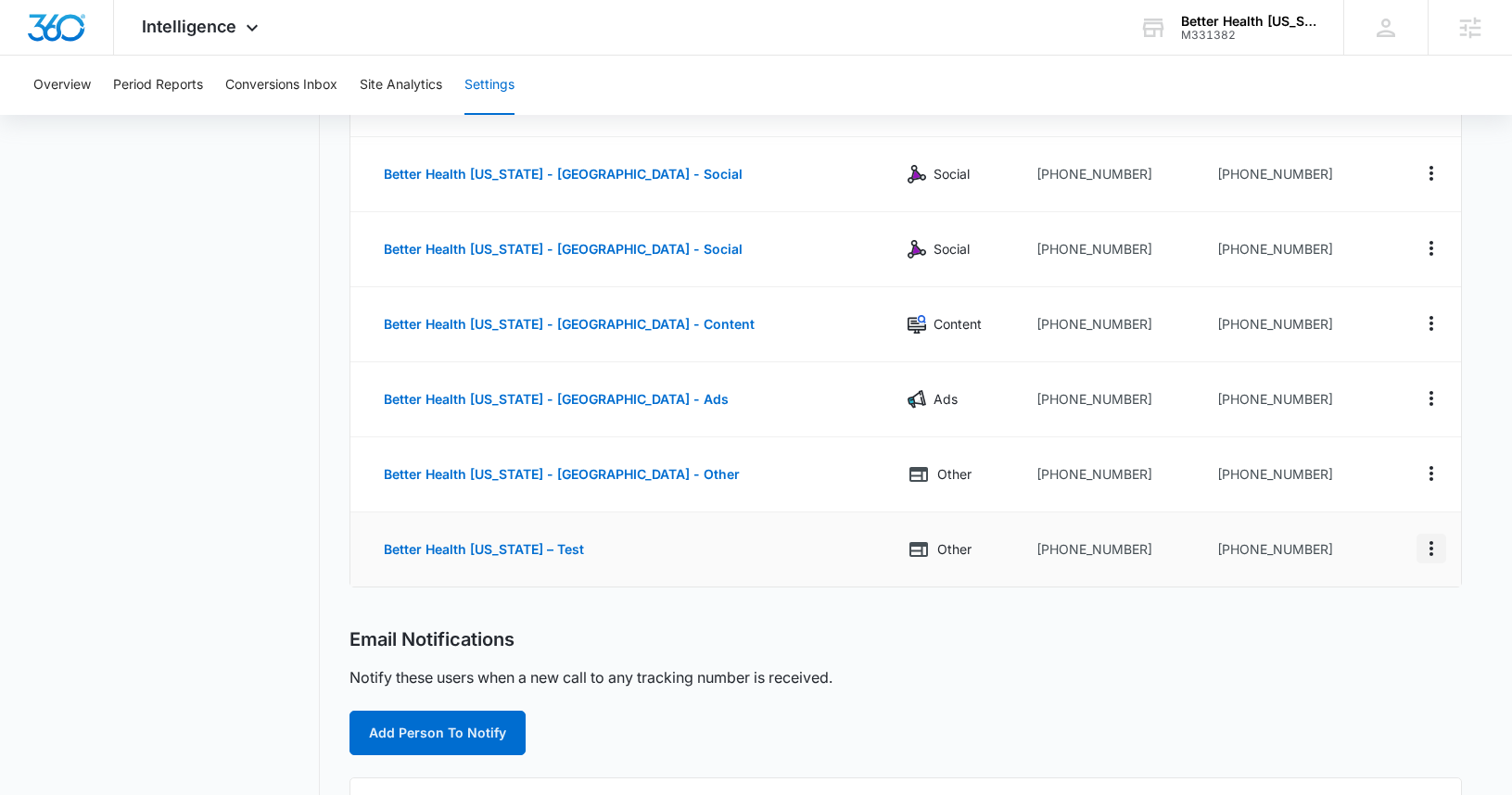
click at [1444, 543] on button "Actions" at bounding box center [1431, 548] width 29 height 29
click at [1341, 524] on div "Edit" at bounding box center [1344, 528] width 39 height 13
select select "OTHER"
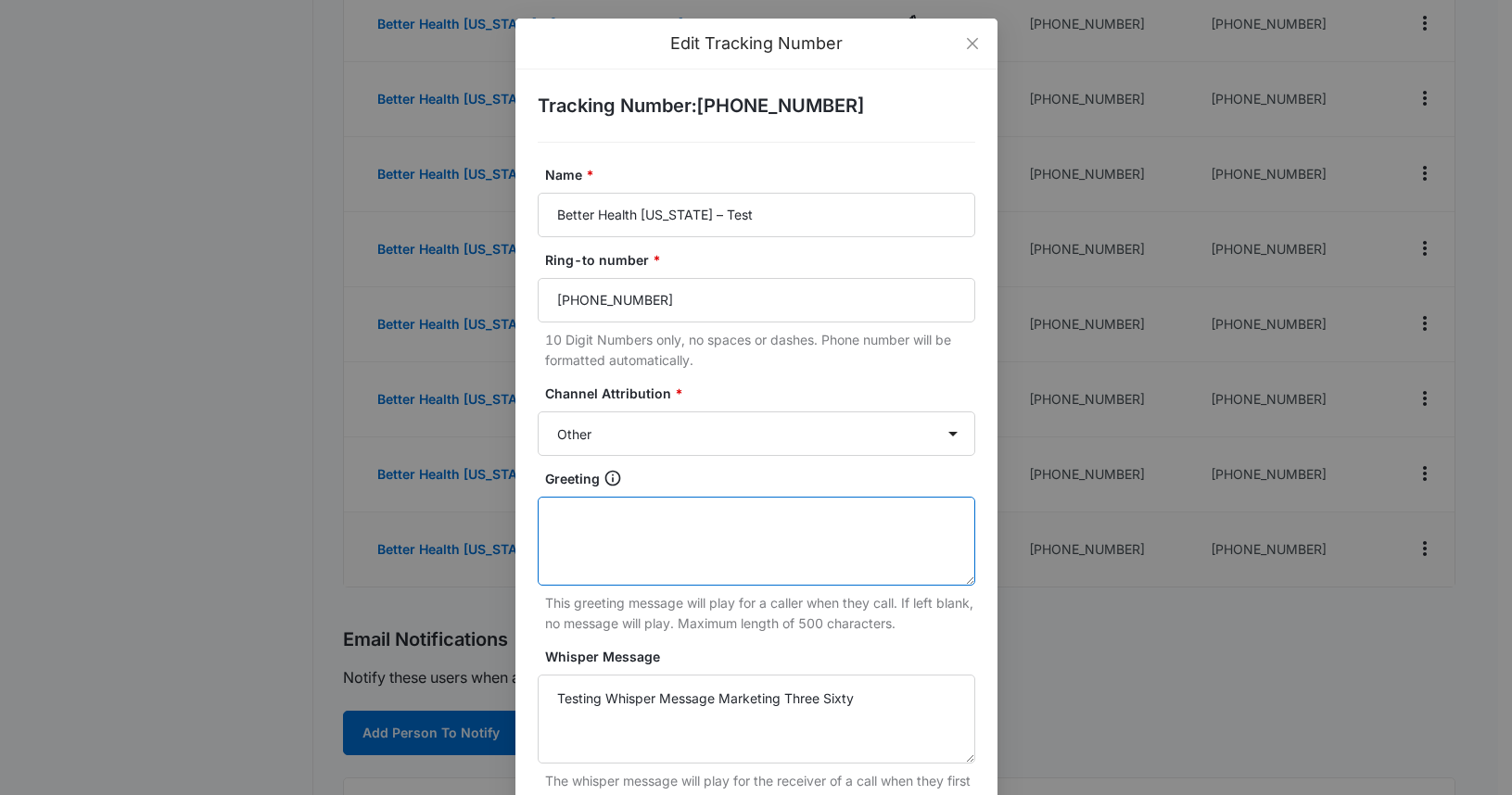
click at [696, 523] on textarea "Greeting" at bounding box center [756, 541] width 437 height 89
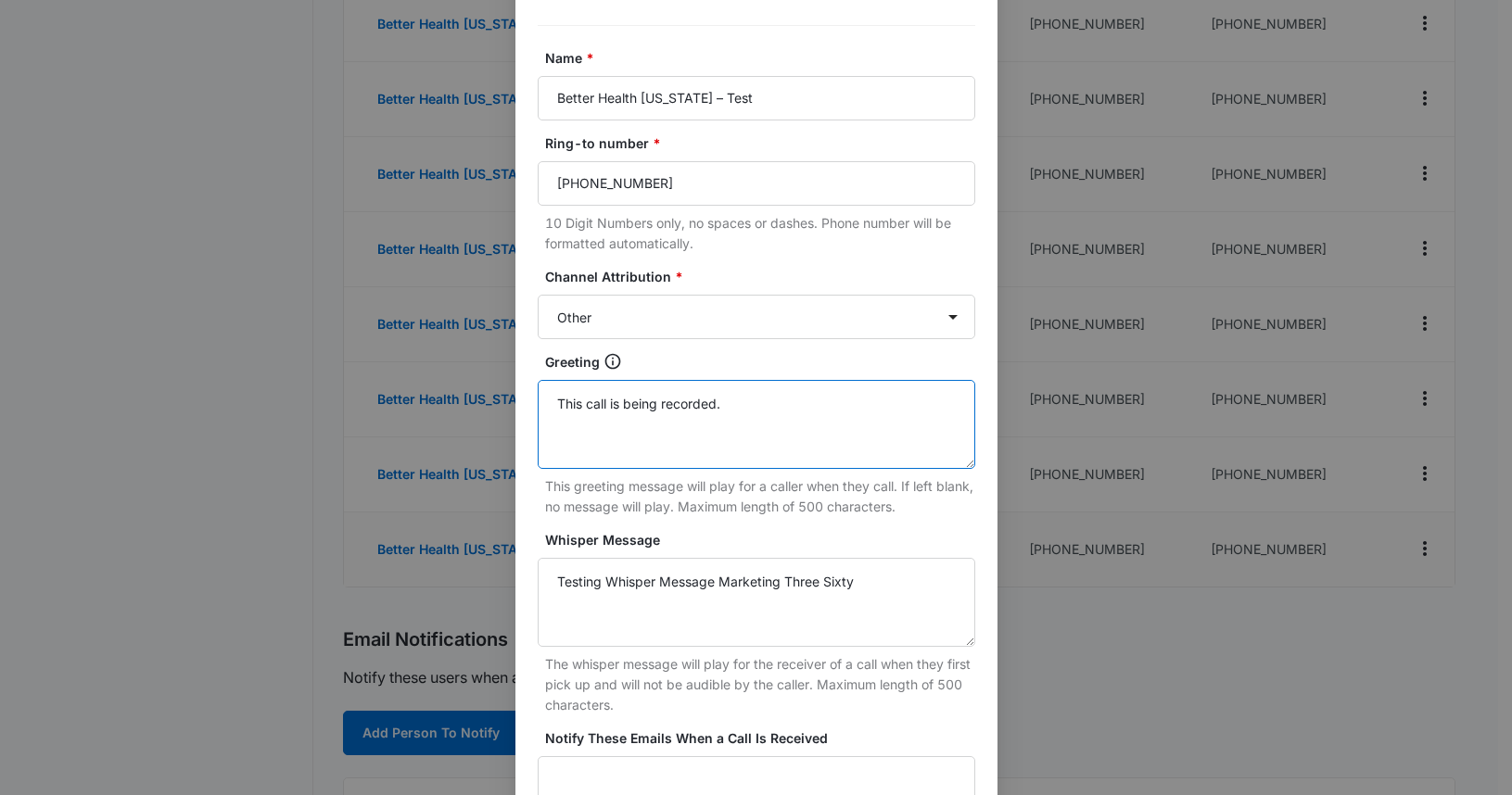
scroll to position [323, 0]
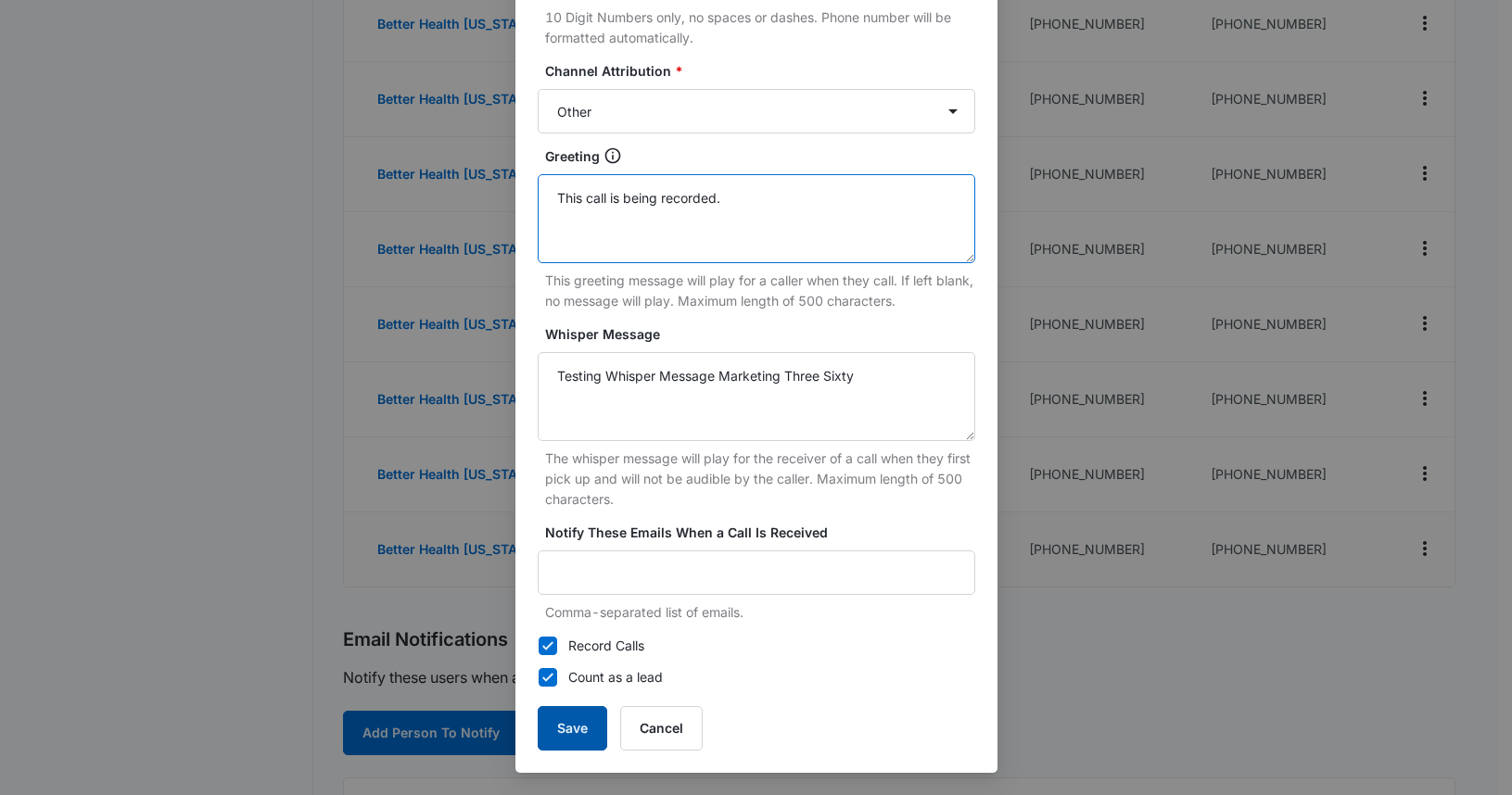
type textarea "This call is being recorded."
click at [570, 724] on button "Save" at bounding box center [572, 727] width 70 height 44
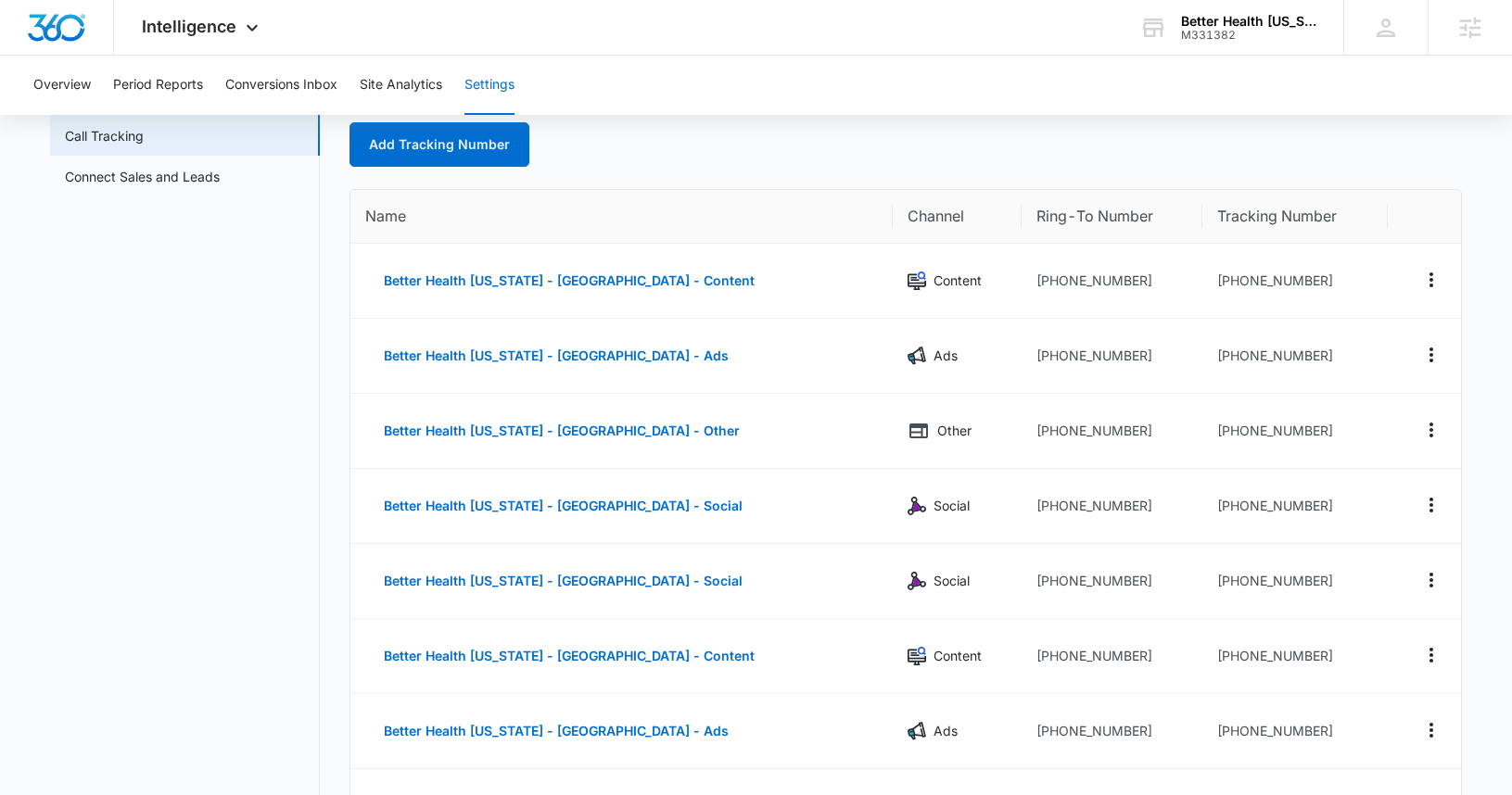
scroll to position [22, 0]
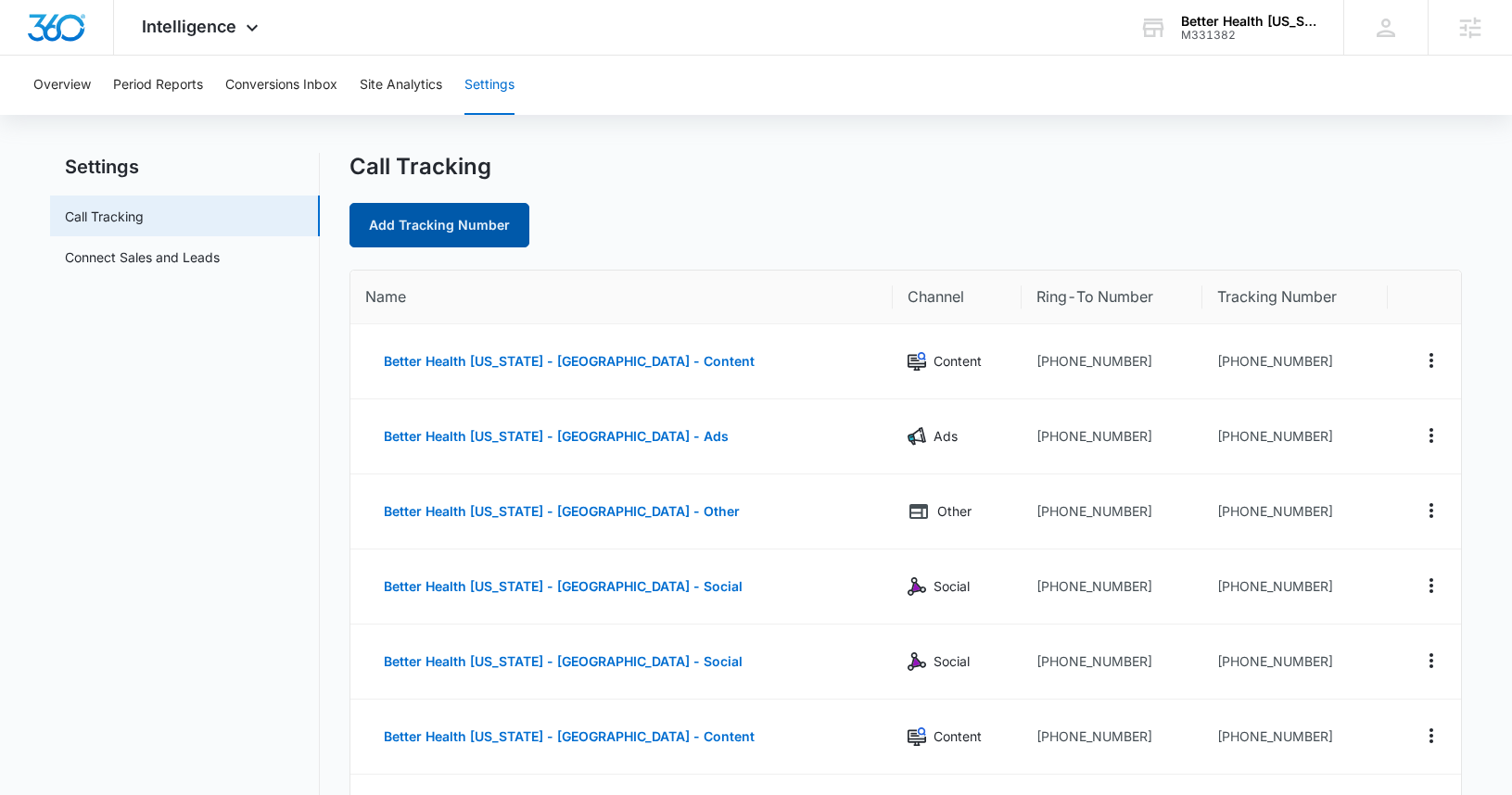
click at [430, 209] on link "Add Tracking Number" at bounding box center [438, 224] width 179 height 44
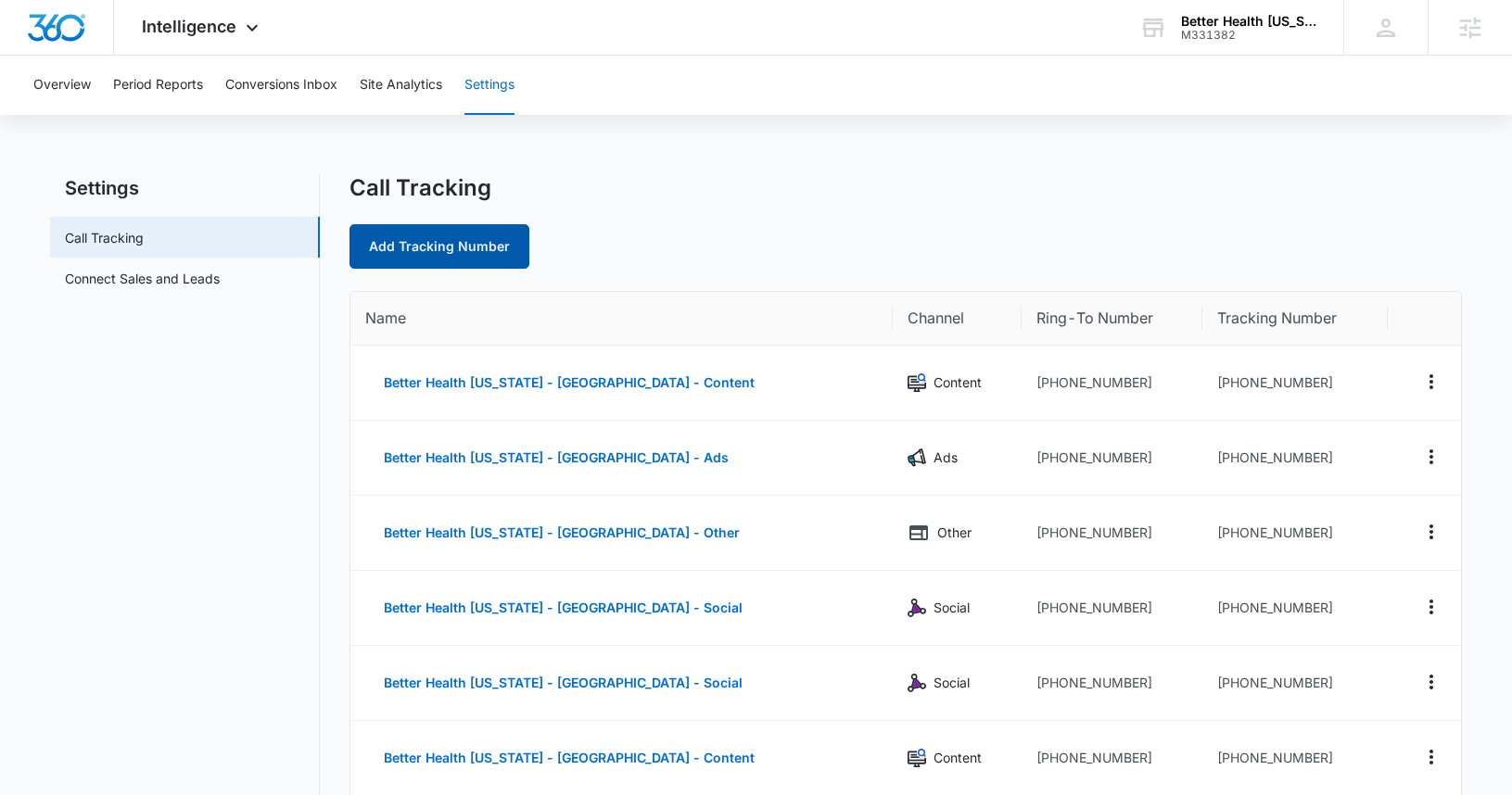
select select "by_area_code"
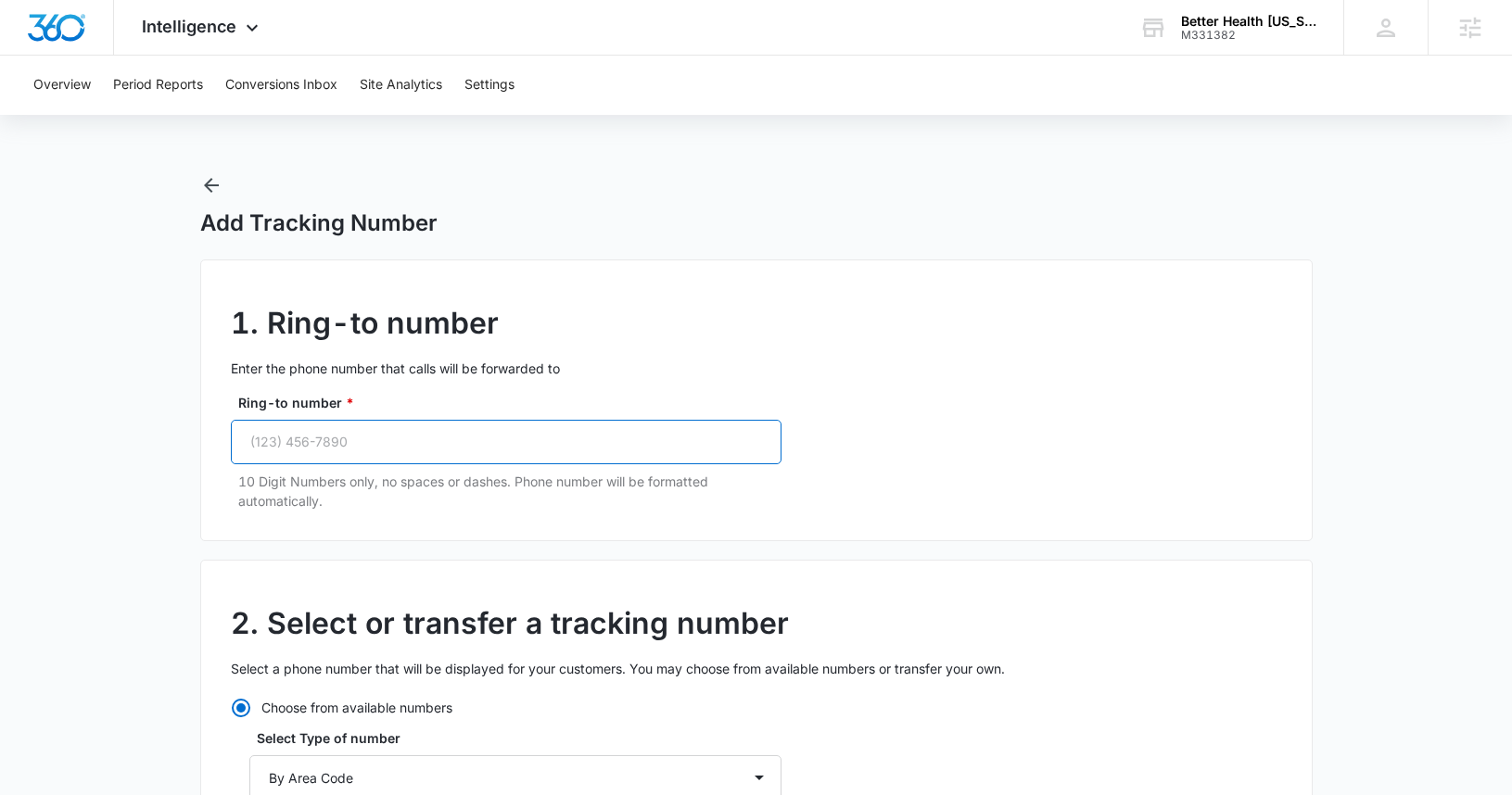
click at [353, 443] on input "Ring-to number *" at bounding box center [505, 441] width 550 height 44
type input "(518) 526-2944"
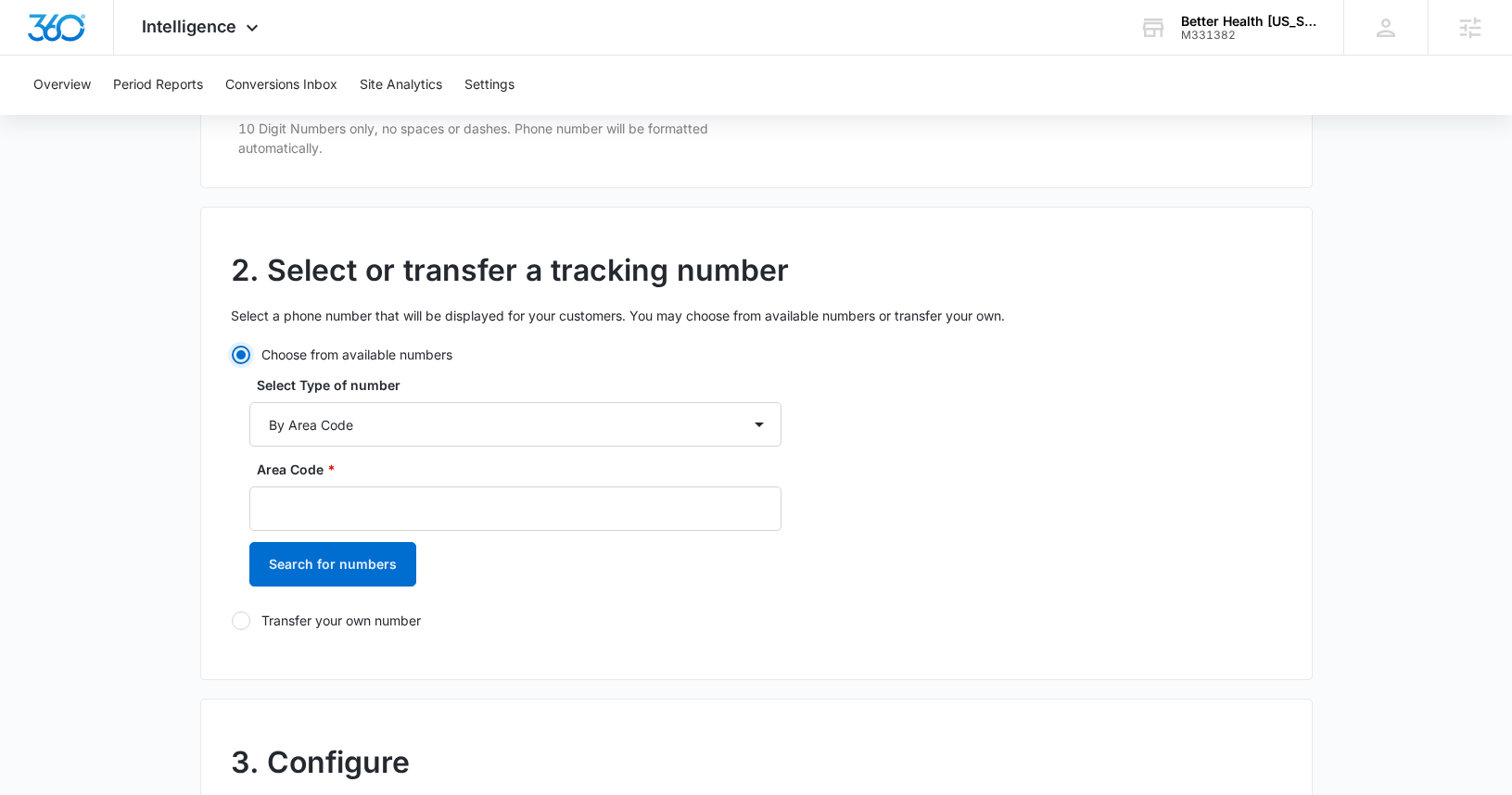
scroll to position [357, 0]
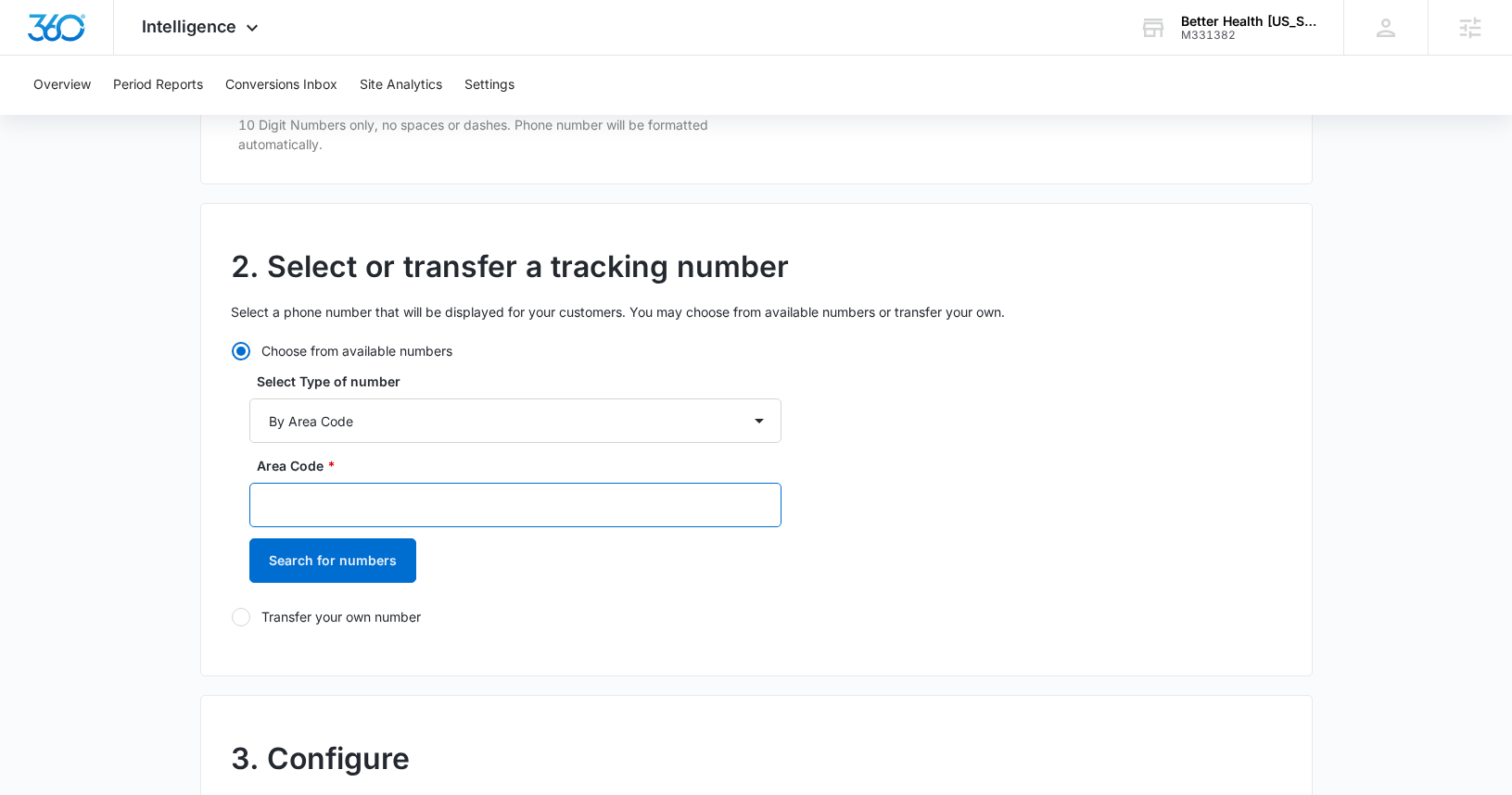
click at [340, 496] on input "Area Code *" at bounding box center [515, 504] width 532 height 44
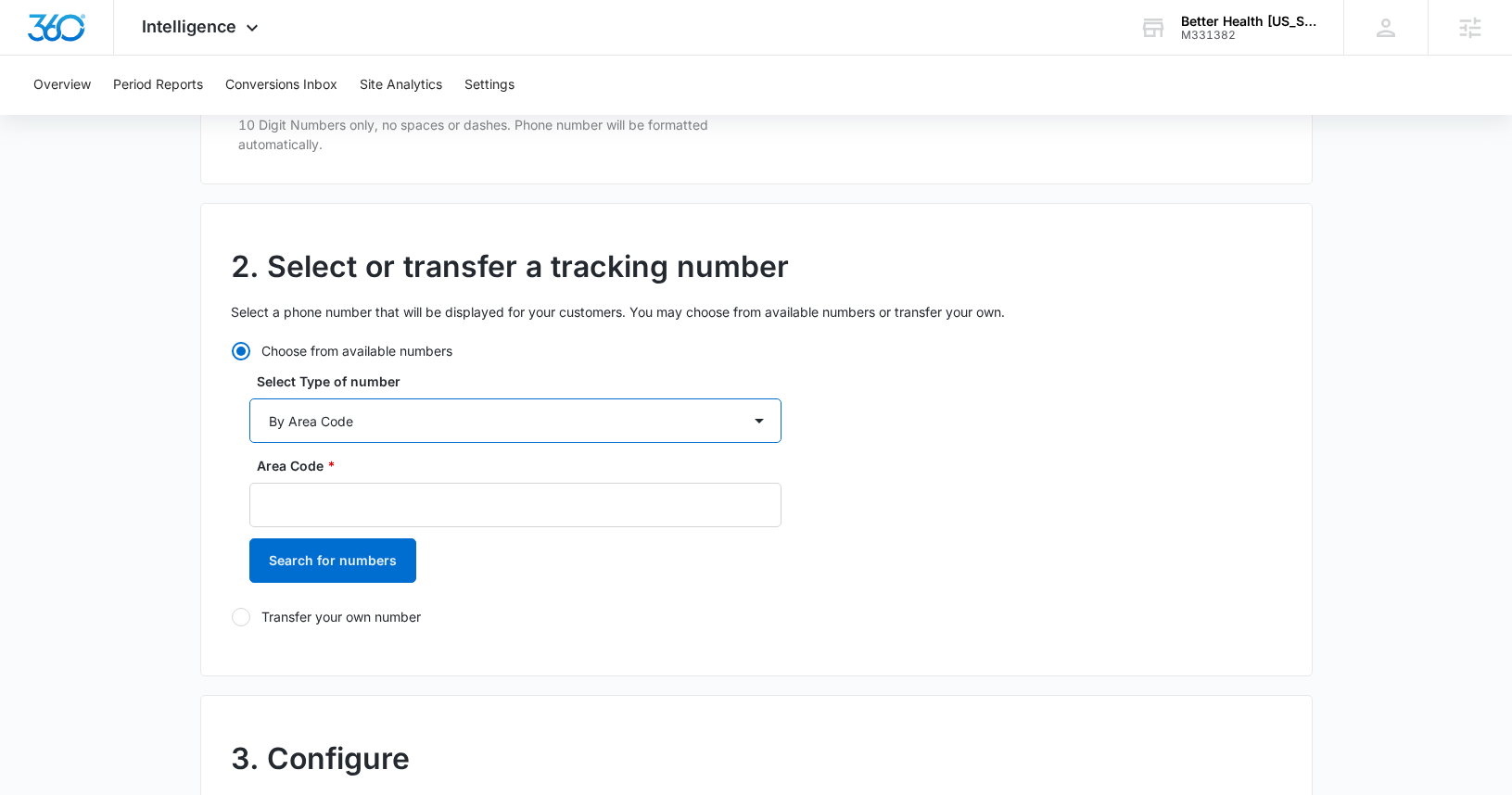
click at [399, 431] on select "By City & State By State Only By Zip Code By Area Code Toll Free Numbers" at bounding box center [515, 420] width 532 height 44
select select "by_toll_free"
click at [249, 398] on select "By City & State By State Only By Zip Code By Area Code Toll Free Numbers" at bounding box center [515, 420] width 532 height 44
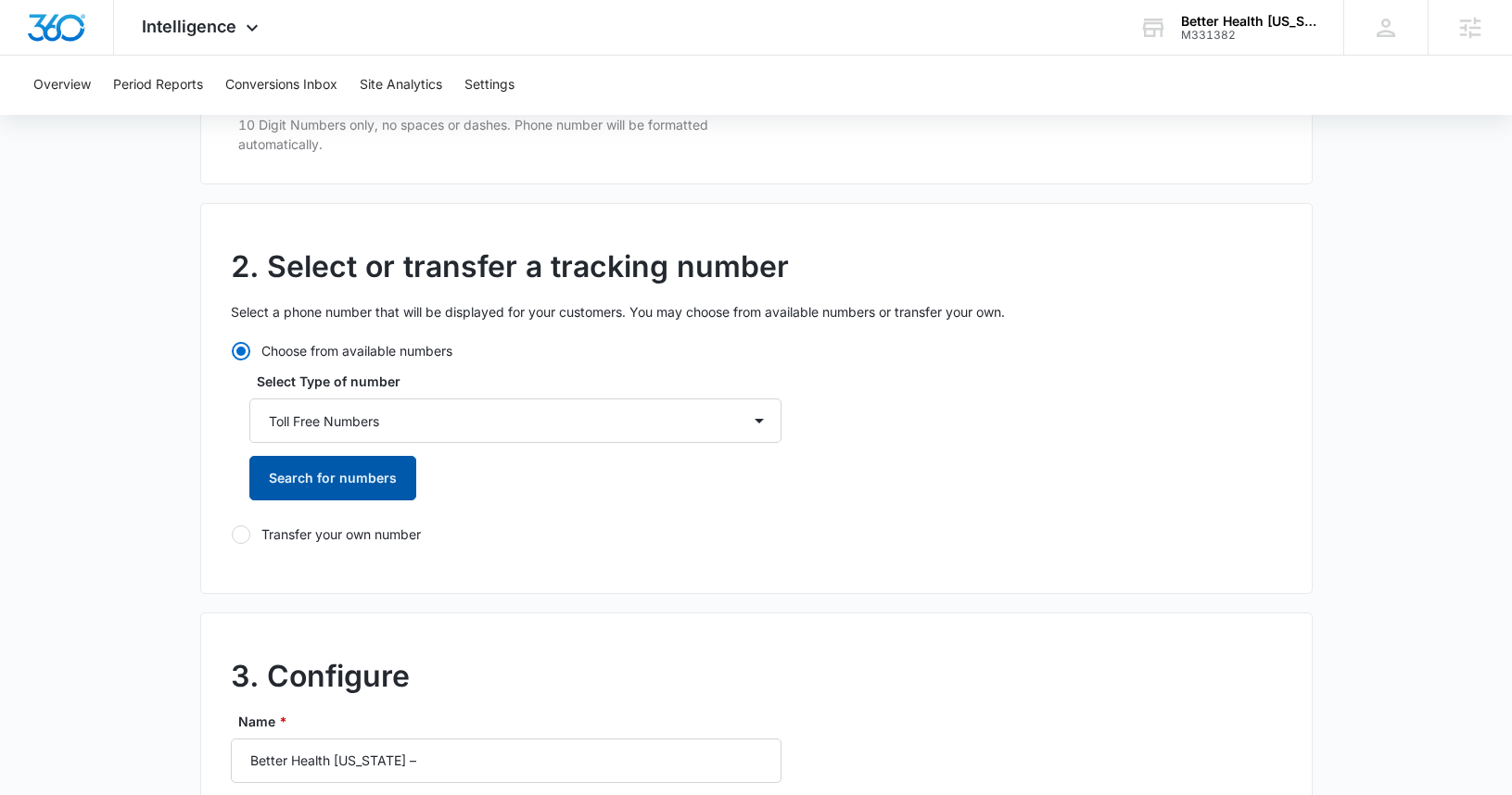
click at [342, 465] on button "Search for numbers" at bounding box center [332, 477] width 167 height 44
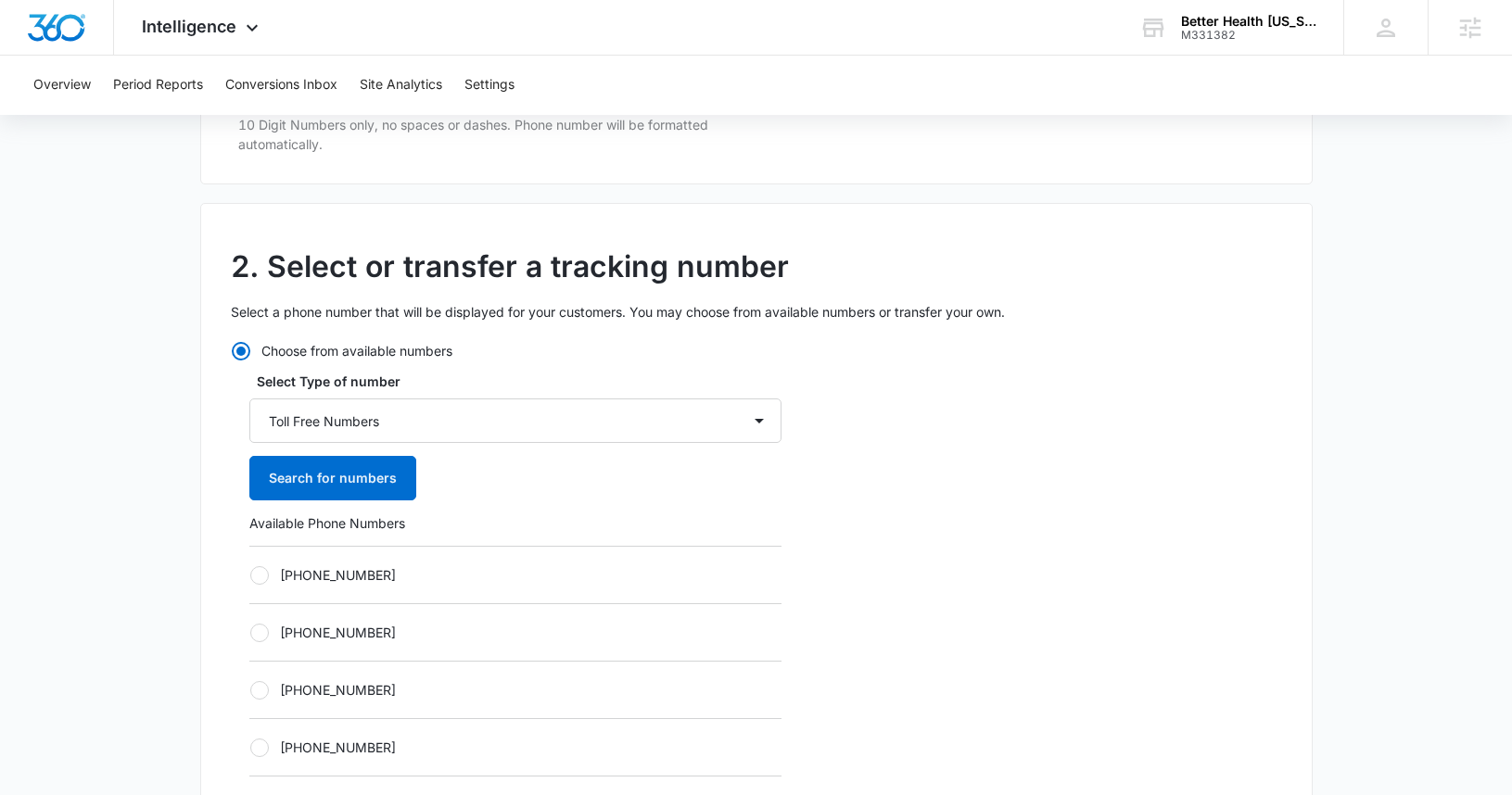
click at [243, 570] on div "Choose from available numbers Select Type of number By City & State By State On…" at bounding box center [505, 746] width 550 height 810
click at [262, 574] on div at bounding box center [259, 575] width 19 height 19
click at [250, 574] on input "+18336273226" at bounding box center [249, 574] width 1 height 1
radio input "true"
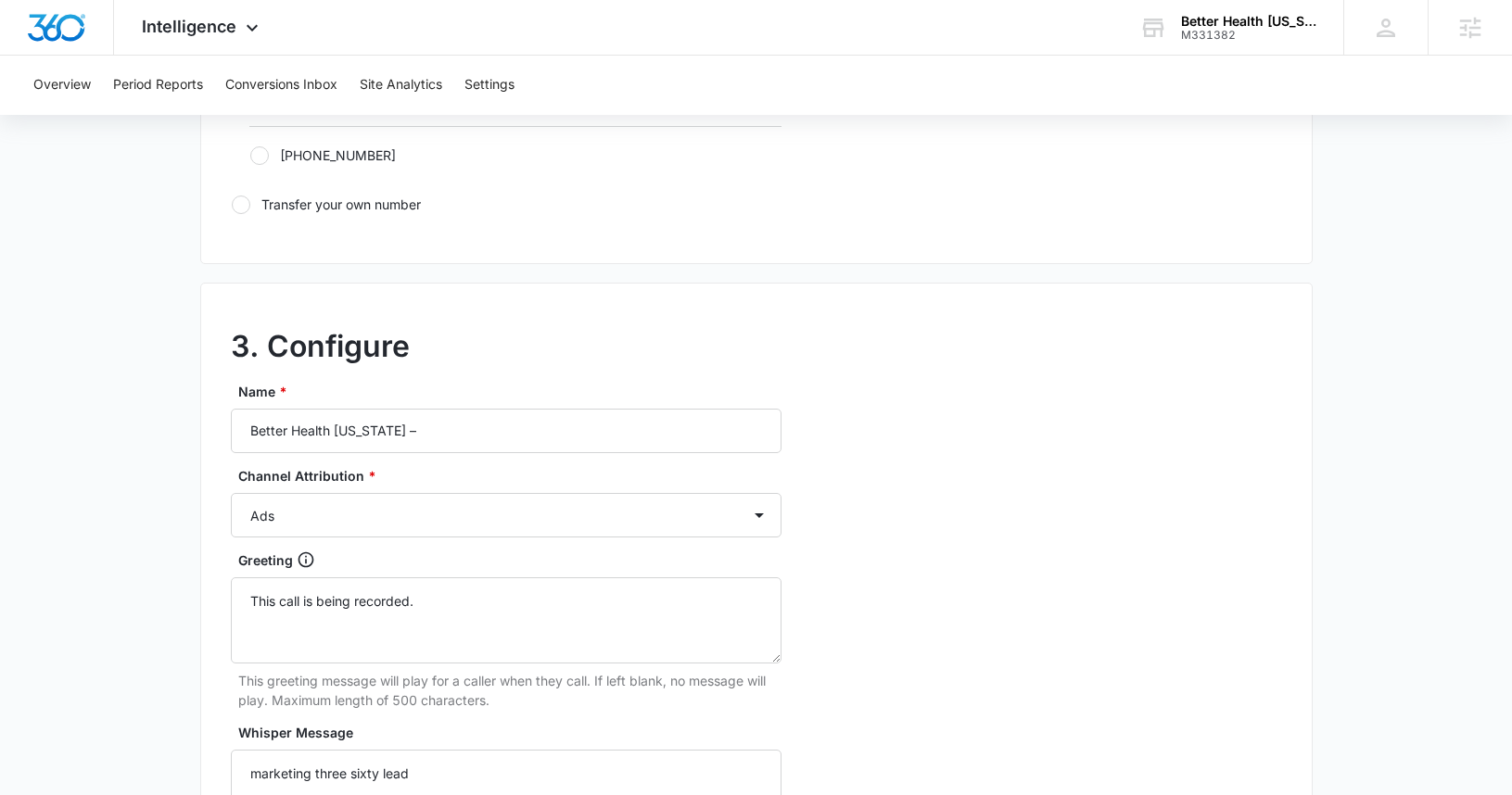
scroll to position [1324, 0]
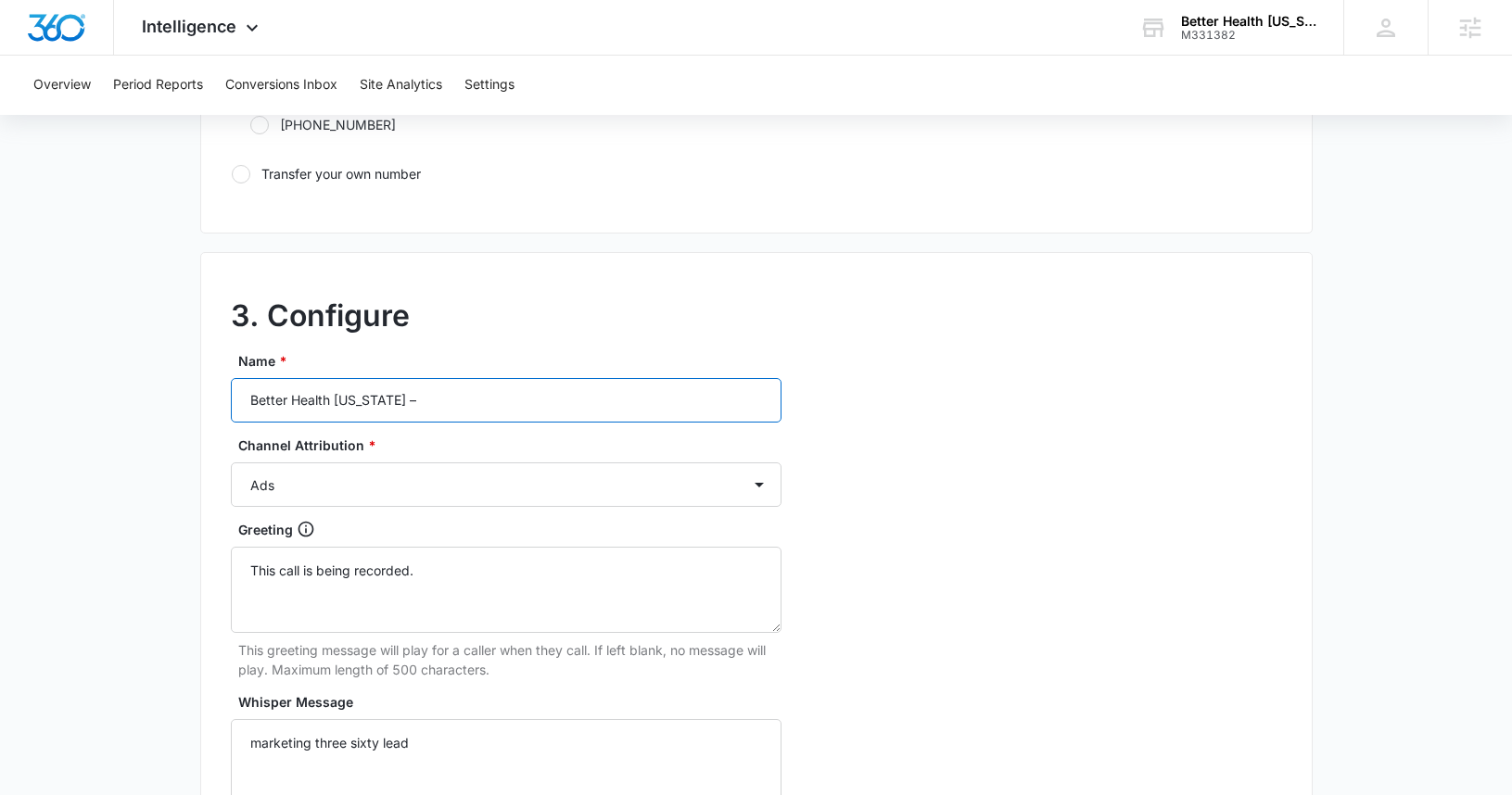
click at [447, 389] on input "Better Health Alaska –" at bounding box center [505, 400] width 550 height 44
type input "Better Health Alaska – Test Sarah"
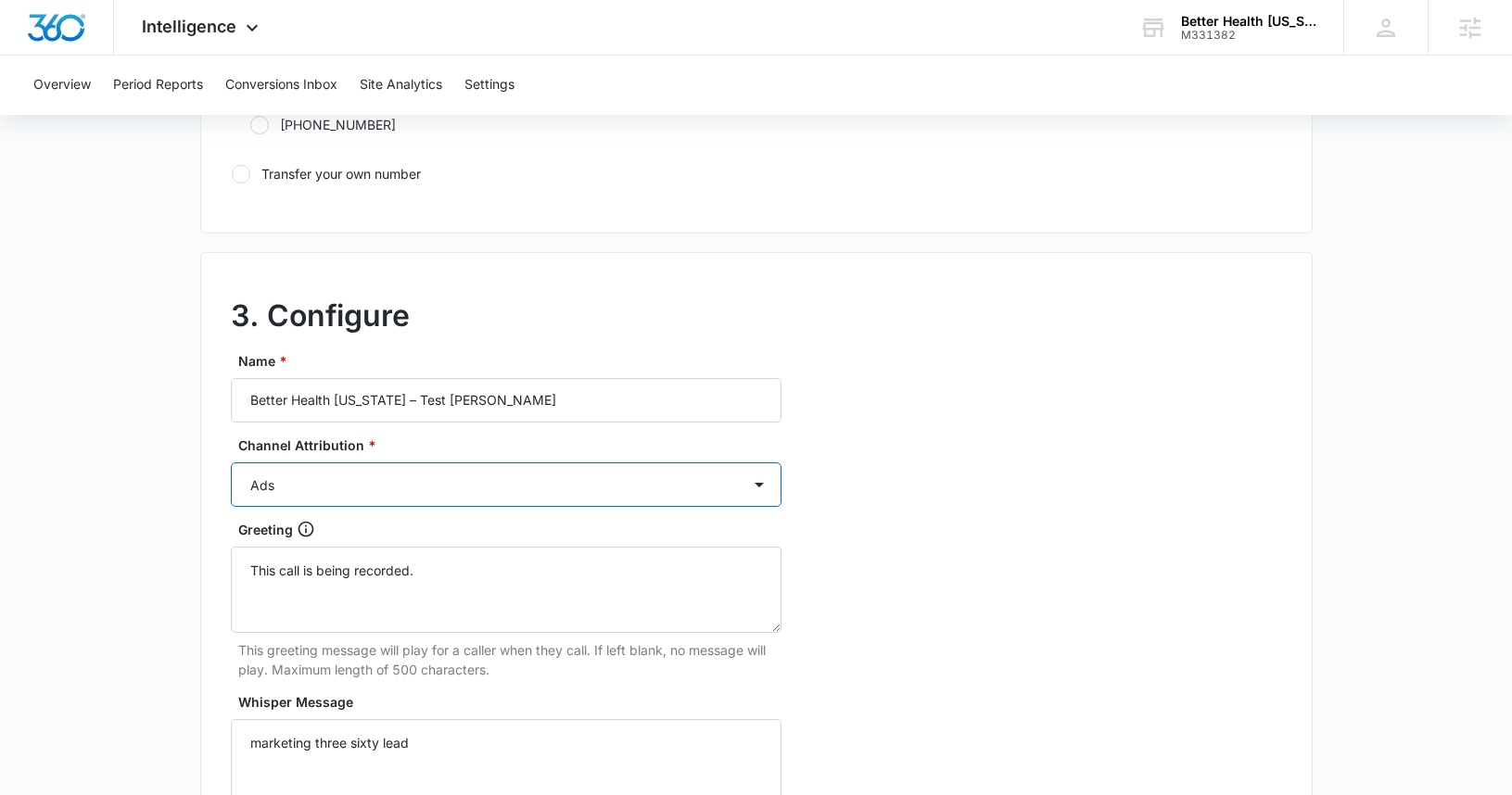
click at [434, 471] on select "Ads Local Service Ads Content Social Other" at bounding box center [505, 484] width 550 height 44
select select "OTHER"
click at [230, 463] on select "Ads Local Service Ads Content Social Other" at bounding box center [505, 484] width 550 height 44
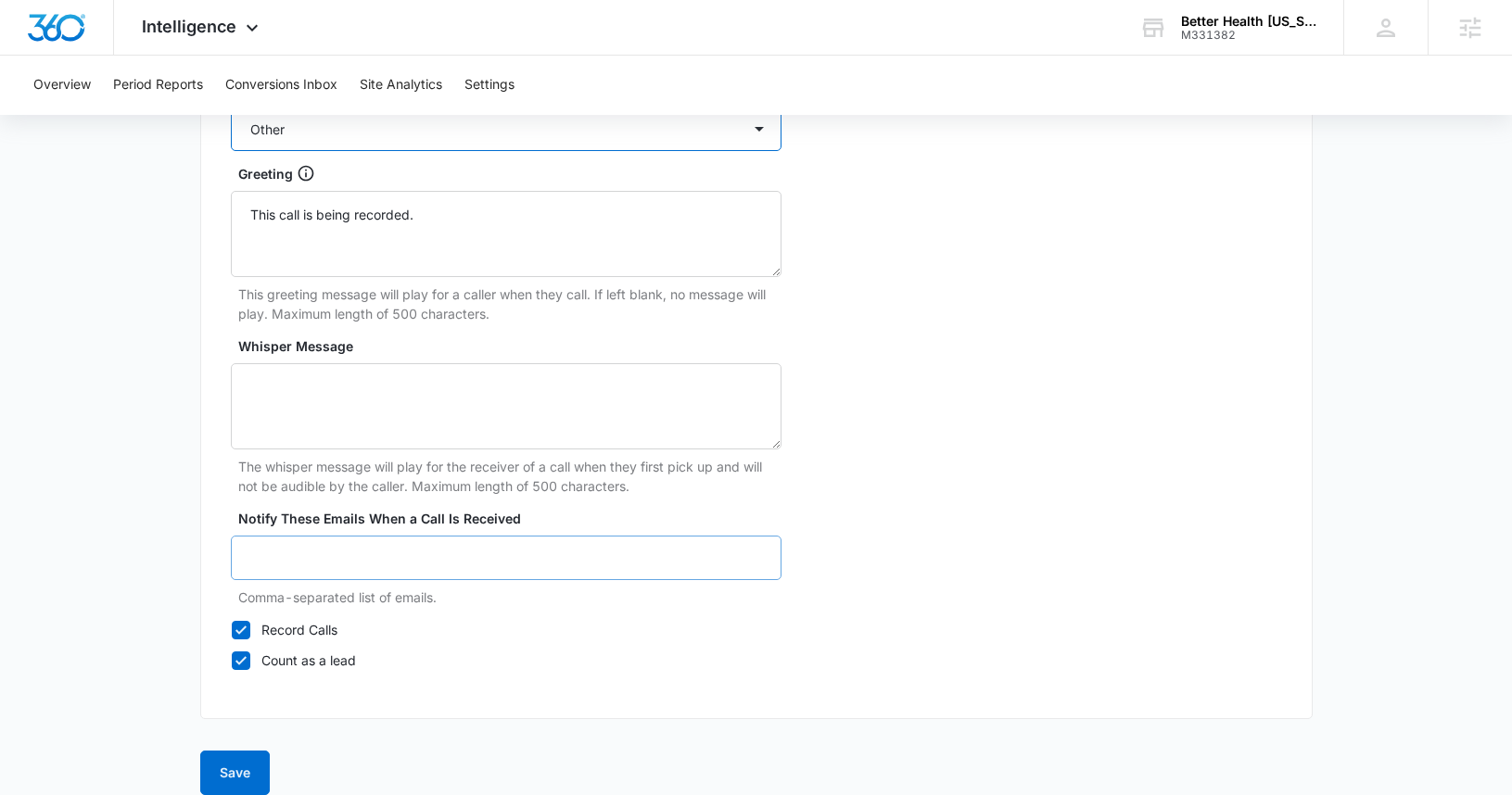
scroll to position [1702, 0]
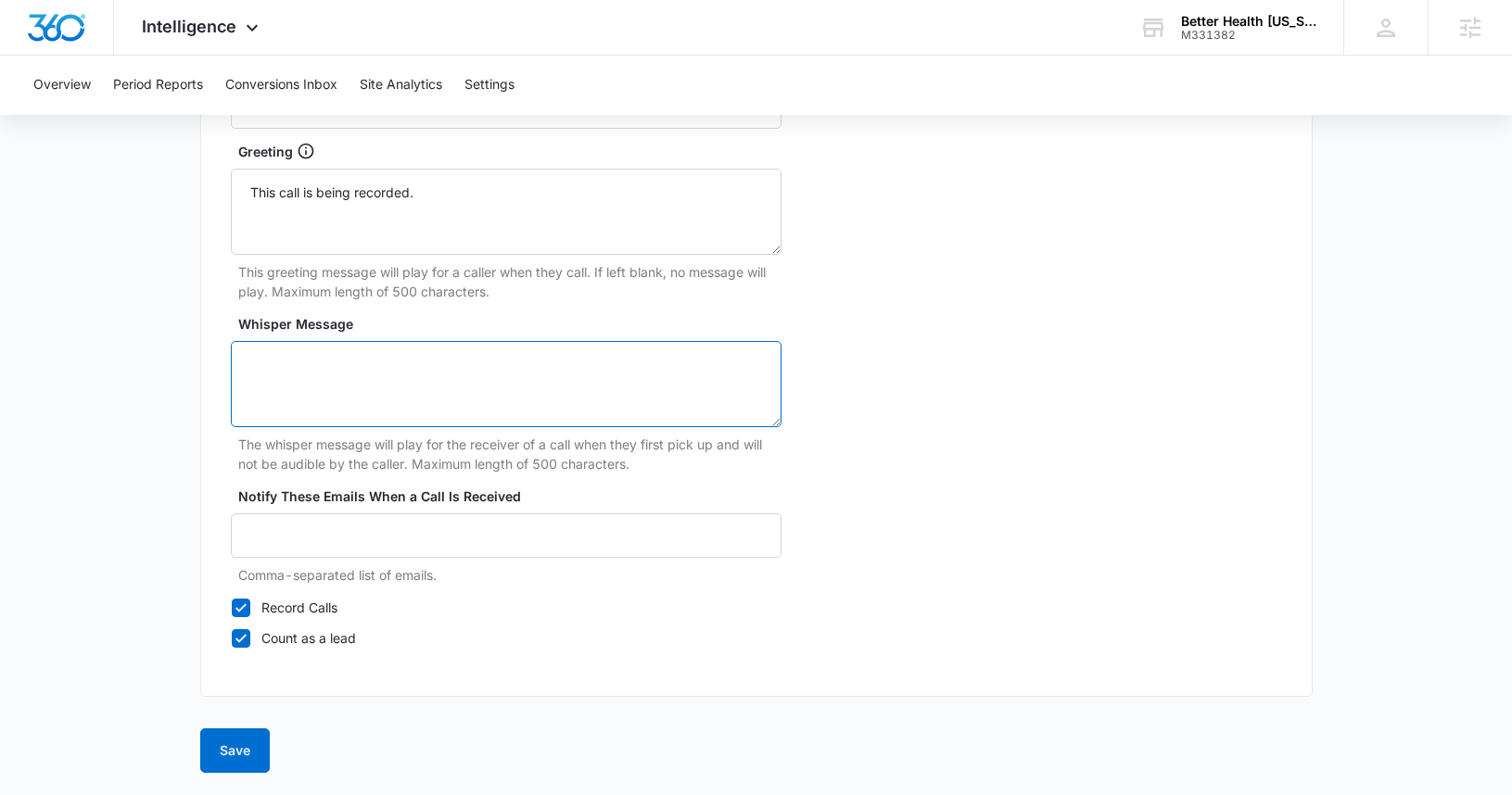
click at [319, 417] on textarea "Whisper Message" at bounding box center [505, 384] width 550 height 86
type textarea "Testing Whisper Message"
click at [241, 744] on button "Save" at bounding box center [234, 750] width 70 height 44
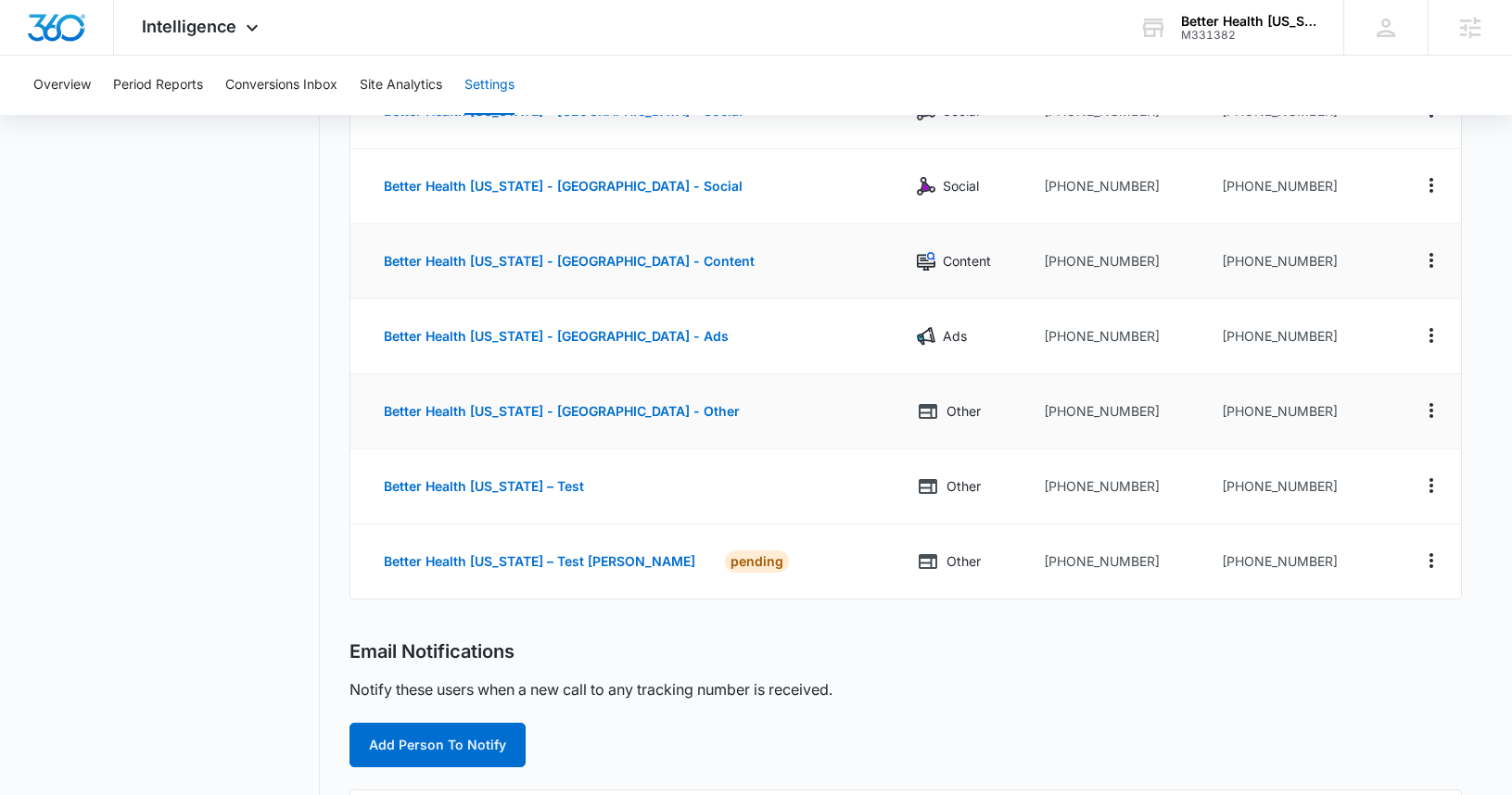
scroll to position [501, 0]
